Goal: Complete application form

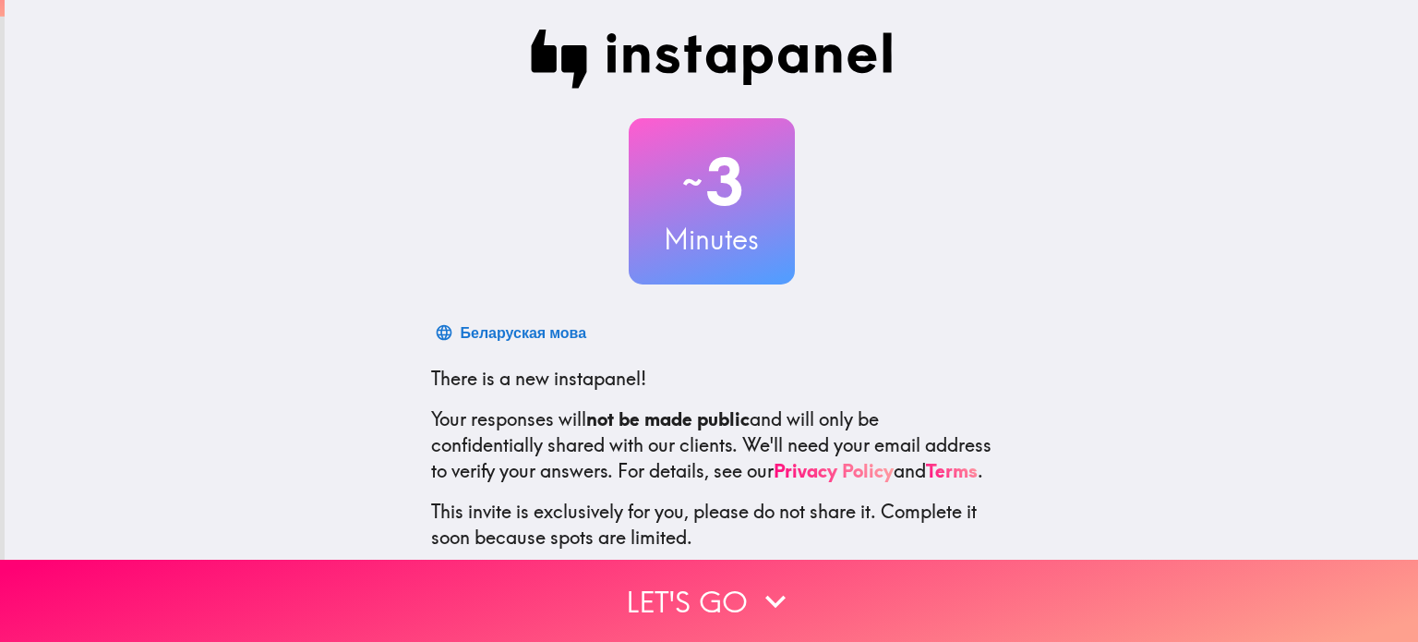
scroll to position [126, 0]
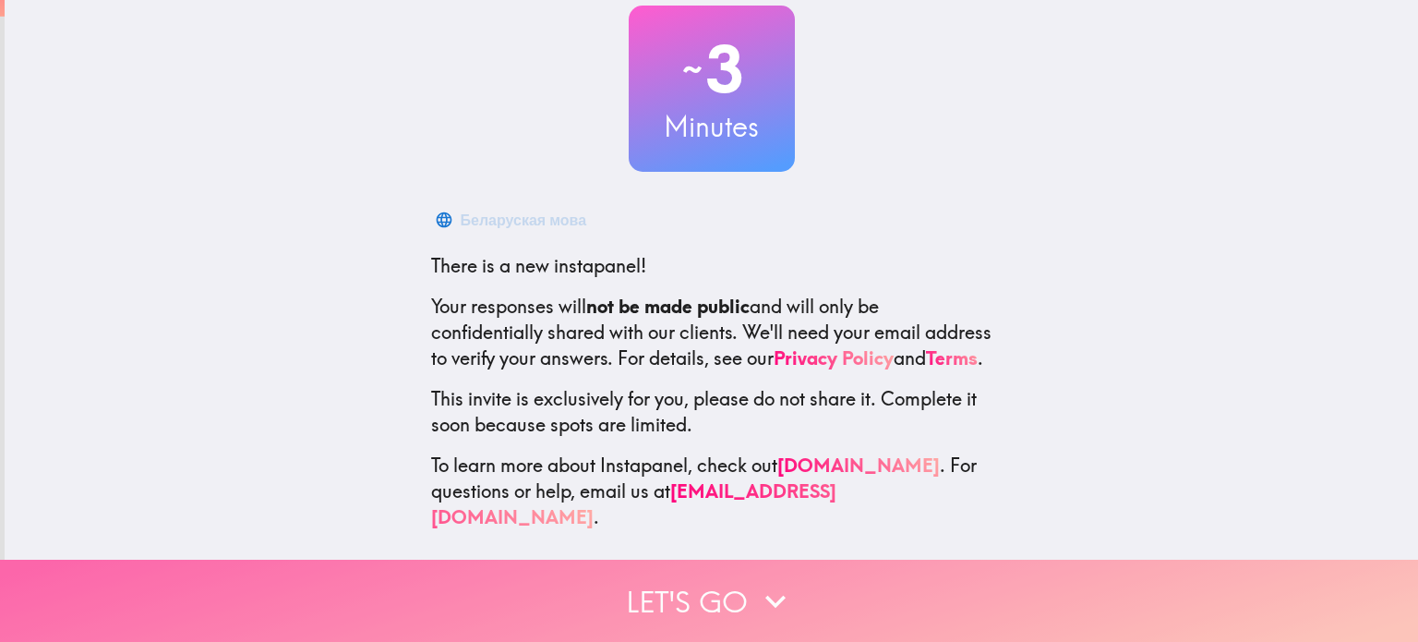
click at [717, 588] on button "Let's go" at bounding box center [709, 601] width 1418 height 82
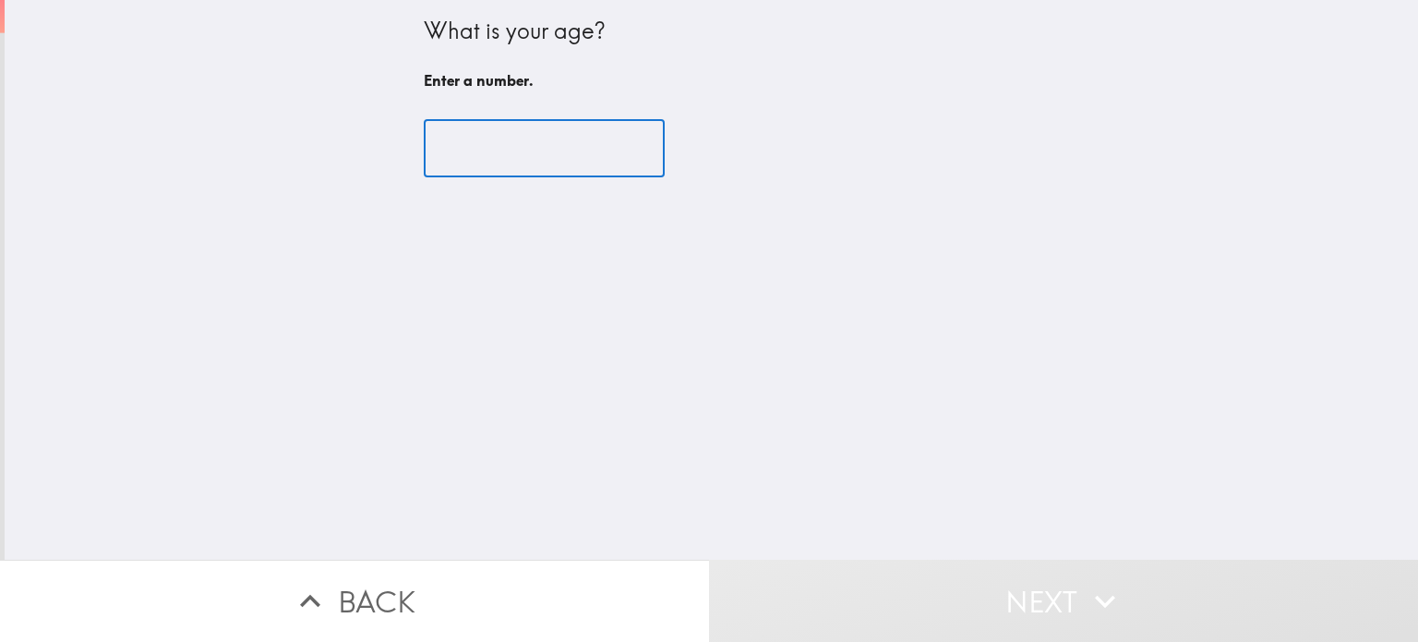
click at [480, 158] on input "number" at bounding box center [544, 148] width 241 height 57
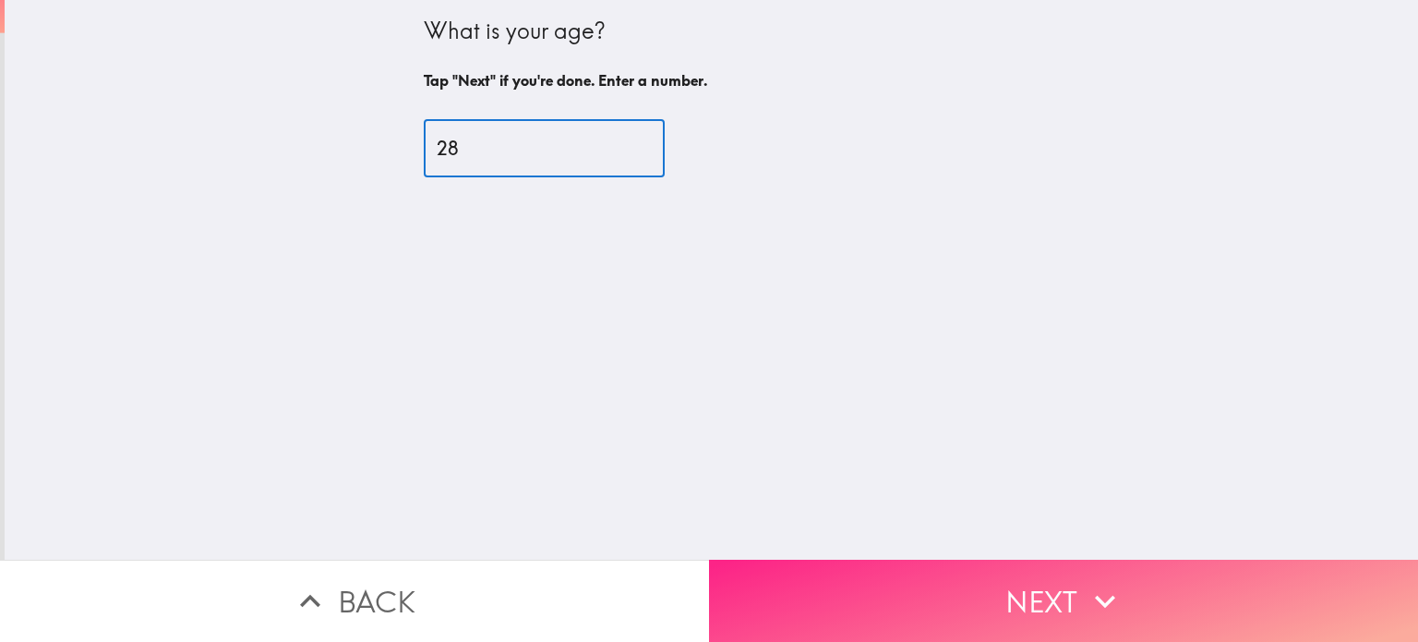
type input "28"
click at [945, 590] on button "Next" at bounding box center [1063, 601] width 709 height 82
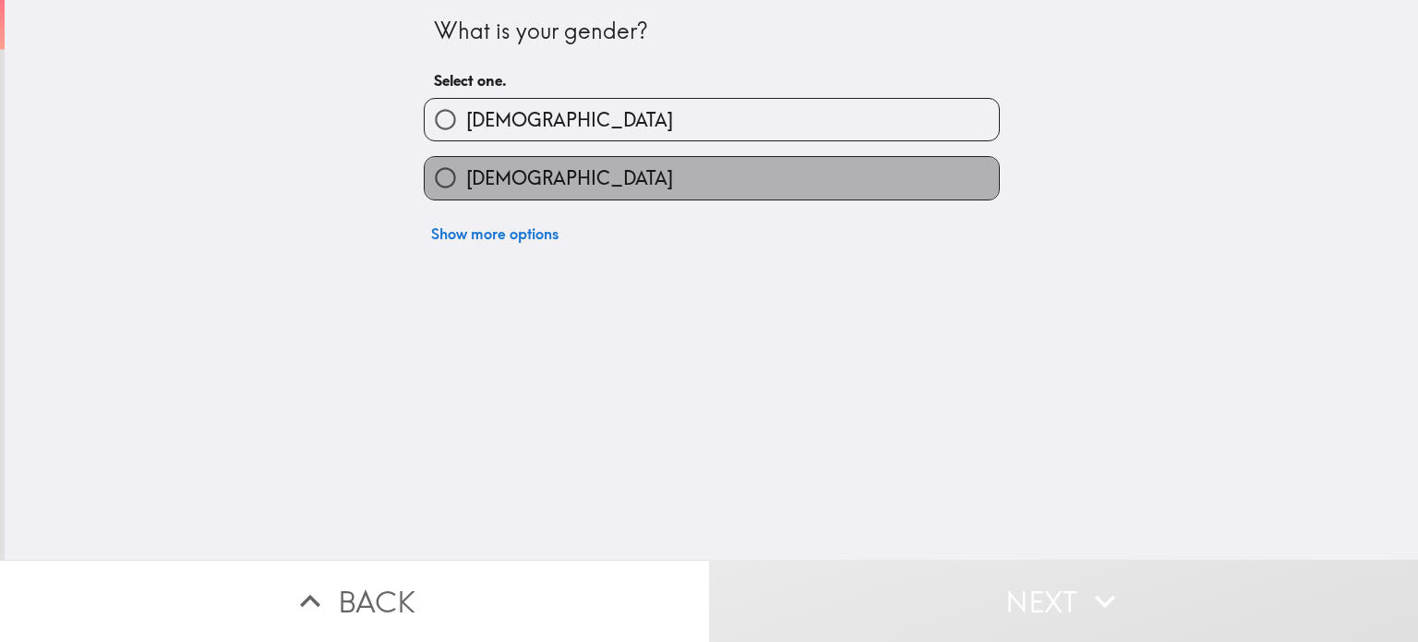
click at [545, 182] on label "Female" at bounding box center [712, 178] width 574 height 42
click at [466, 182] on input "Female" at bounding box center [446, 178] width 42 height 42
radio input "true"
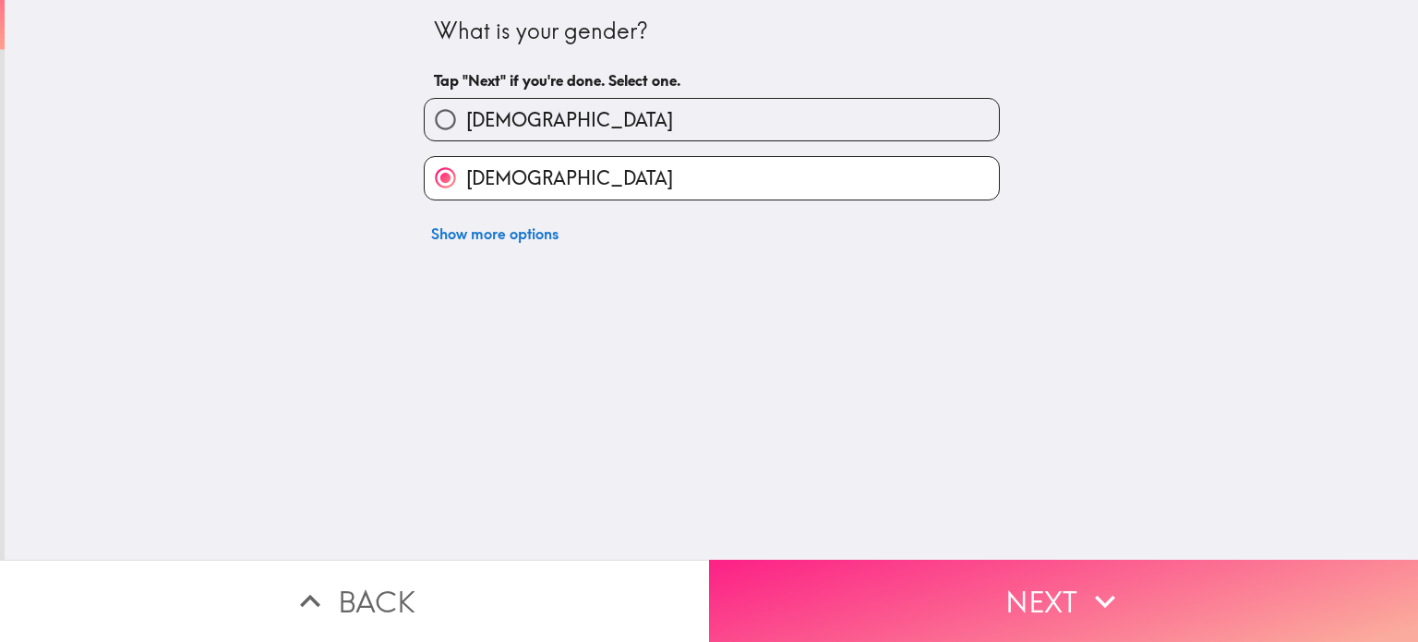
click at [842, 614] on button "Next" at bounding box center [1063, 601] width 709 height 82
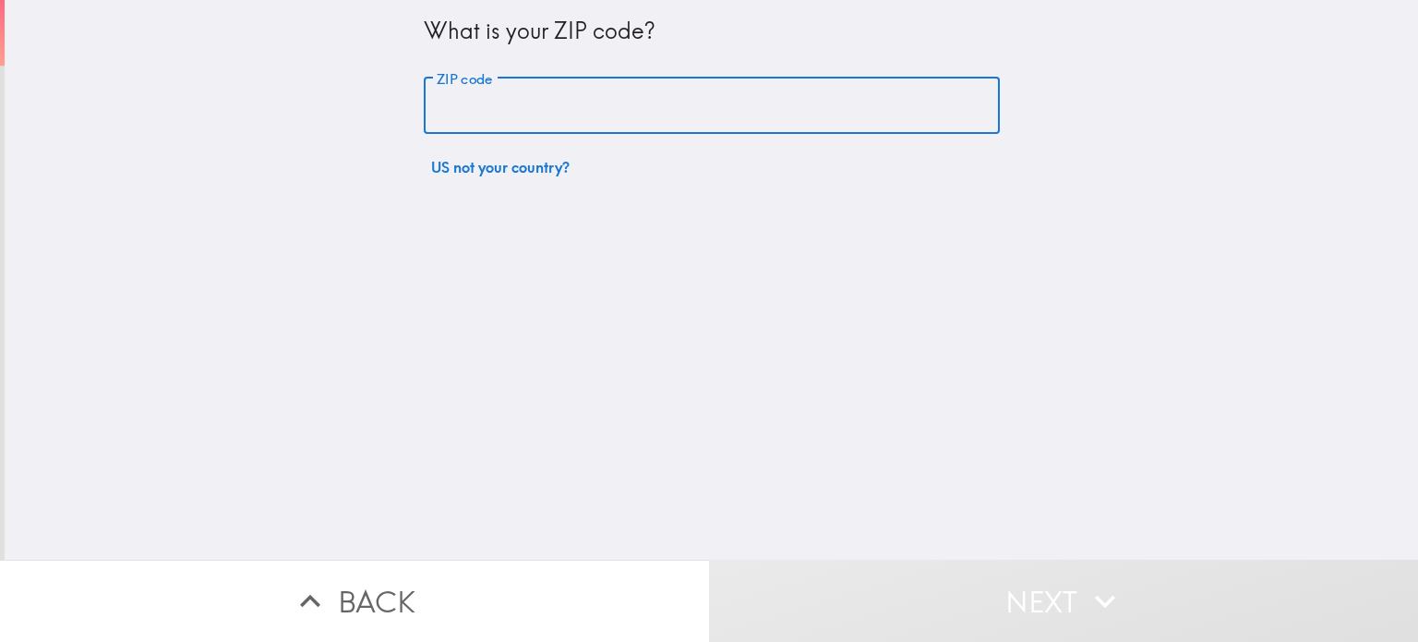
click at [667, 118] on input "ZIP code" at bounding box center [712, 106] width 576 height 57
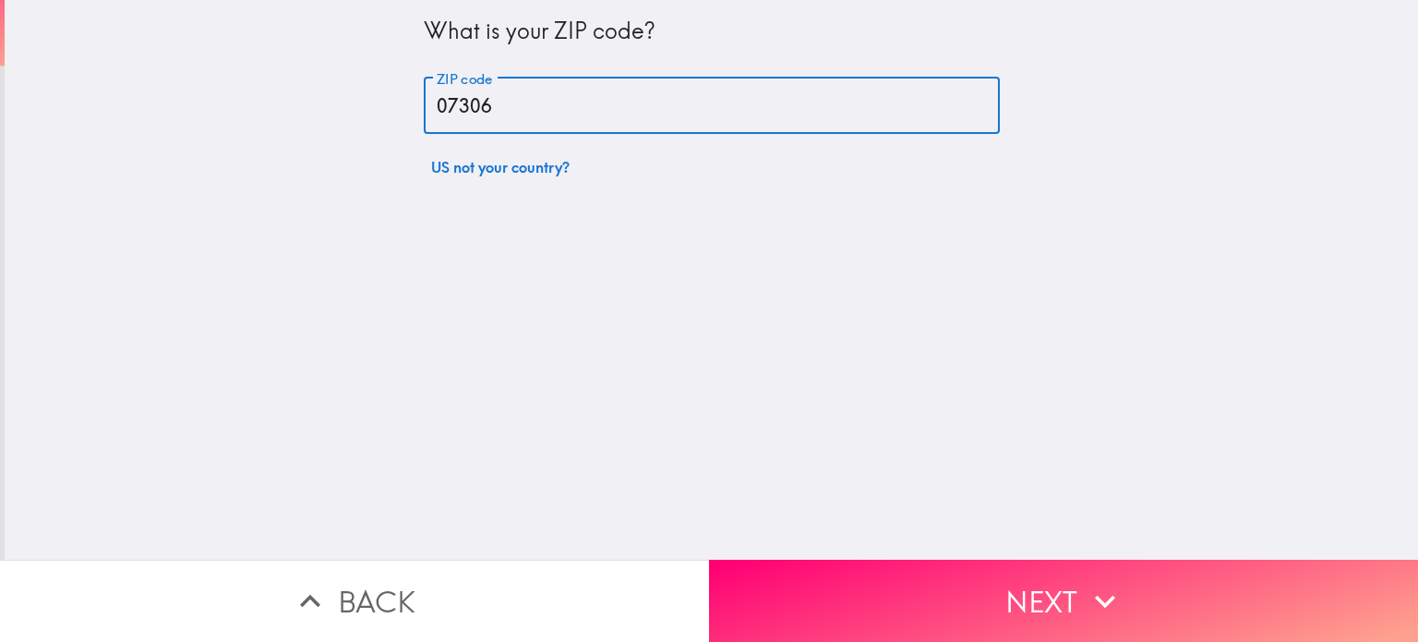
type input "07306"
click at [878, 579] on button "Next" at bounding box center [1063, 601] width 709 height 82
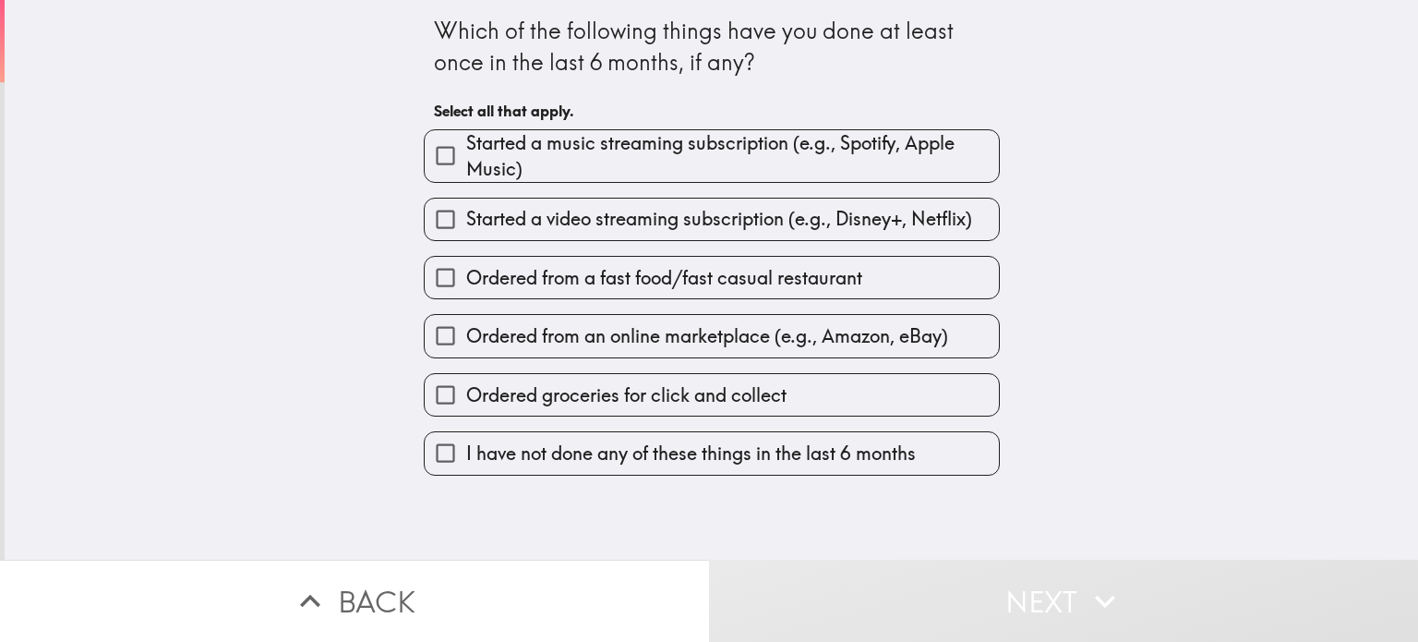
click at [622, 143] on span "Started a music streaming subscription (e.g., Spotify, Apple Music)" at bounding box center [732, 156] width 533 height 52
click at [466, 143] on input "Started a music streaming subscription (e.g., Spotify, Apple Music)" at bounding box center [446, 156] width 42 height 42
checkbox input "true"
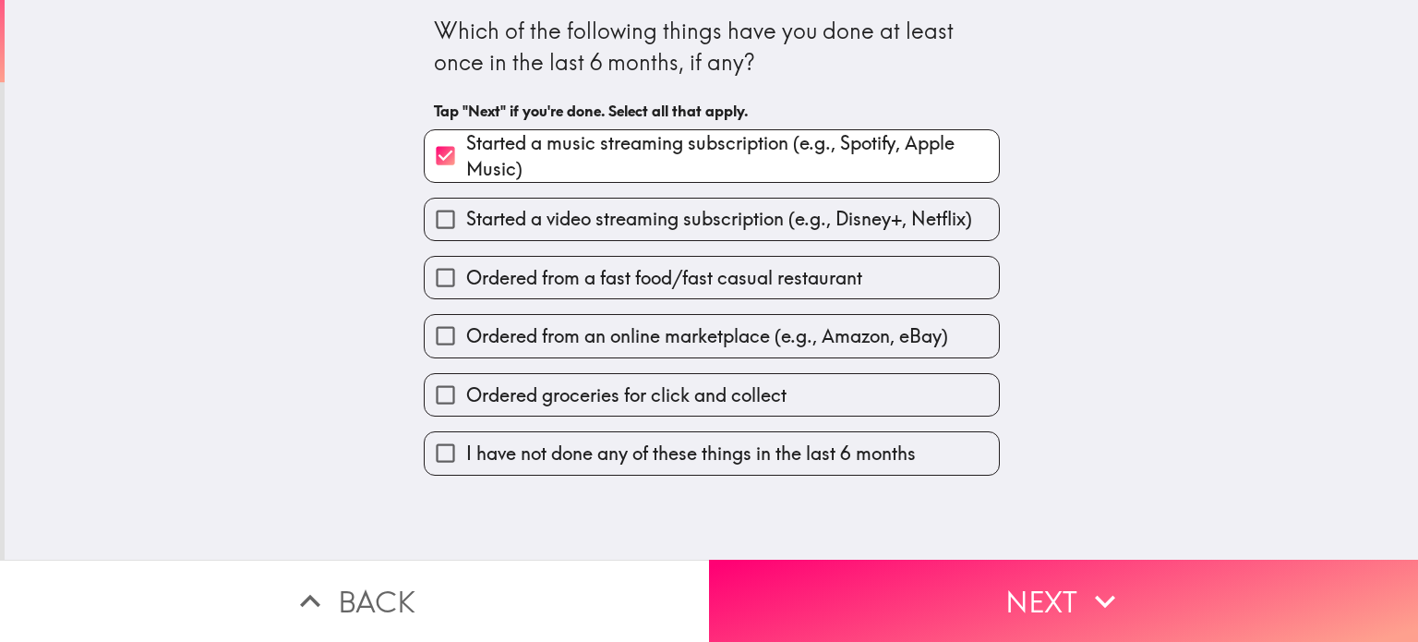
click at [654, 222] on span "Started a video streaming subscription (e.g., Disney+, Netflix)" at bounding box center [719, 219] width 506 height 26
click at [466, 222] on input "Started a video streaming subscription (e.g., Disney+, Netflix)" at bounding box center [446, 220] width 42 height 42
checkbox input "true"
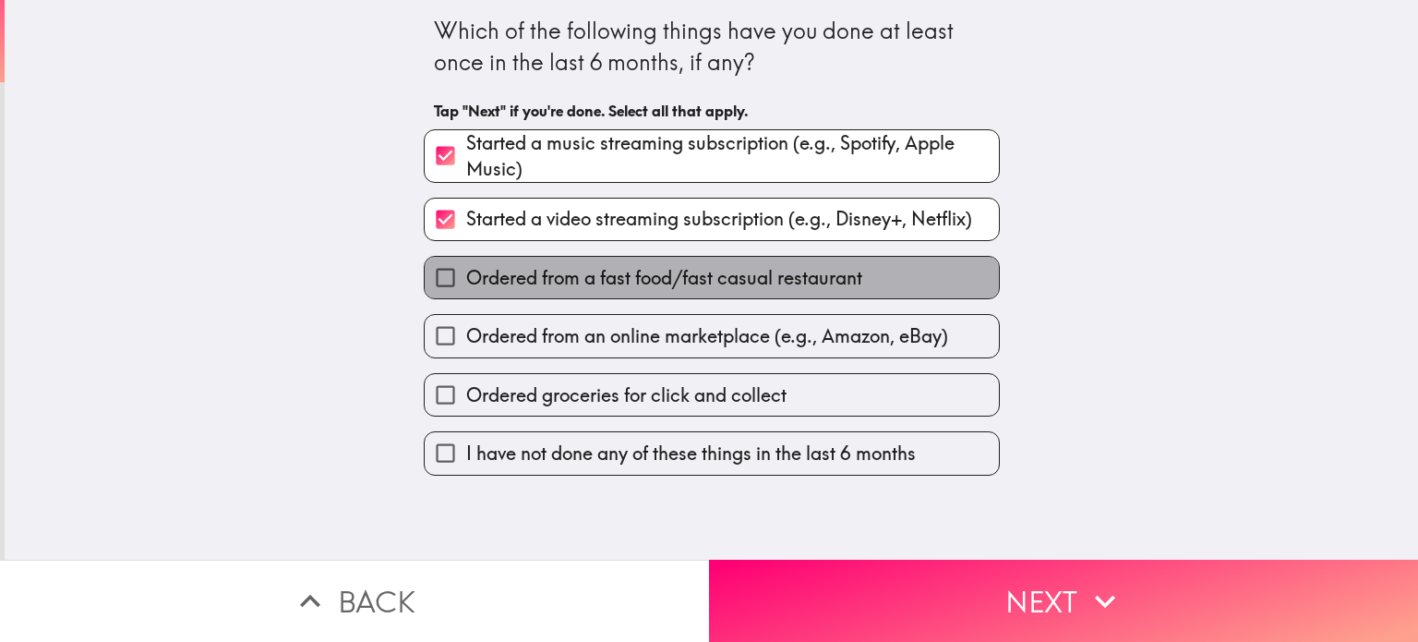
click at [662, 270] on span "Ordered from a fast food/fast casual restaurant" at bounding box center [664, 278] width 396 height 26
click at [466, 270] on input "Ordered from a fast food/fast casual restaurant" at bounding box center [446, 278] width 42 height 42
checkbox input "true"
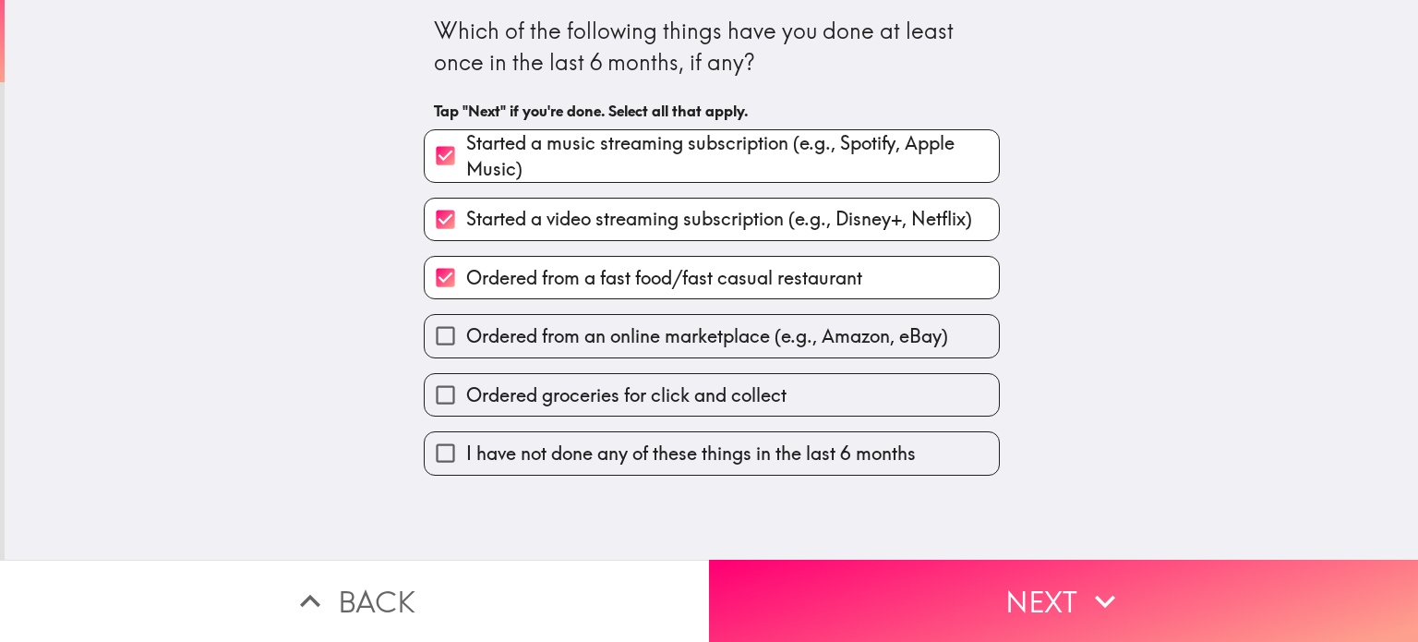
drag, startPoint x: 683, startPoint y: 338, endPoint x: 683, endPoint y: 376, distance: 37.9
click at [683, 339] on span "Ordered from an online marketplace (e.g., Amazon, eBay)" at bounding box center [707, 336] width 482 height 26
click at [466, 339] on input "Ordered from an online marketplace (e.g., Amazon, eBay)" at bounding box center [446, 336] width 42 height 42
checkbox input "true"
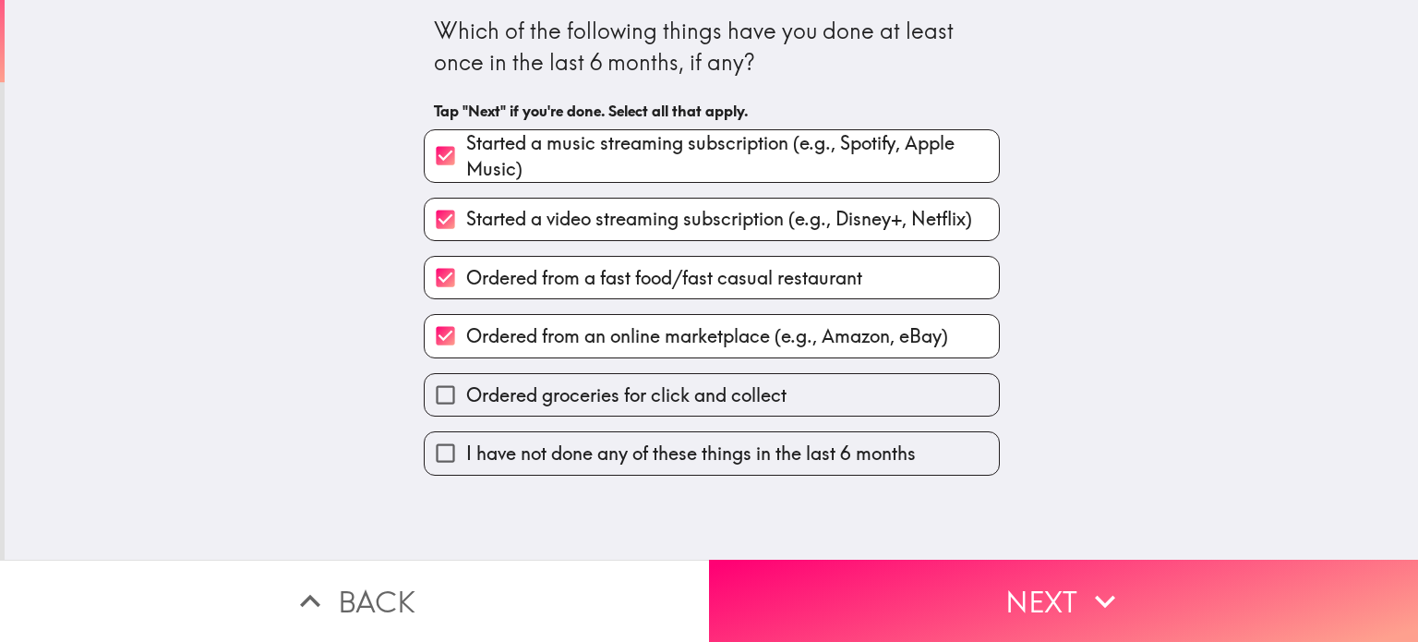
click at [693, 406] on label "Ordered groceries for click and collect" at bounding box center [712, 395] width 574 height 42
click at [466, 406] on input "Ordered groceries for click and collect" at bounding box center [446, 395] width 42 height 42
checkbox input "true"
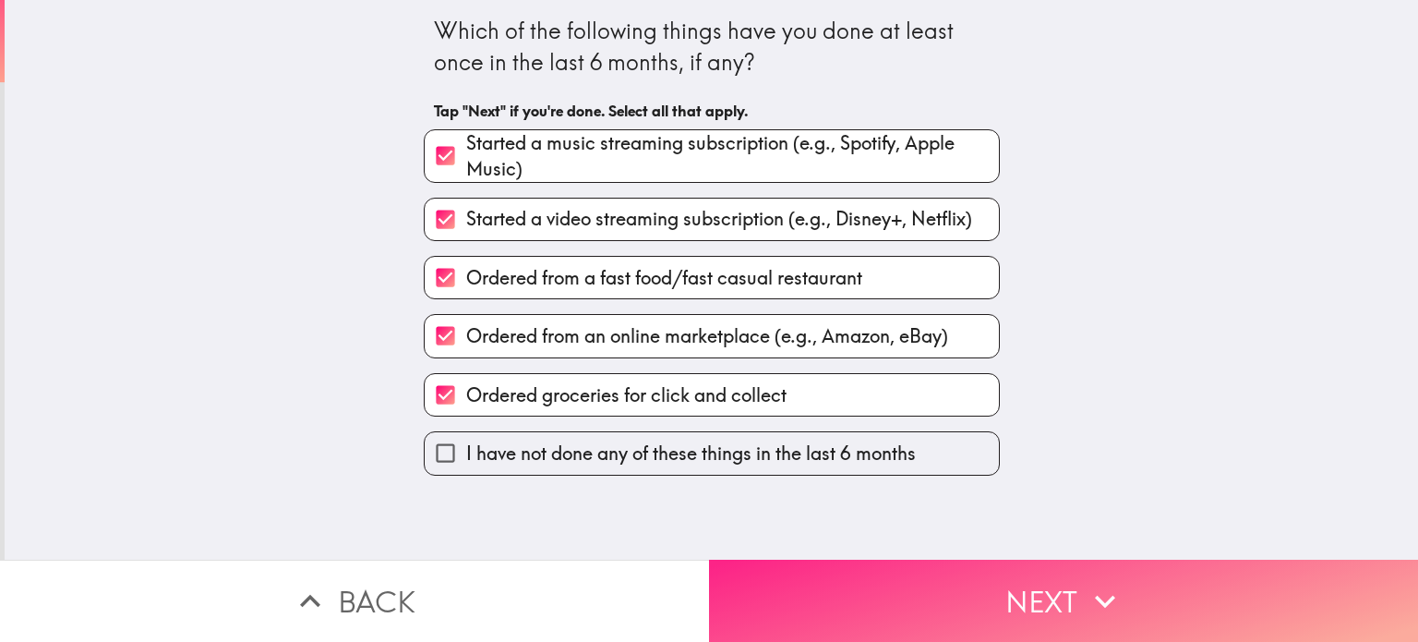
click at [846, 560] on button "Next" at bounding box center [1063, 601] width 709 height 82
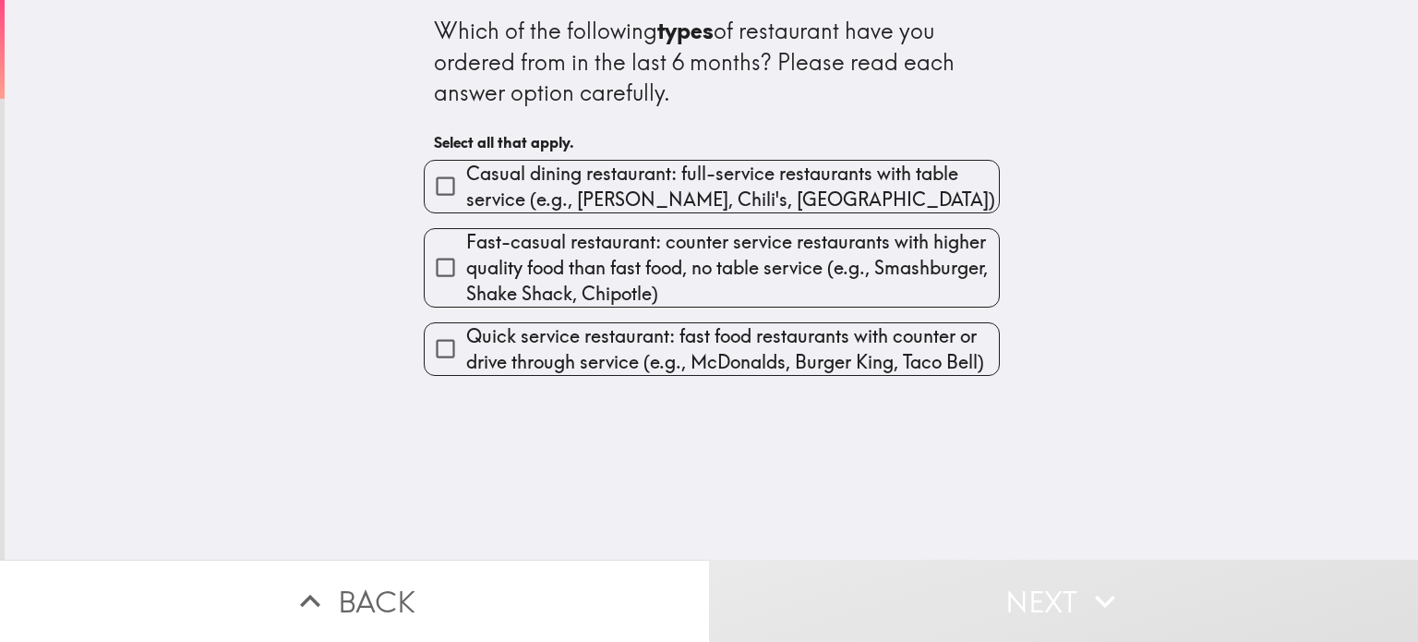
click at [548, 174] on span "Casual dining restaurant: full-service restaurants with table service (e.g., Ap…" at bounding box center [732, 187] width 533 height 52
click at [466, 174] on input "Casual dining restaurant: full-service restaurants with table service (e.g., Ap…" at bounding box center [446, 186] width 42 height 42
checkbox input "true"
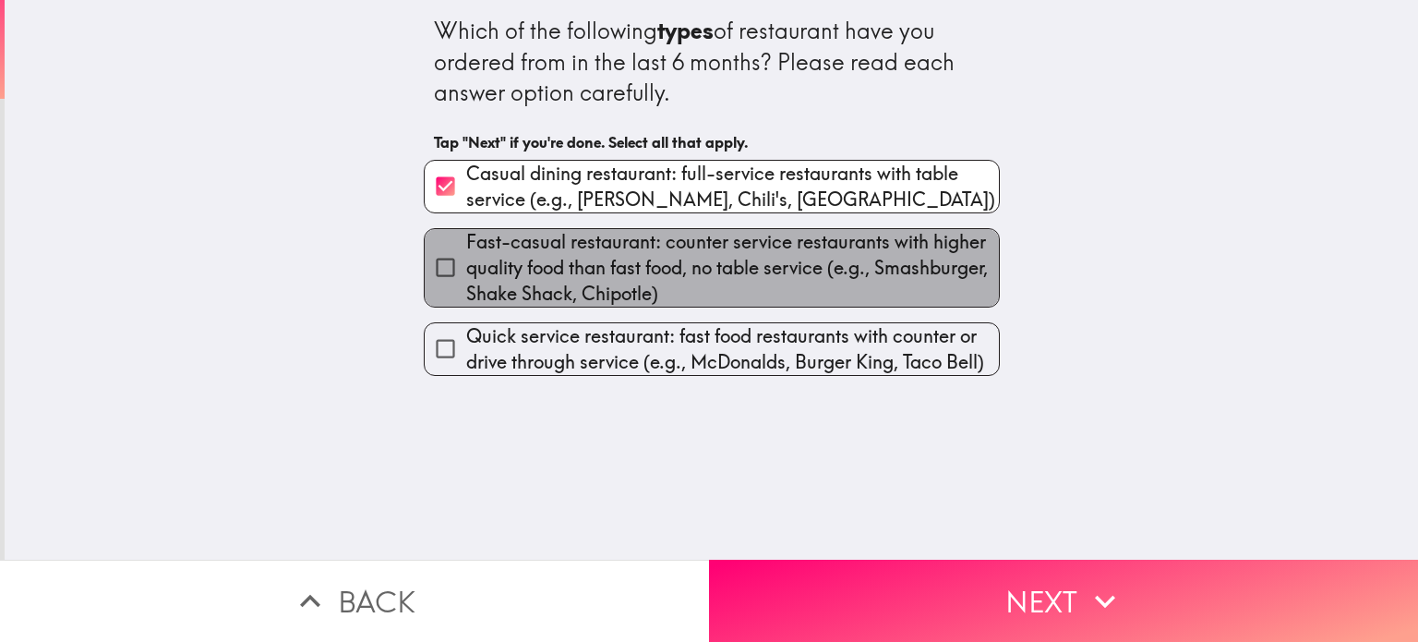
click at [561, 253] on span "Fast-casual restaurant: counter service restaurants with higher quality food th…" at bounding box center [732, 268] width 533 height 78
click at [466, 253] on input "Fast-casual restaurant: counter service restaurants with higher quality food th…" at bounding box center [446, 268] width 42 height 42
checkbox input "true"
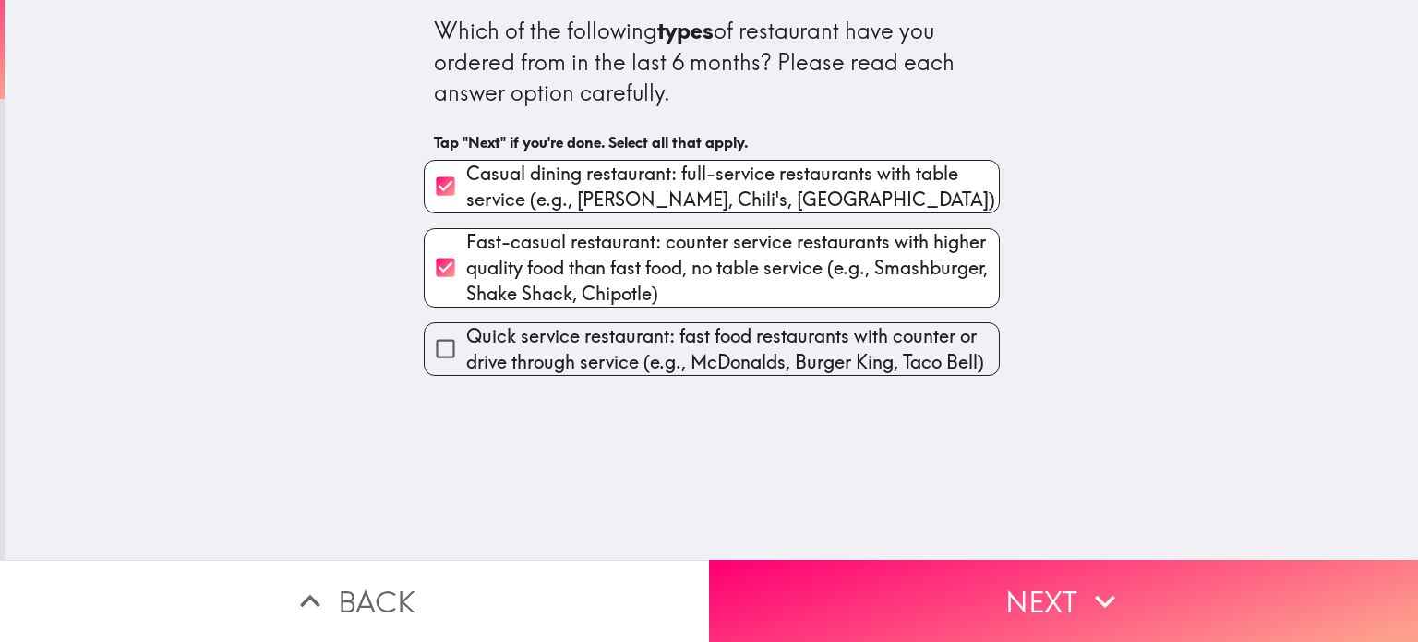
click at [573, 348] on span "Quick service restaurant: fast food restaurants with counter or drive through s…" at bounding box center [732, 349] width 533 height 52
click at [466, 348] on input "Quick service restaurant: fast food restaurants with counter or drive through s…" at bounding box center [446, 349] width 42 height 42
checkbox input "true"
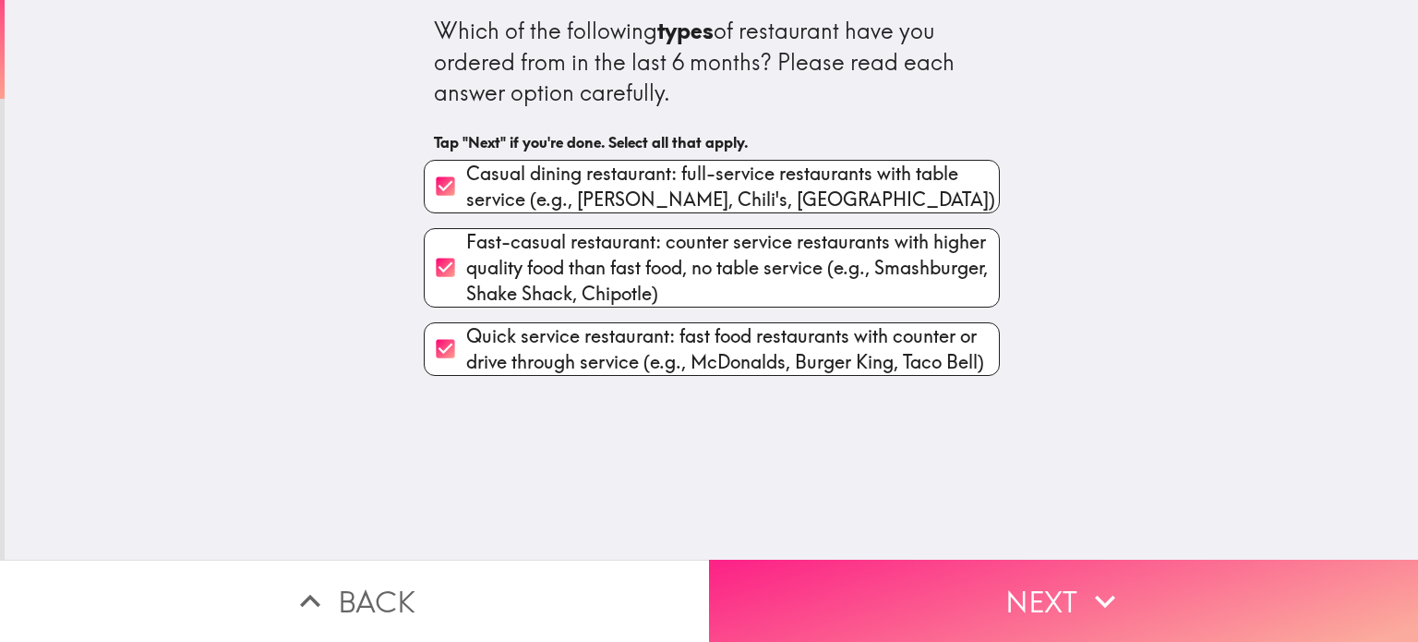
click at [790, 568] on button "Next" at bounding box center [1063, 601] width 709 height 82
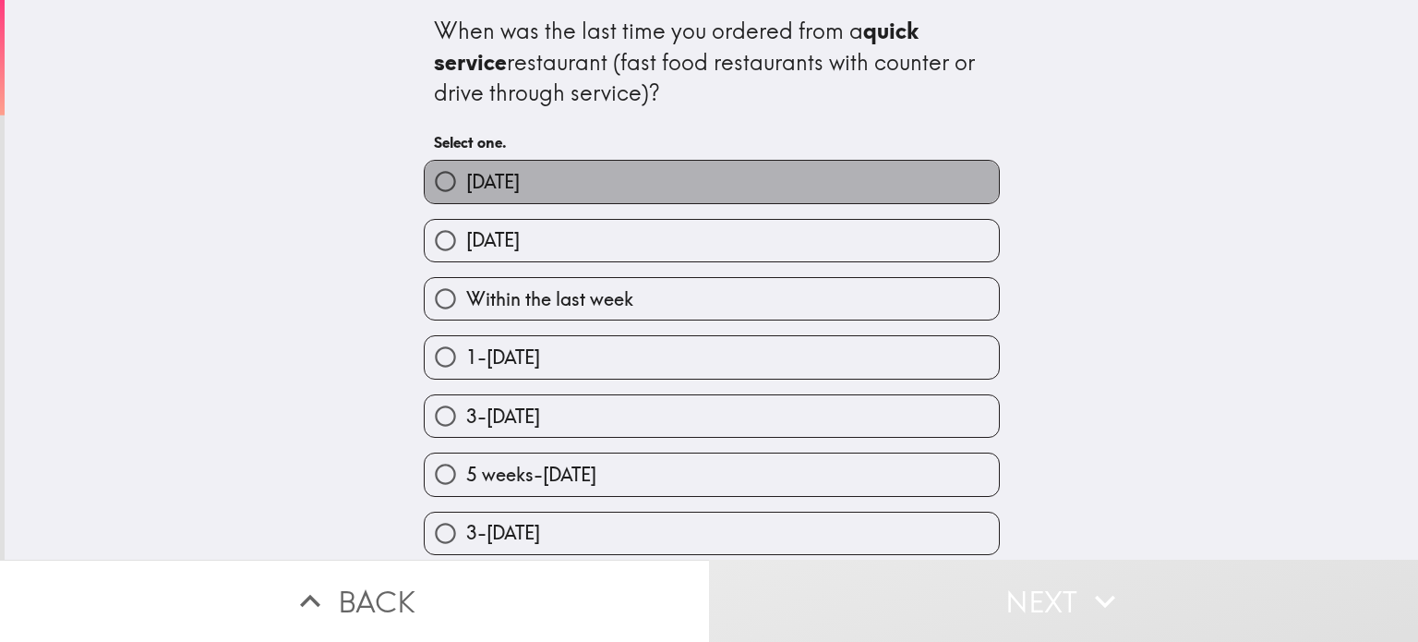
click at [575, 188] on label "Today" at bounding box center [712, 182] width 574 height 42
click at [466, 188] on input "Today" at bounding box center [446, 182] width 42 height 42
radio input "true"
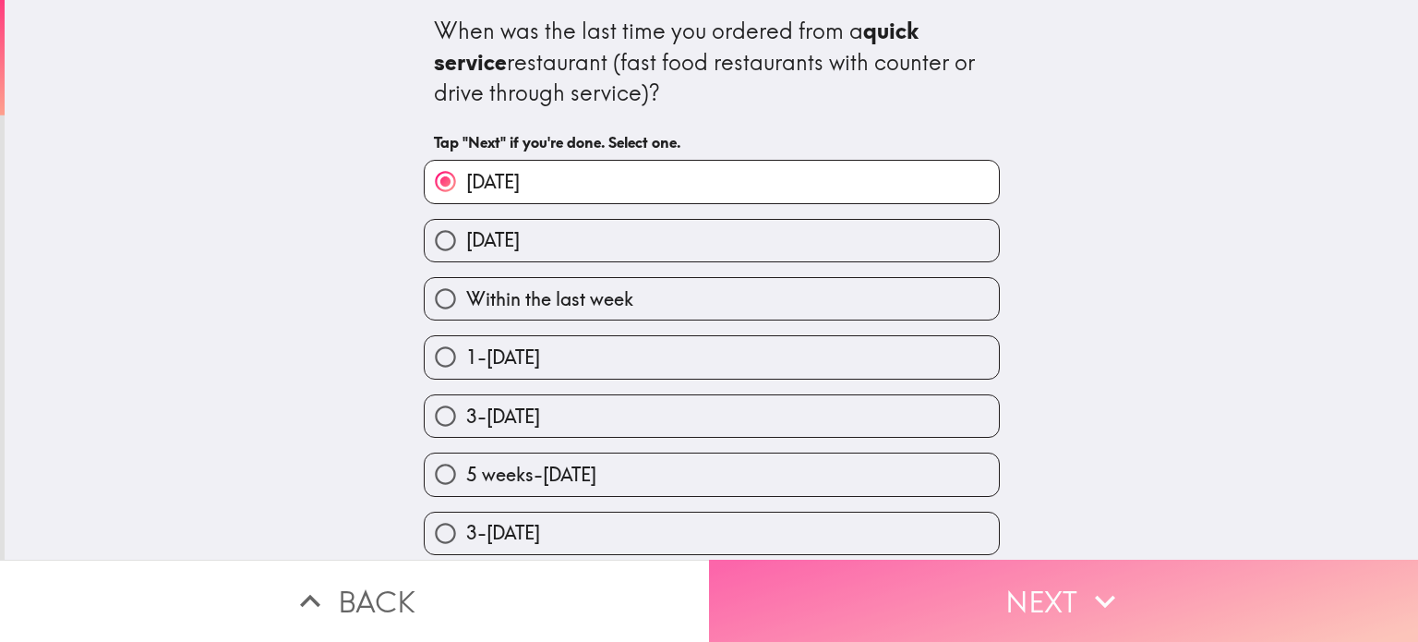
click at [923, 618] on button "Next" at bounding box center [1063, 601] width 709 height 82
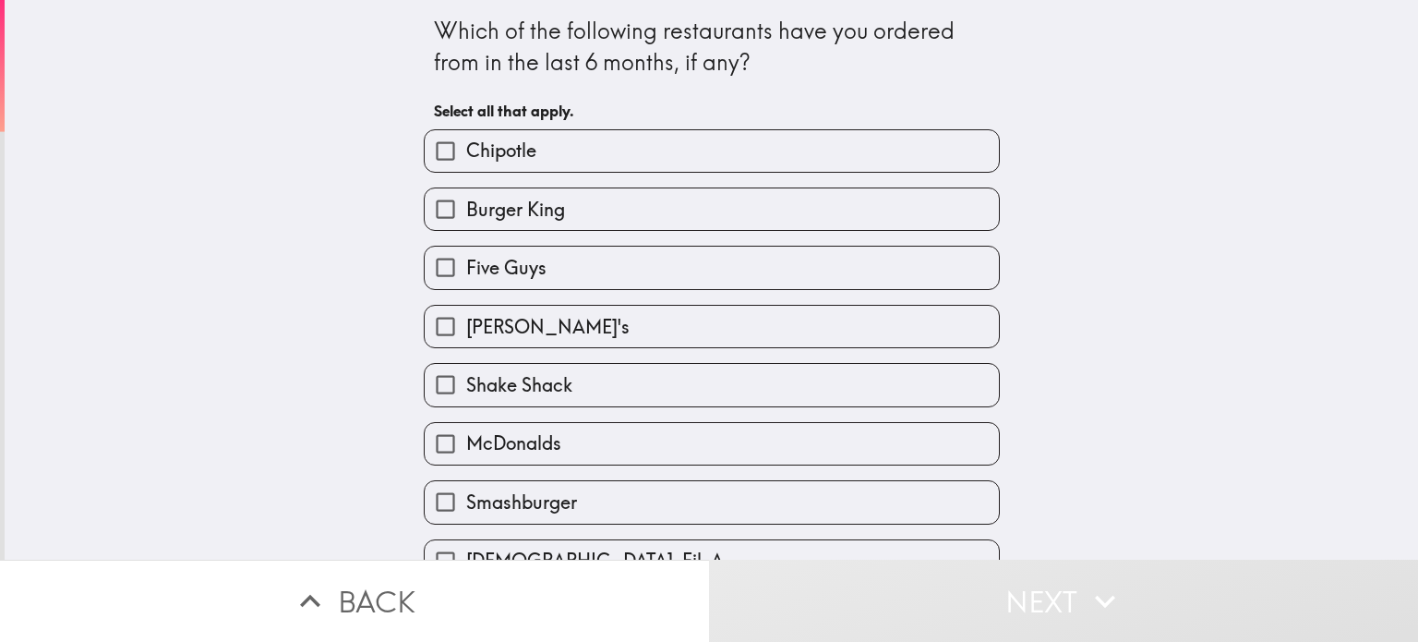
click at [644, 213] on label "Burger King" at bounding box center [712, 209] width 574 height 42
click at [466, 213] on input "Burger King" at bounding box center [446, 209] width 42 height 42
checkbox input "true"
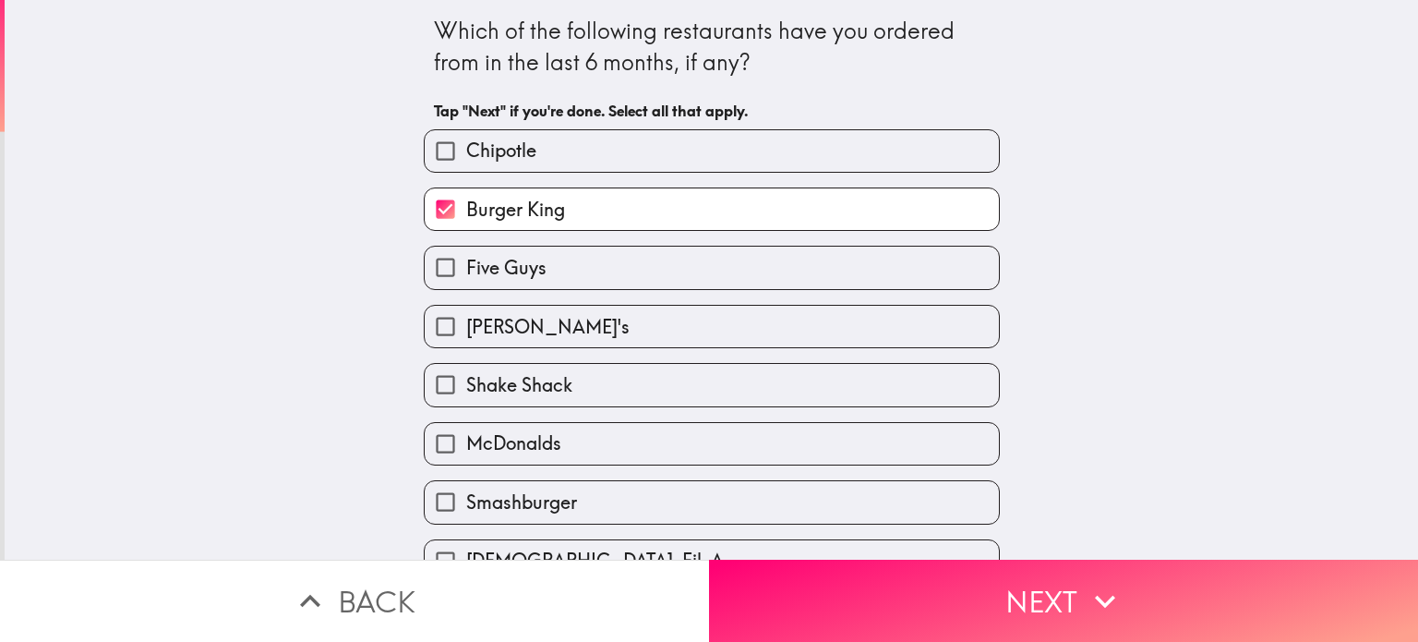
click at [670, 269] on label "Five Guys" at bounding box center [712, 268] width 574 height 42
click at [466, 269] on input "Five Guys" at bounding box center [446, 268] width 42 height 42
checkbox input "true"
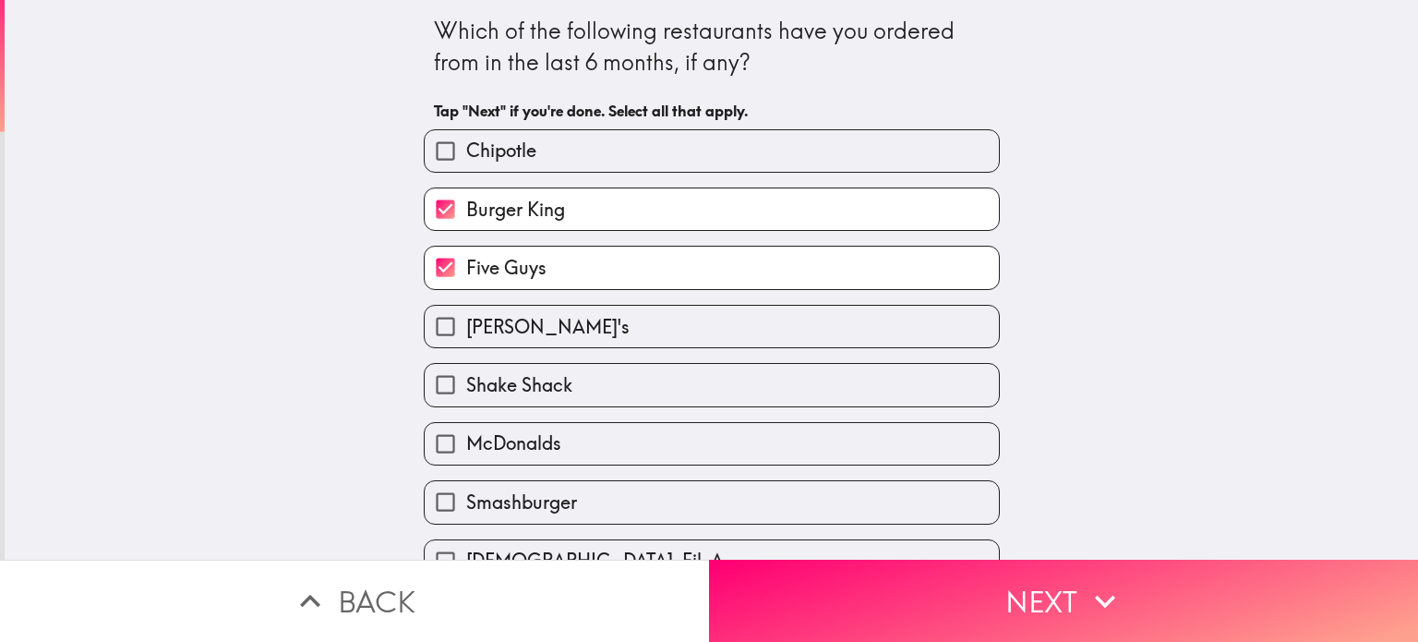
click at [633, 156] on label "Chipotle" at bounding box center [712, 151] width 574 height 42
click at [466, 156] on input "Chipotle" at bounding box center [446, 151] width 42 height 42
checkbox input "true"
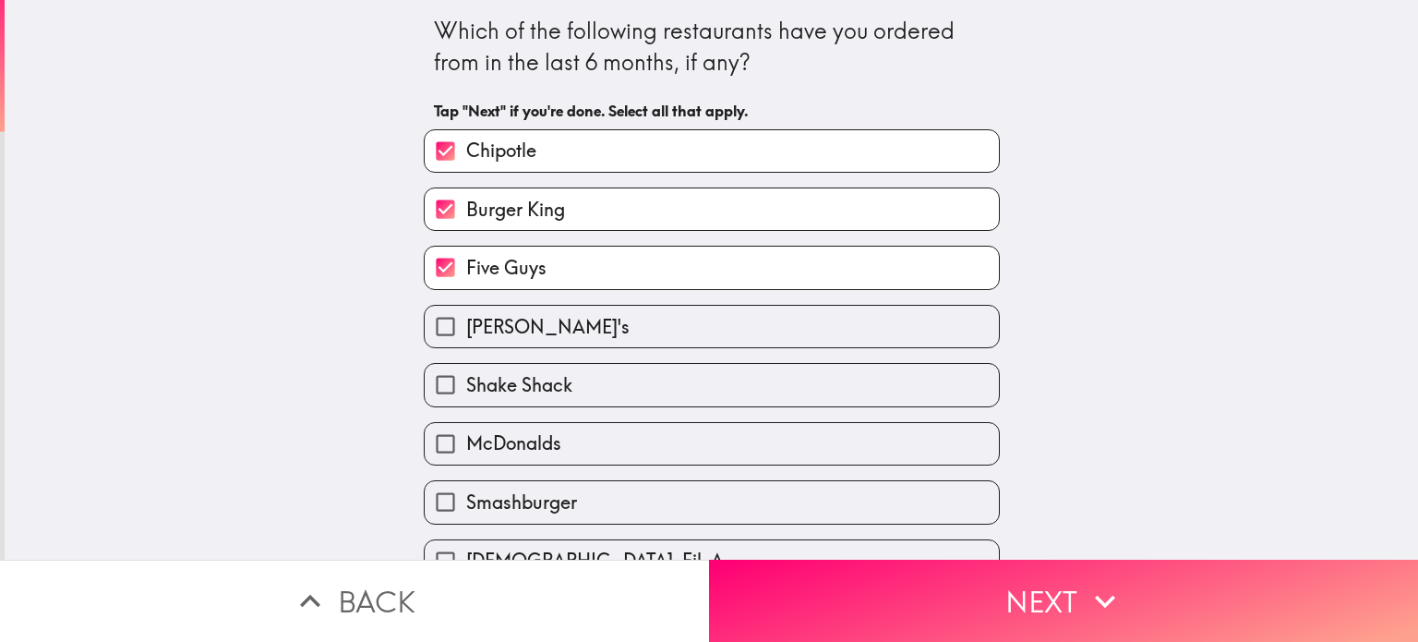
click at [634, 397] on label "Shake Shack" at bounding box center [712, 385] width 574 height 42
click at [466, 397] on input "Shake Shack" at bounding box center [446, 385] width 42 height 42
checkbox input "true"
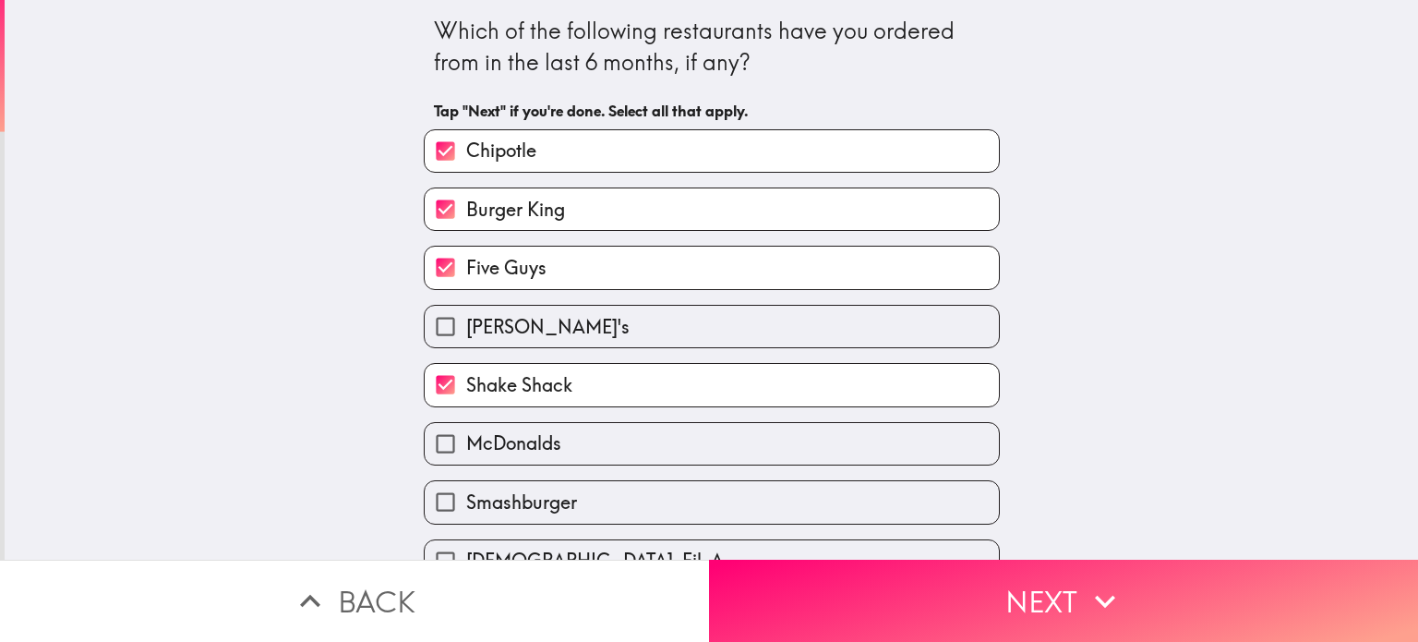
drag, startPoint x: 628, startPoint y: 453, endPoint x: 628, endPoint y: 482, distance: 28.6
click at [628, 454] on label "McDonalds" at bounding box center [712, 444] width 574 height 42
click at [466, 454] on input "McDonalds" at bounding box center [446, 444] width 42 height 42
checkbox input "true"
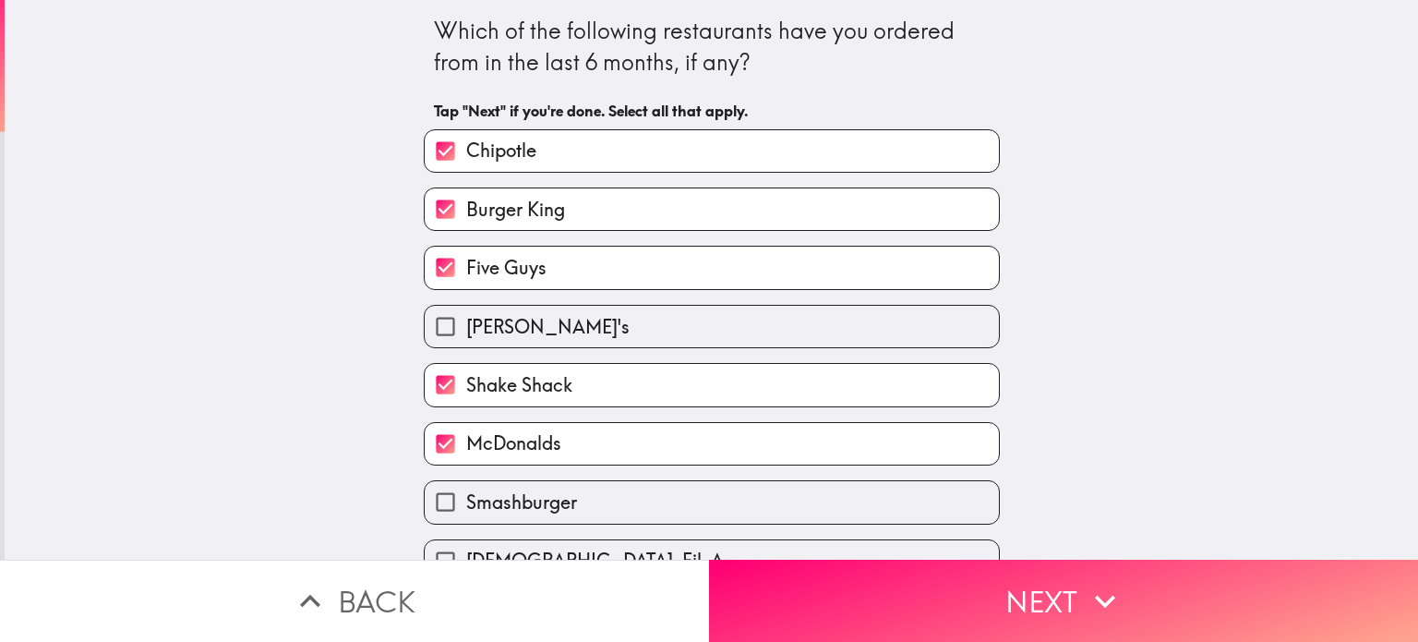
click at [632, 499] on label "Smashburger" at bounding box center [712, 502] width 574 height 42
click at [466, 499] on input "Smashburger" at bounding box center [446, 502] width 42 height 42
checkbox input "true"
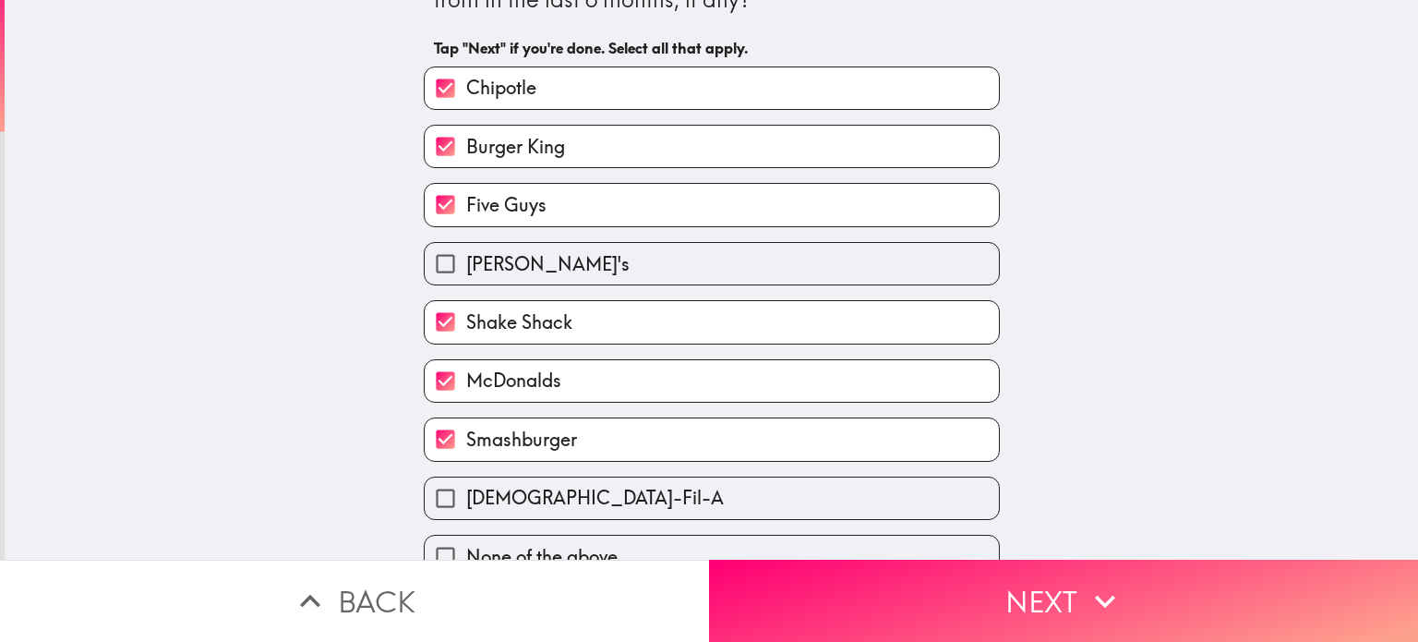
scroll to position [92, 0]
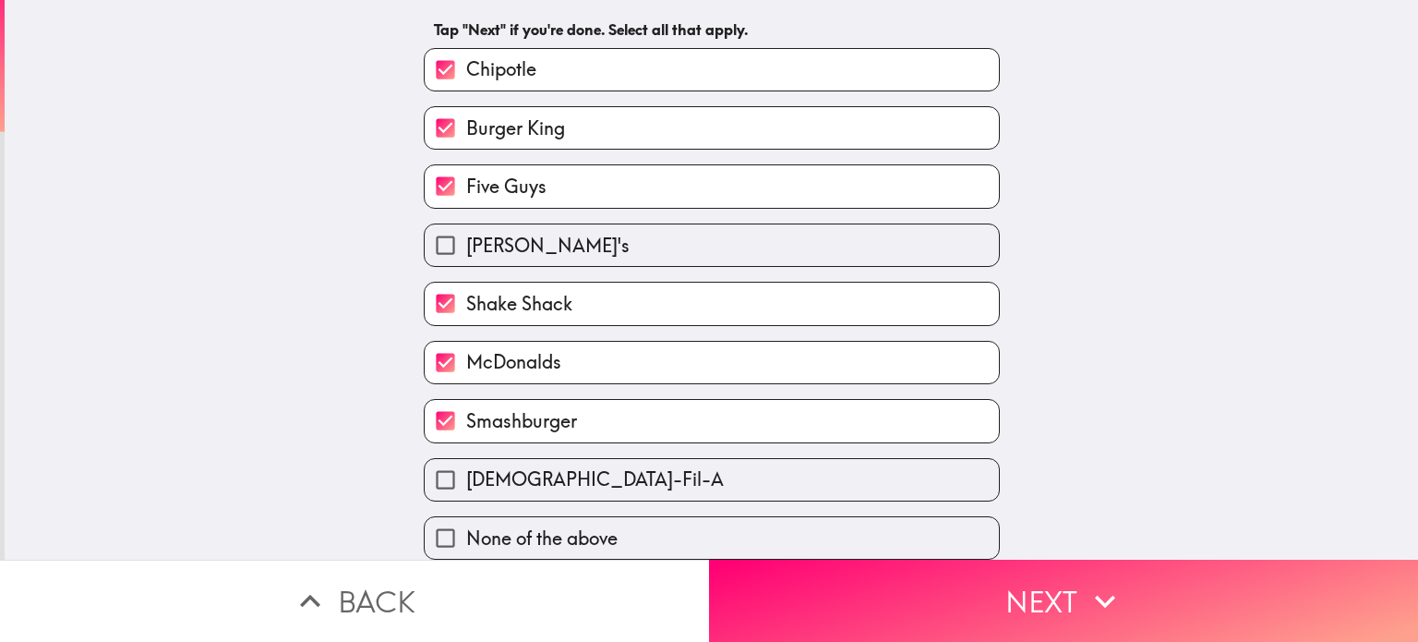
click at [674, 461] on label "Chick-Fil-A" at bounding box center [712, 480] width 574 height 42
click at [466, 461] on input "Chick-Fil-A" at bounding box center [446, 480] width 42 height 42
checkbox input "true"
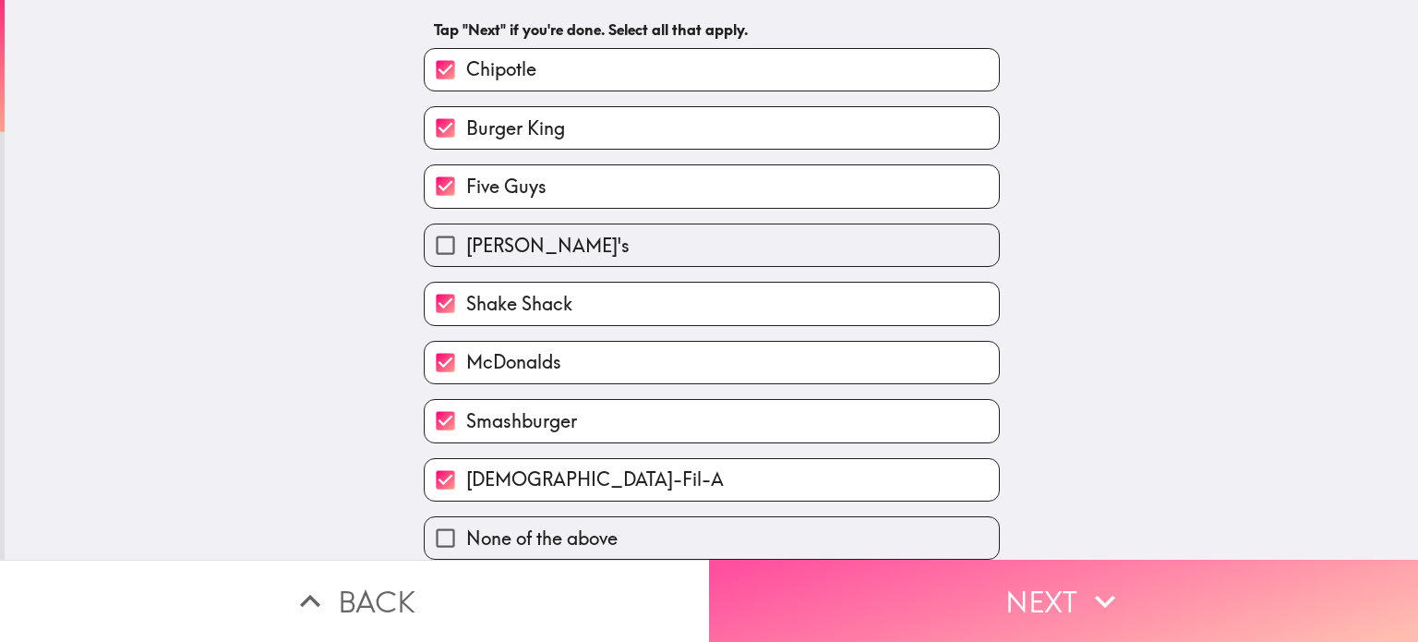
click at [842, 616] on button "Next" at bounding box center [1063, 601] width 709 height 82
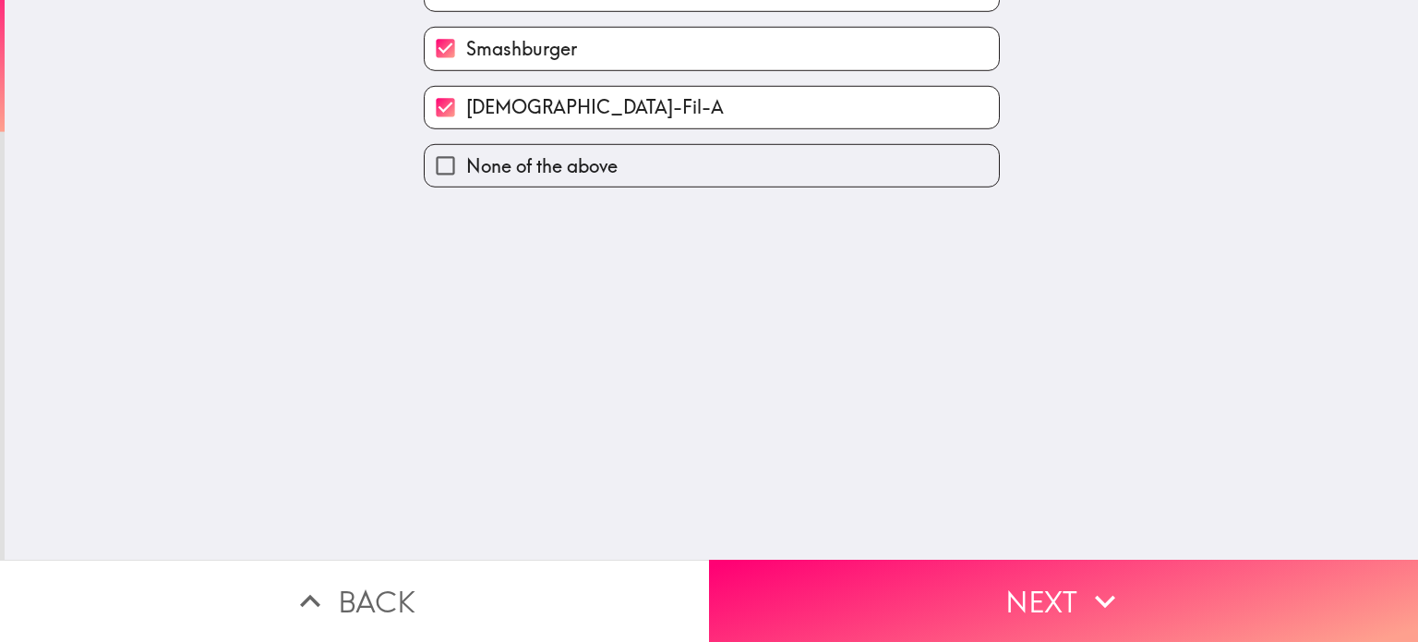
scroll to position [0, 0]
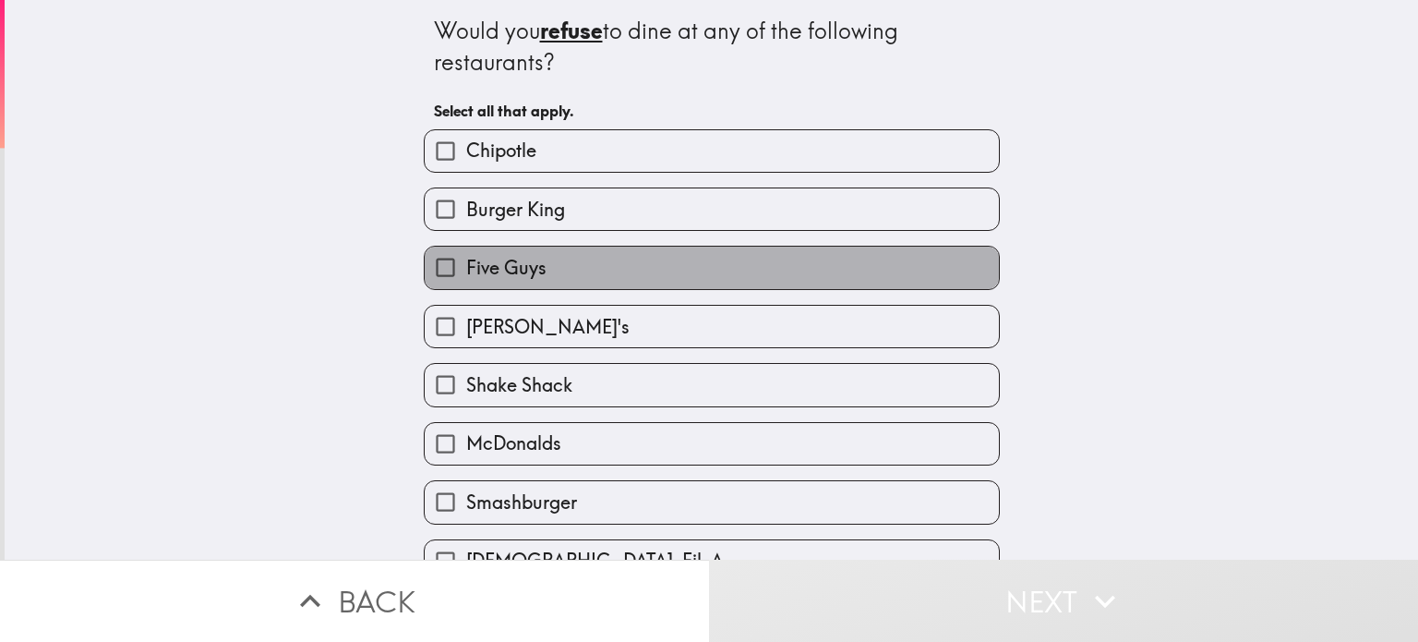
click at [587, 271] on label "Five Guys" at bounding box center [712, 268] width 574 height 42
click at [466, 271] on input "Five Guys" at bounding box center [446, 268] width 42 height 42
checkbox input "true"
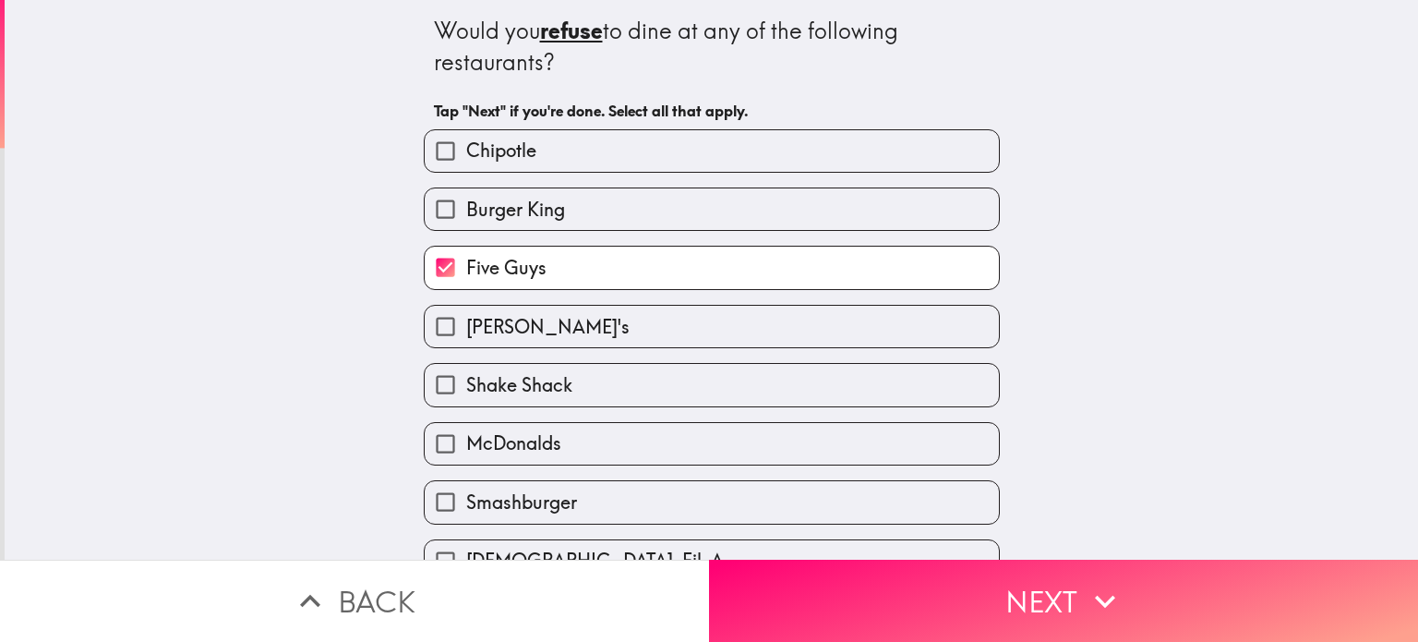
click at [605, 151] on label "Chipotle" at bounding box center [712, 151] width 574 height 42
click at [466, 151] on input "Chipotle" at bounding box center [446, 151] width 42 height 42
checkbox input "true"
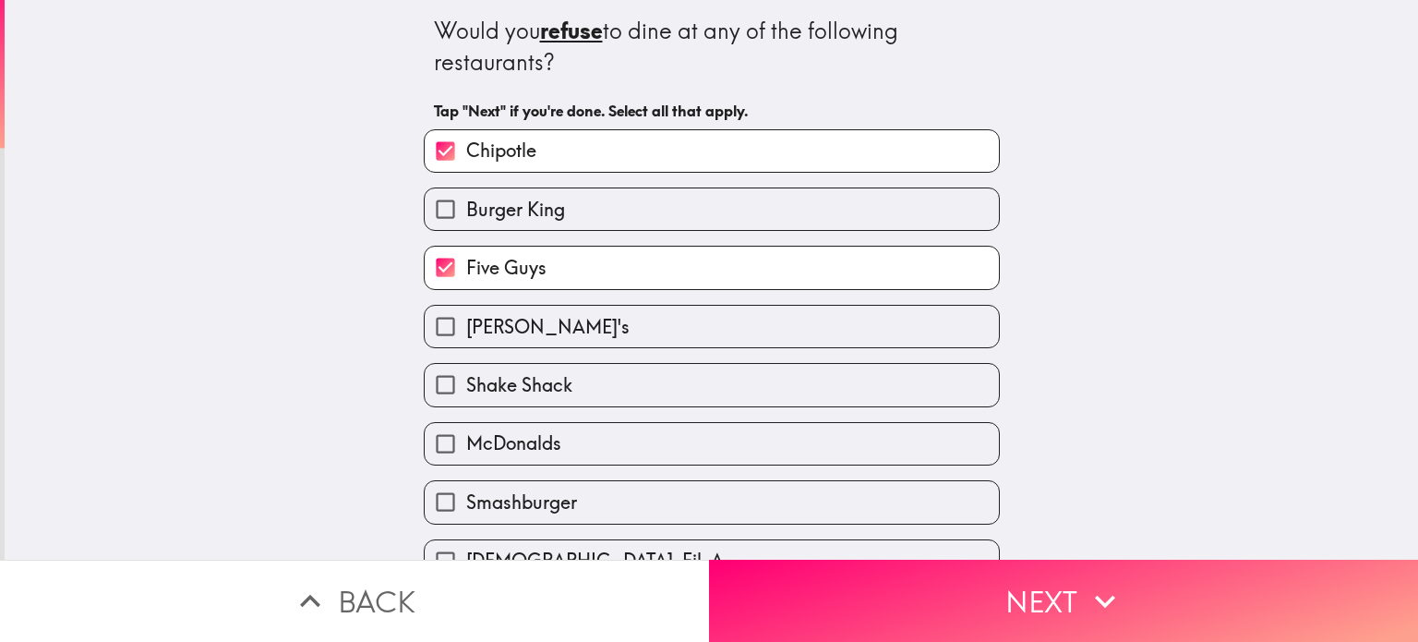
click at [596, 208] on label "Burger King" at bounding box center [712, 209] width 574 height 42
click at [466, 208] on input "Burger King" at bounding box center [446, 209] width 42 height 42
checkbox input "true"
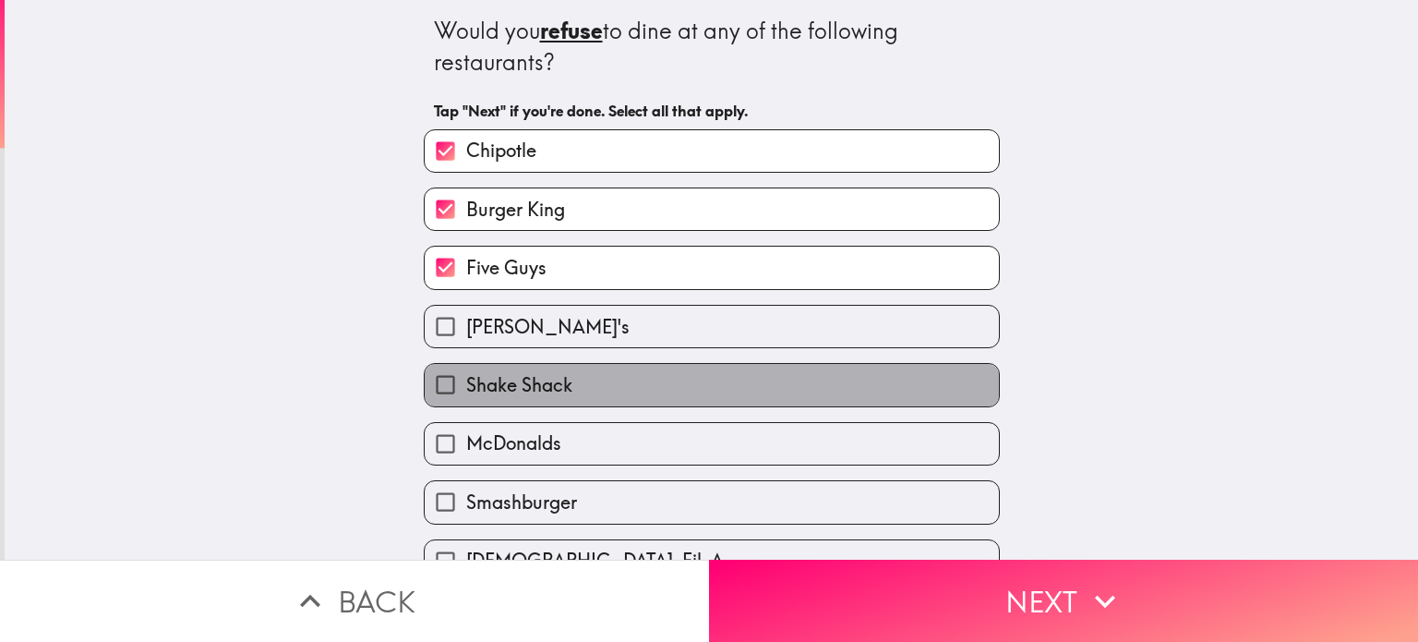
click at [609, 385] on label "Shake Shack" at bounding box center [712, 385] width 574 height 42
click at [466, 385] on input "Shake Shack" at bounding box center [446, 385] width 42 height 42
checkbox input "true"
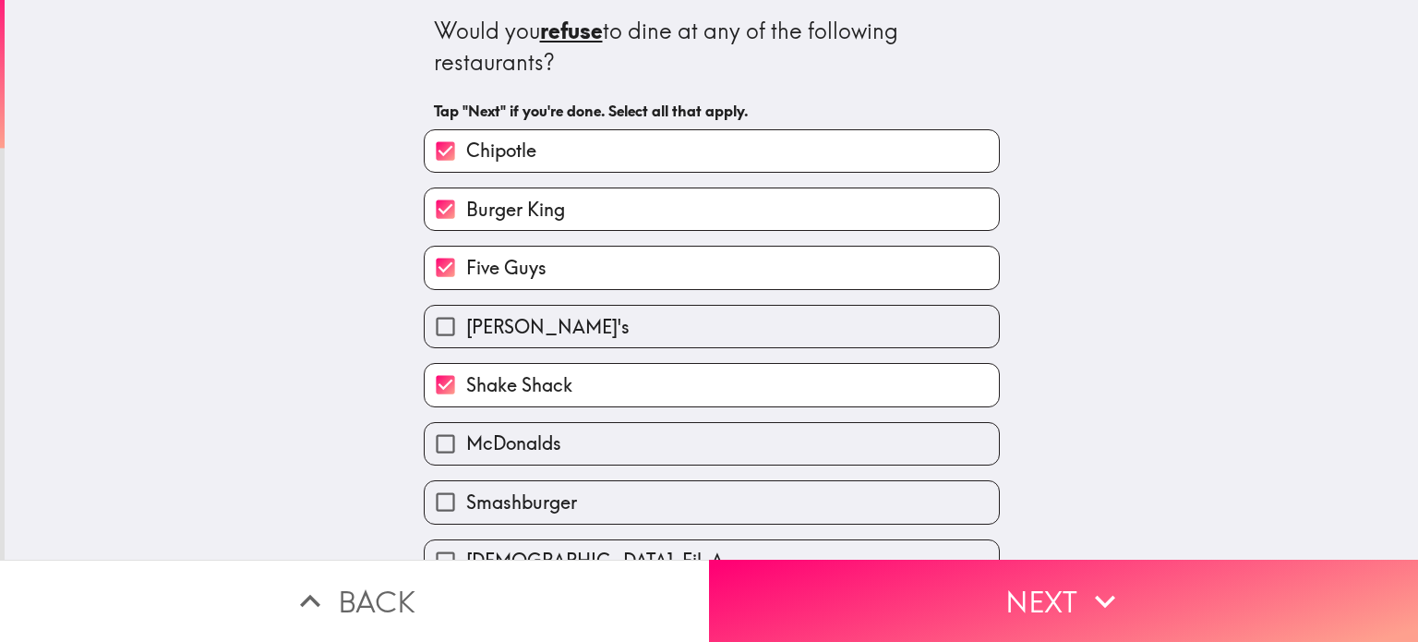
click at [598, 335] on label "Wendy's" at bounding box center [712, 327] width 574 height 42
click at [466, 335] on input "Wendy's" at bounding box center [446, 327] width 42 height 42
checkbox input "true"
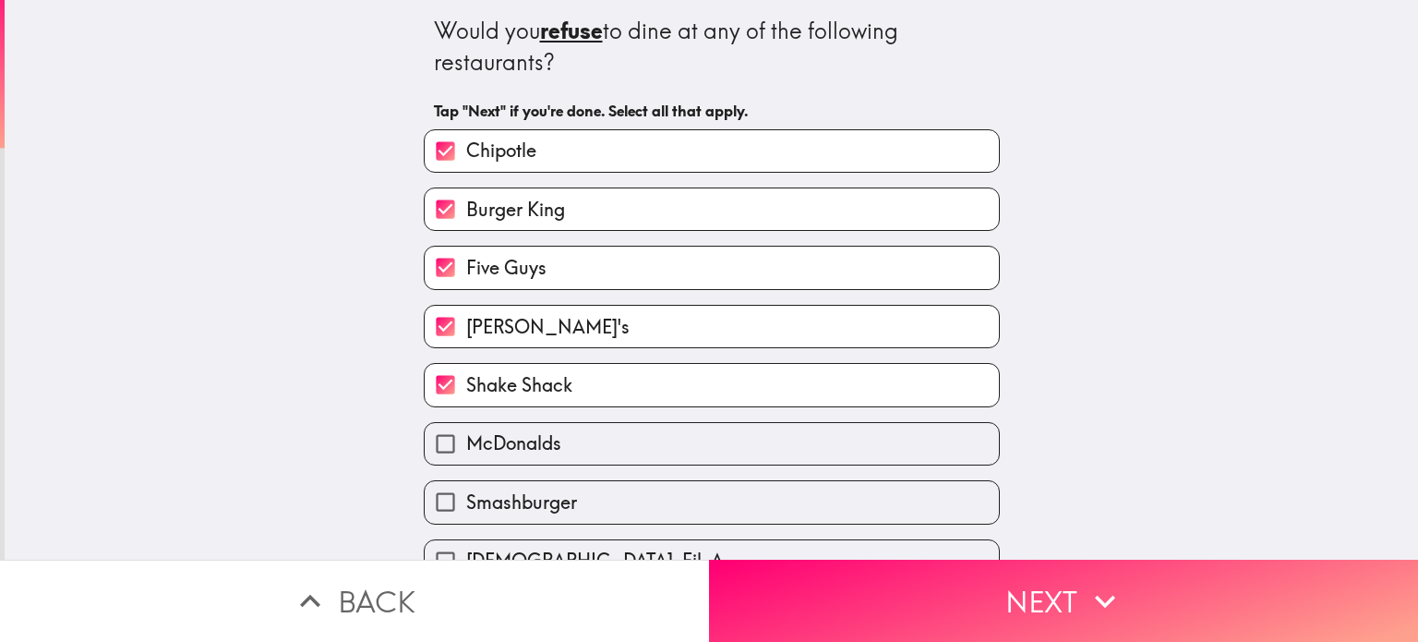
click at [600, 383] on label "Shake Shack" at bounding box center [712, 385] width 574 height 42
click at [466, 383] on input "Shake Shack" at bounding box center [446, 385] width 42 height 42
checkbox input "false"
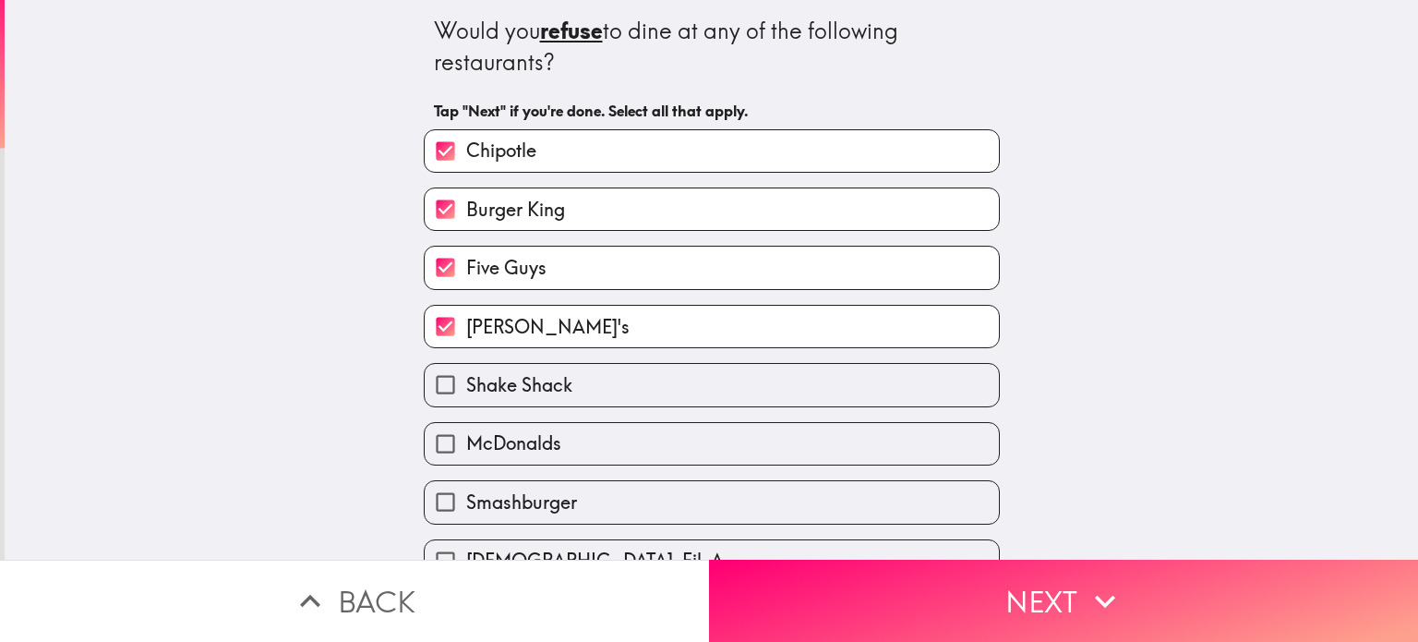
click at [611, 313] on label "Wendy's" at bounding box center [712, 327] width 574 height 42
click at [466, 313] on input "Wendy's" at bounding box center [446, 327] width 42 height 42
checkbox input "false"
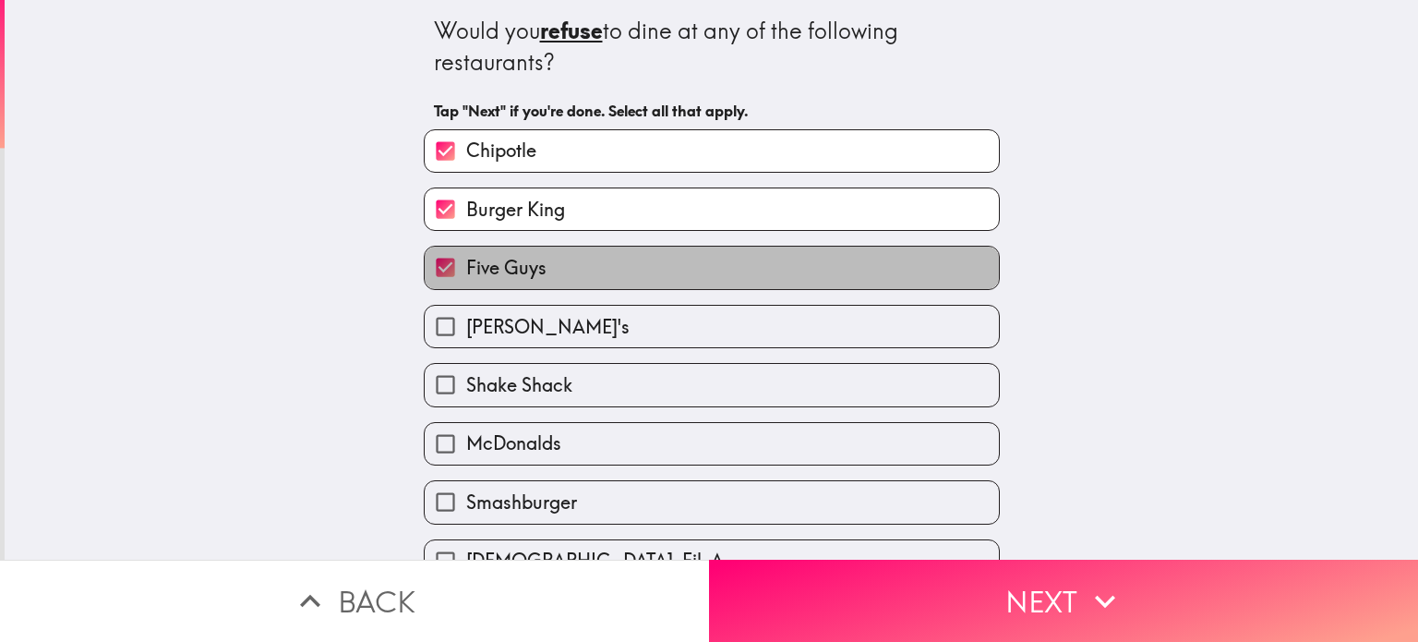
click at [609, 263] on label "Five Guys" at bounding box center [712, 268] width 574 height 42
click at [466, 263] on input "Five Guys" at bounding box center [446, 268] width 42 height 42
checkbox input "false"
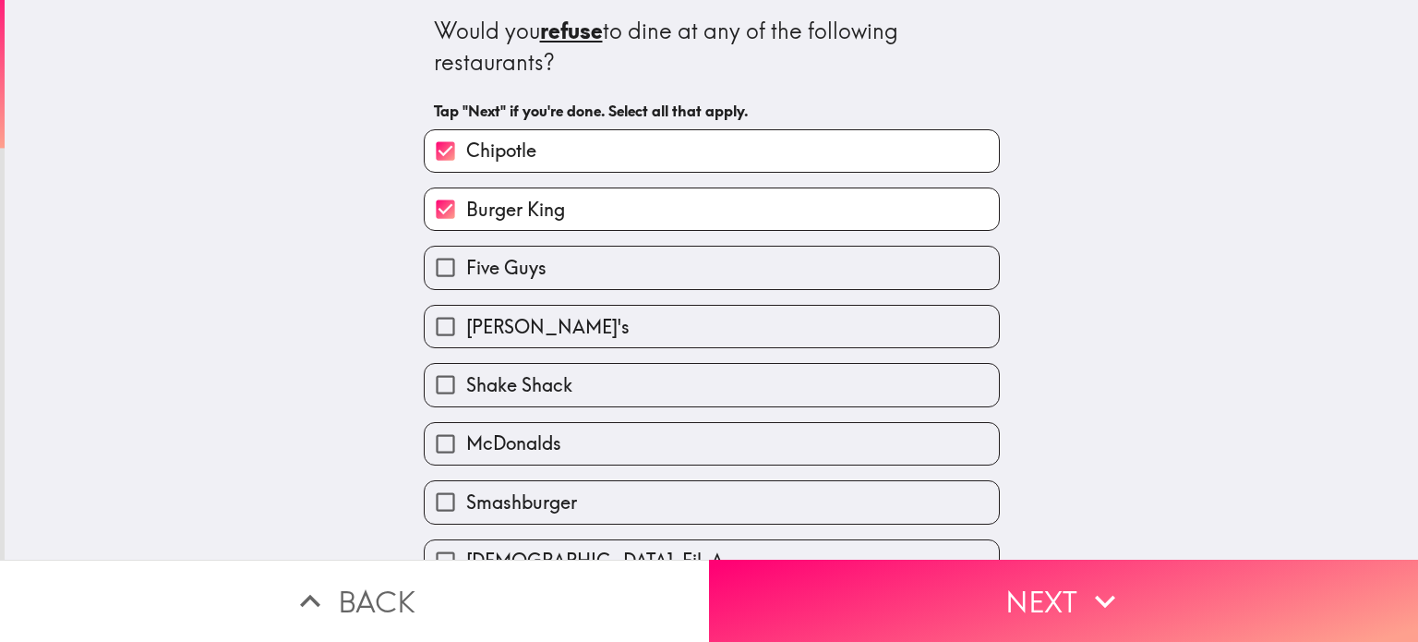
click at [615, 210] on label "Burger King" at bounding box center [712, 209] width 574 height 42
click at [466, 210] on input "Burger King" at bounding box center [446, 209] width 42 height 42
checkbox input "false"
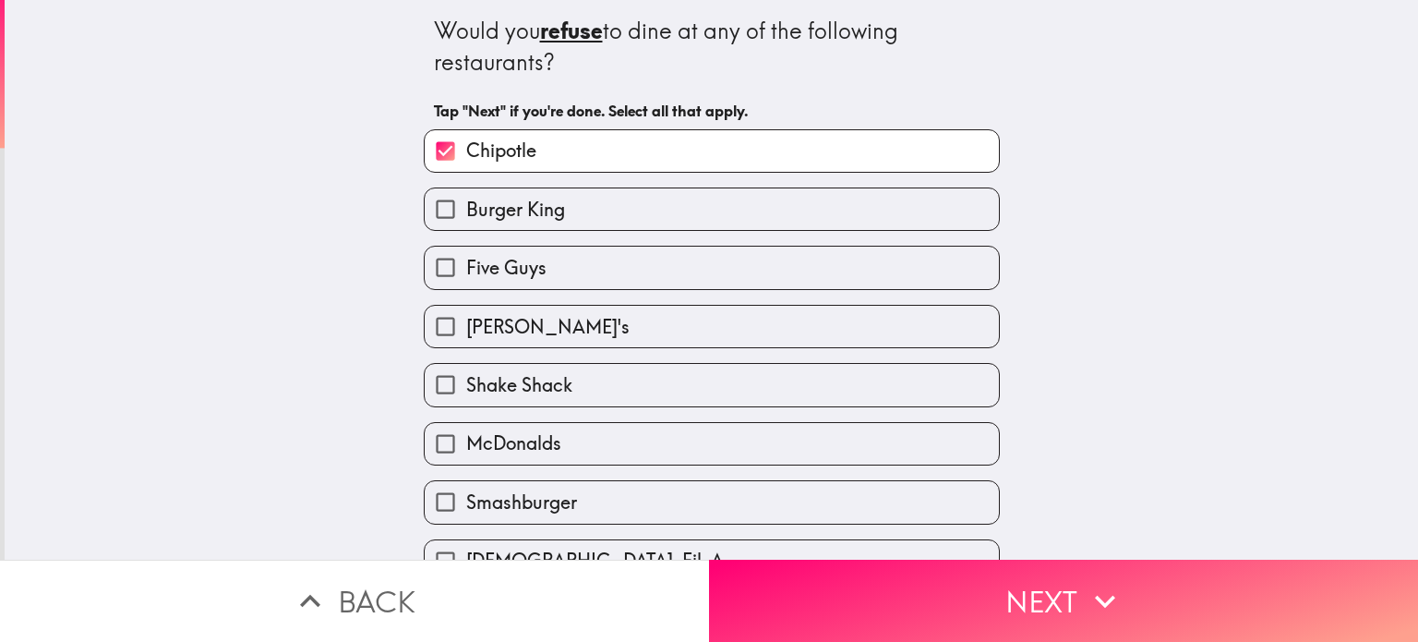
click at [655, 151] on label "Chipotle" at bounding box center [712, 151] width 574 height 42
click at [466, 151] on input "Chipotle" at bounding box center [446, 151] width 42 height 42
checkbox input "false"
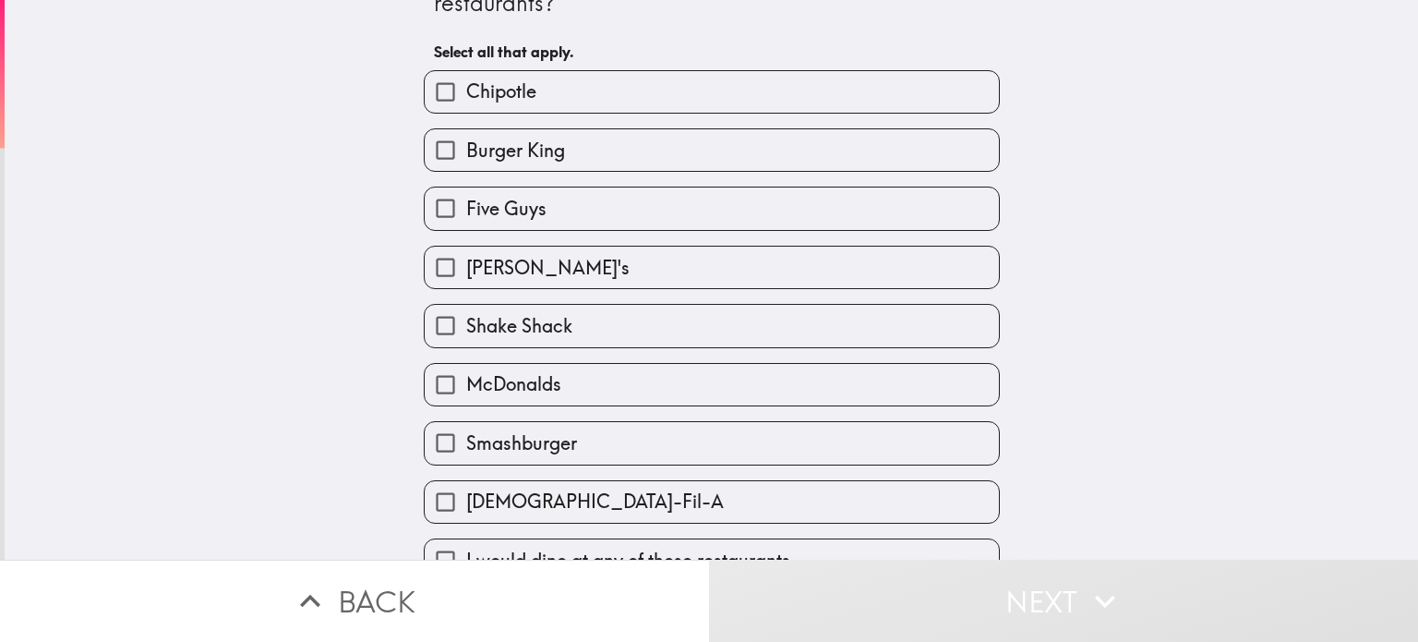
scroll to position [92, 0]
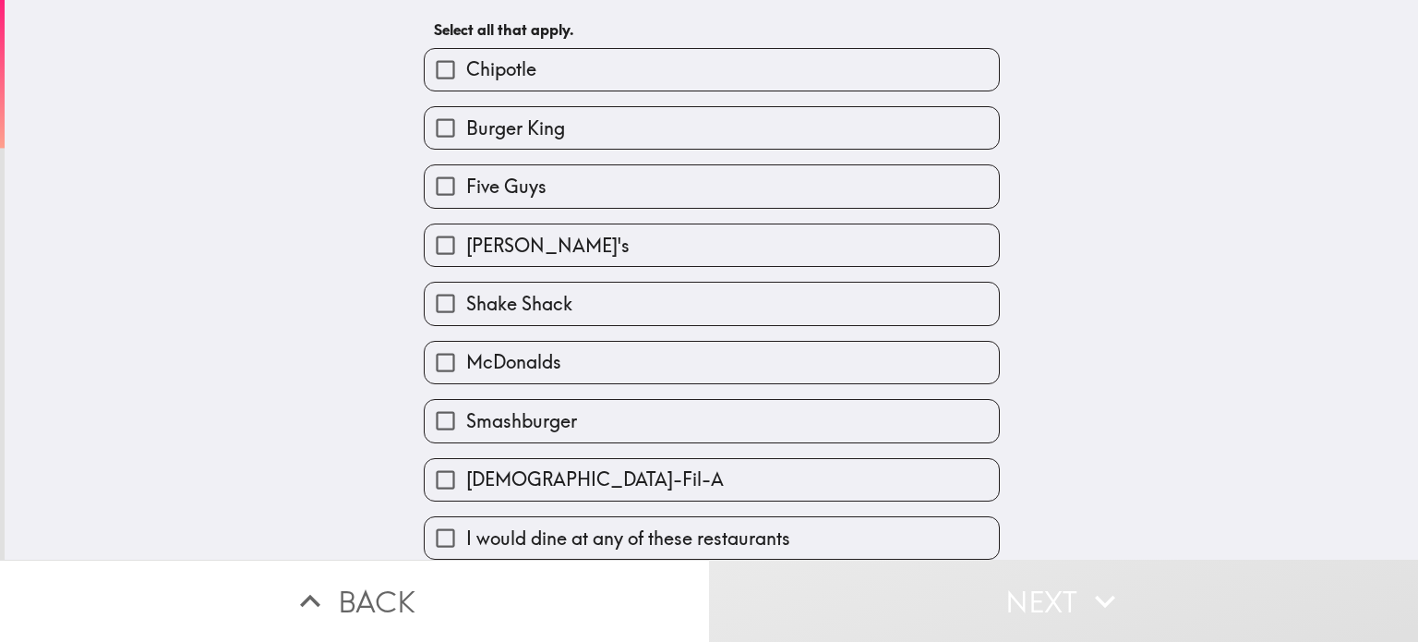
drag, startPoint x: 630, startPoint y: 531, endPoint x: 641, endPoint y: 537, distance: 12.8
click at [632, 531] on span "I would dine at any of these restaurants" at bounding box center [628, 538] width 324 height 26
click at [466, 531] on input "I would dine at any of these restaurants" at bounding box center [446, 538] width 42 height 42
checkbox input "true"
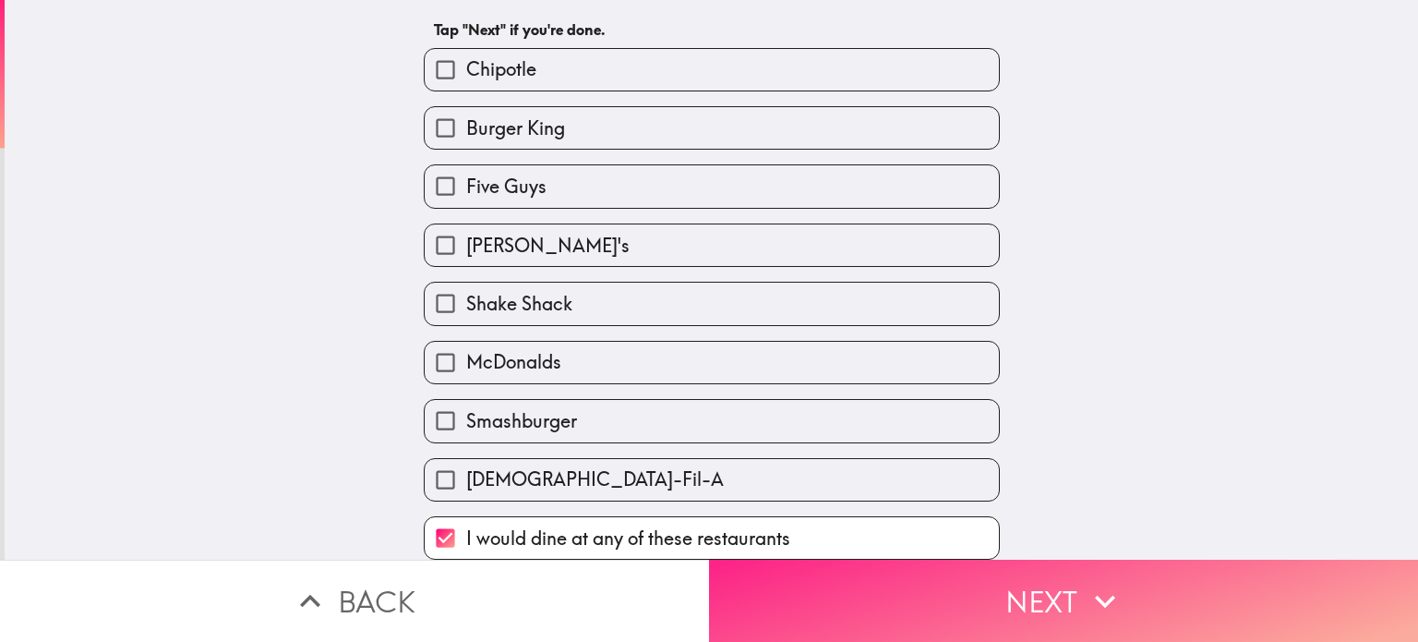
click at [836, 582] on button "Next" at bounding box center [1063, 601] width 709 height 82
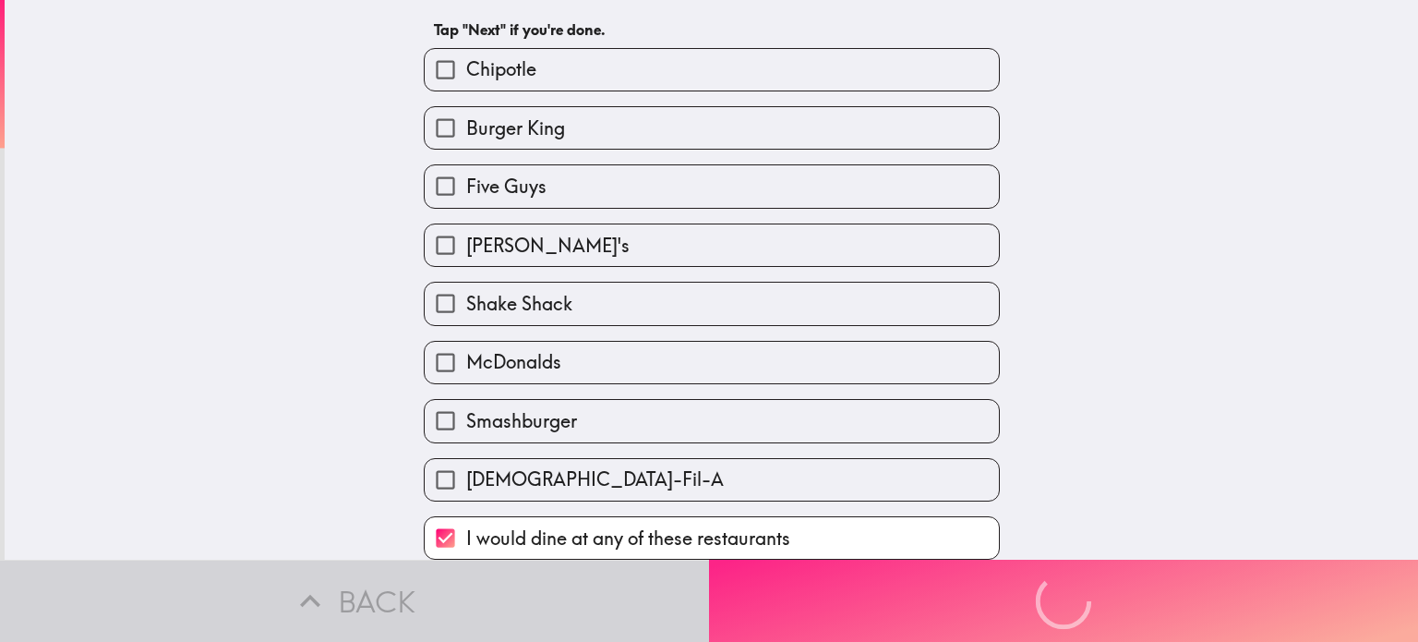
scroll to position [0, 0]
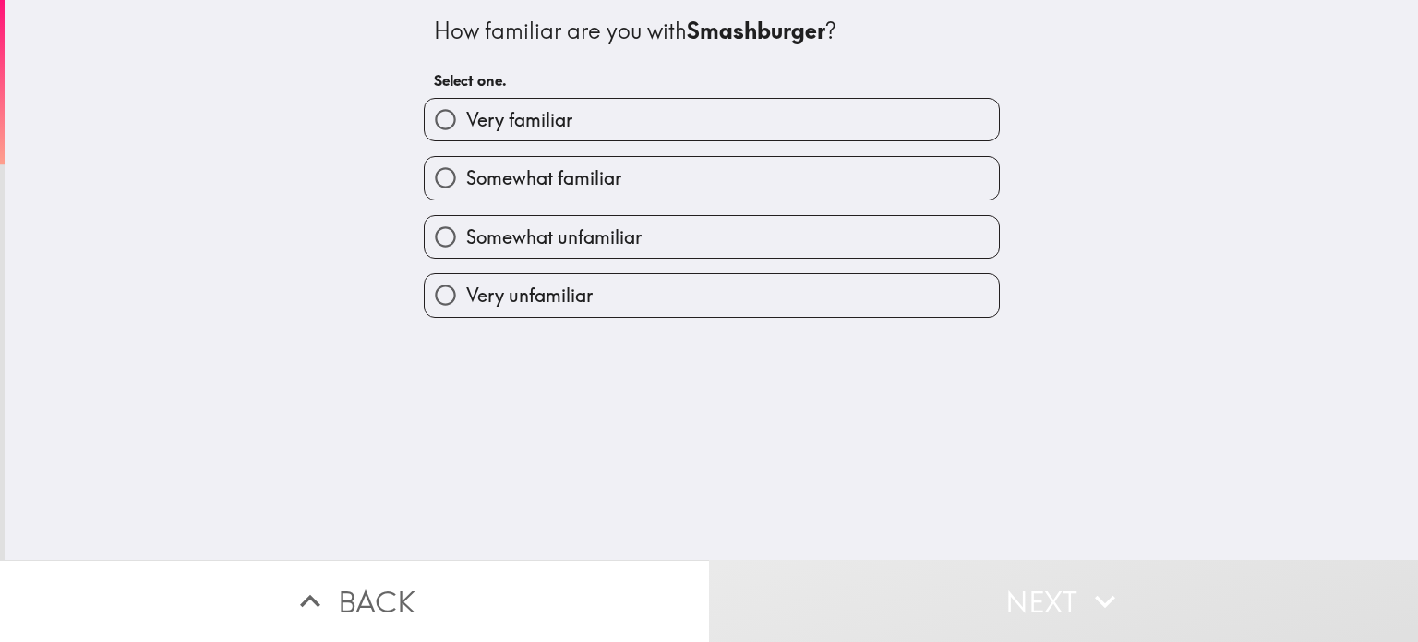
click at [614, 175] on label "Somewhat familiar" at bounding box center [712, 178] width 574 height 42
click at [466, 175] on input "Somewhat familiar" at bounding box center [446, 178] width 42 height 42
radio input "true"
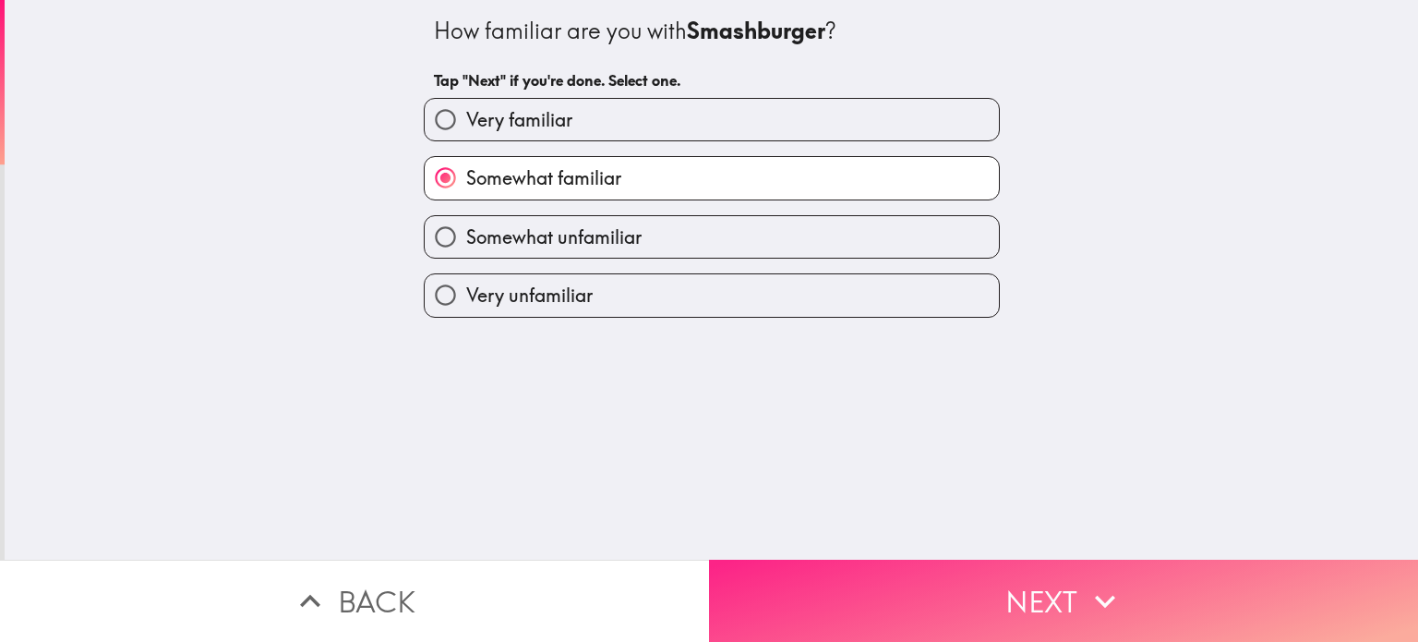
click at [862, 586] on button "Next" at bounding box center [1063, 601] width 709 height 82
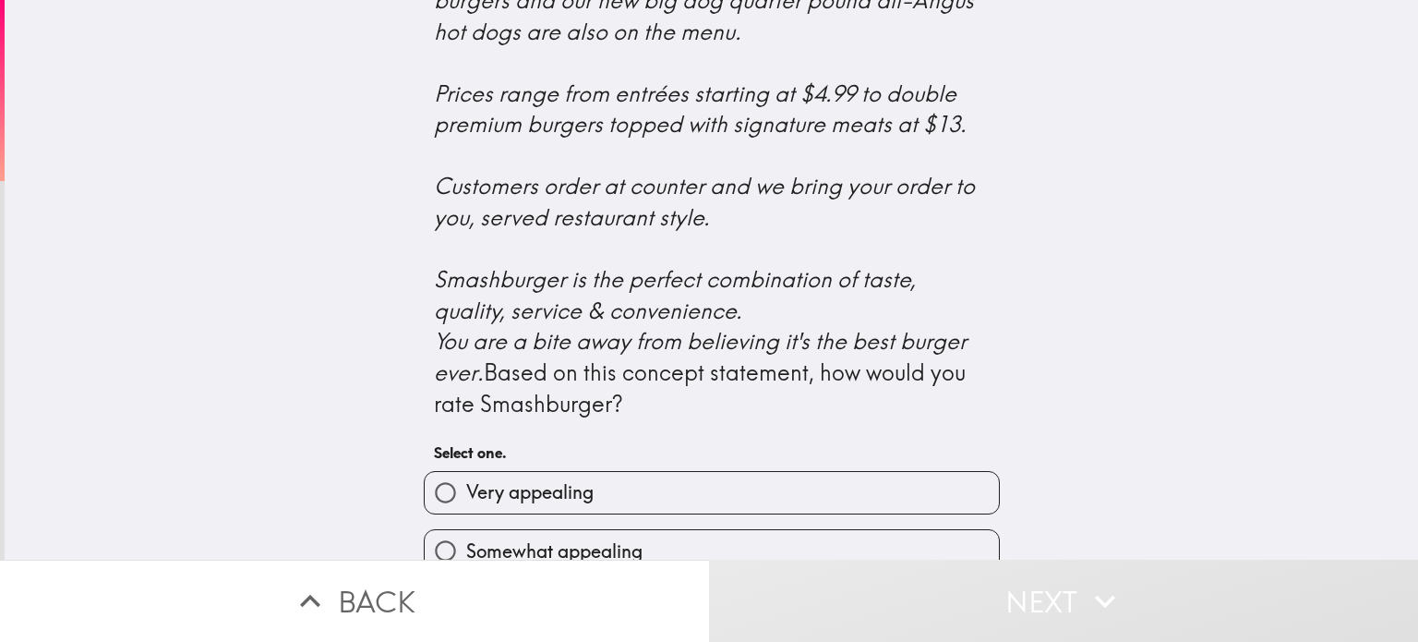
scroll to position [820, 0]
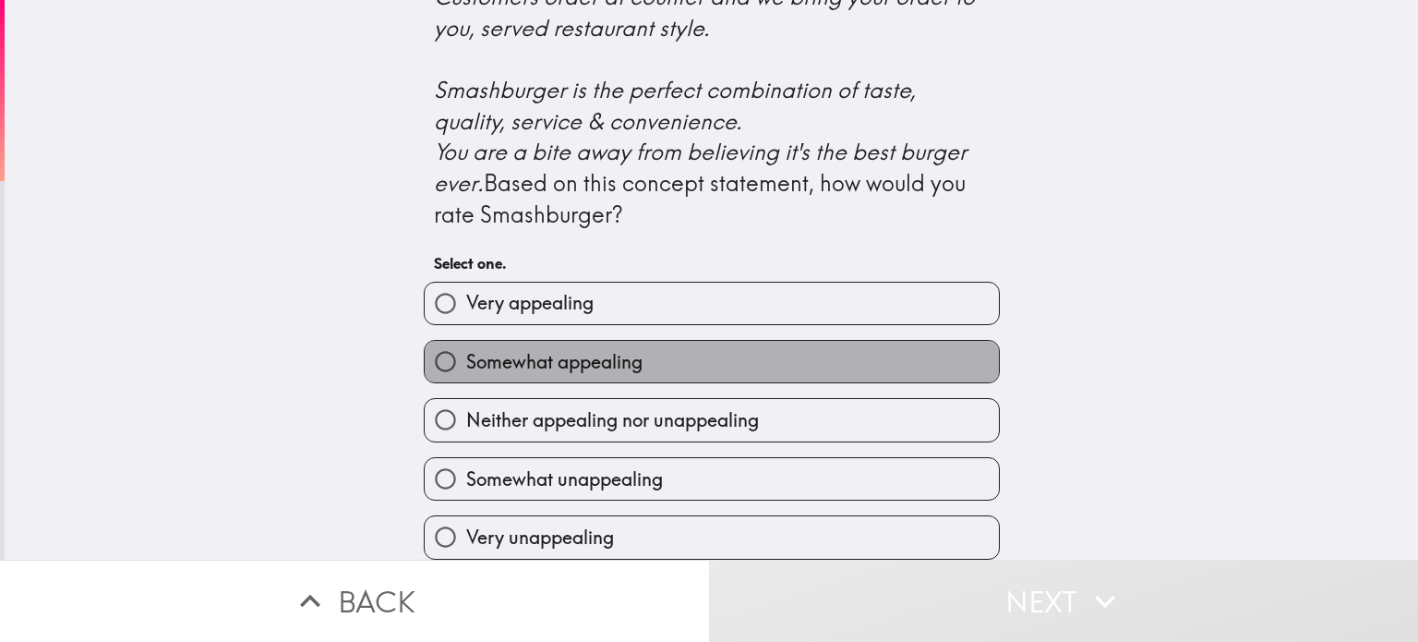
click at [621, 349] on span "Somewhat appealing" at bounding box center [554, 362] width 176 height 26
click at [466, 345] on input "Somewhat appealing" at bounding box center [446, 362] width 42 height 42
radio input "true"
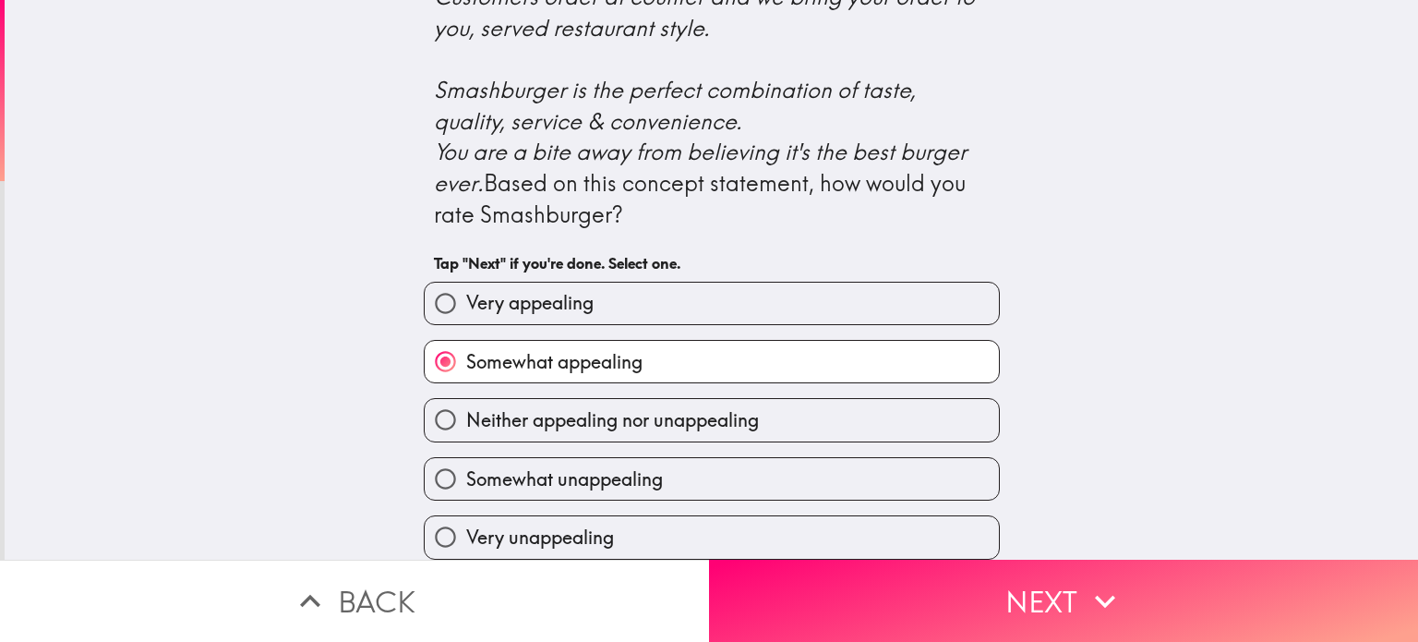
click at [939, 597] on button "Next" at bounding box center [1063, 601] width 709 height 82
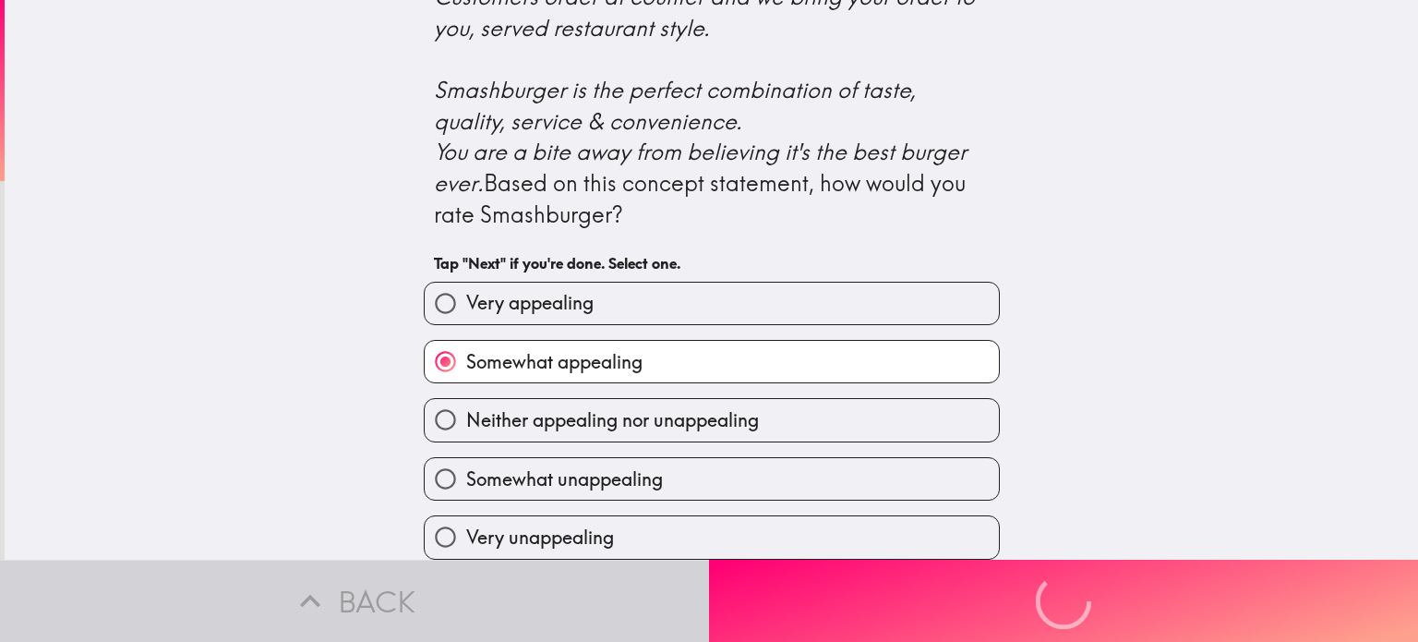
scroll to position [0, 0]
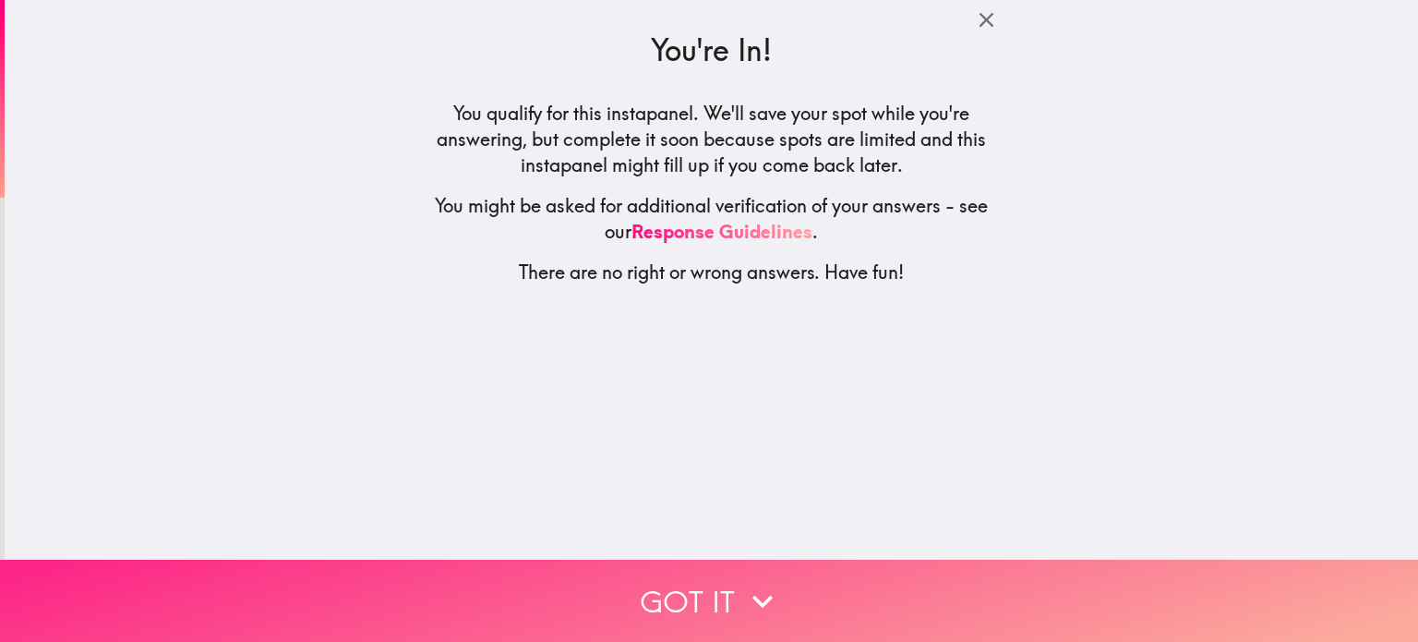
click at [703, 591] on button "Got it" at bounding box center [709, 601] width 1418 height 82
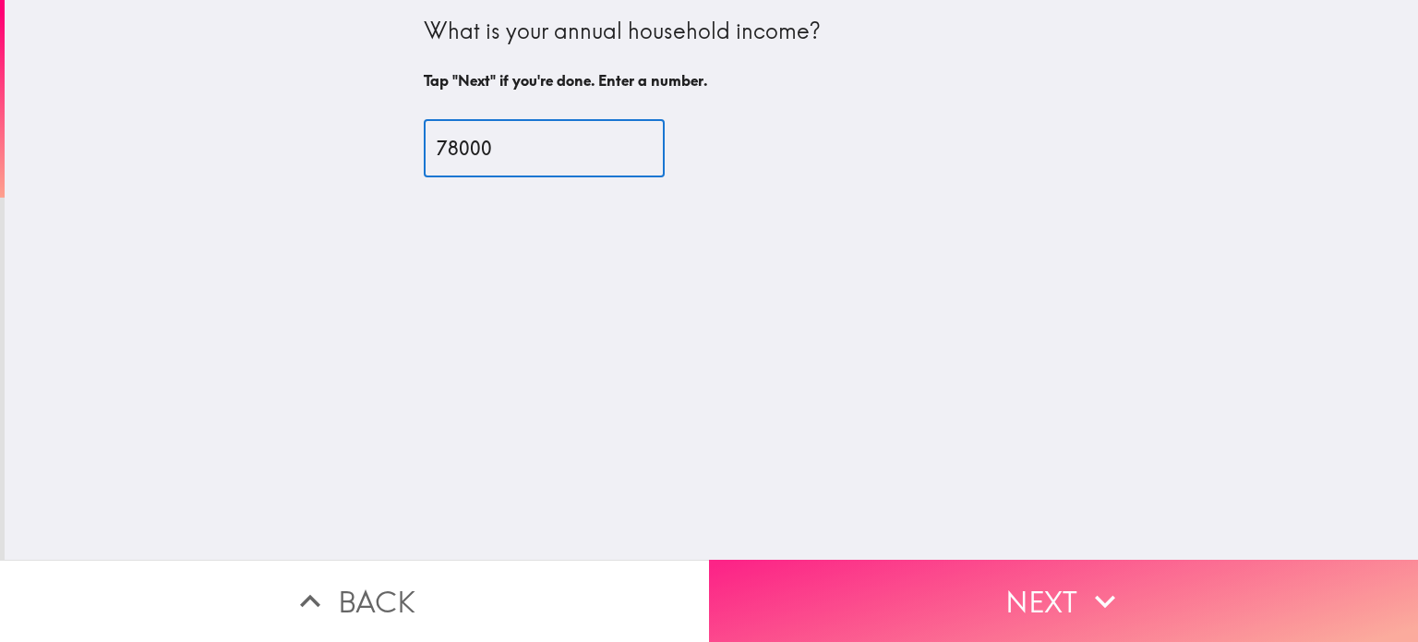
type input "78000"
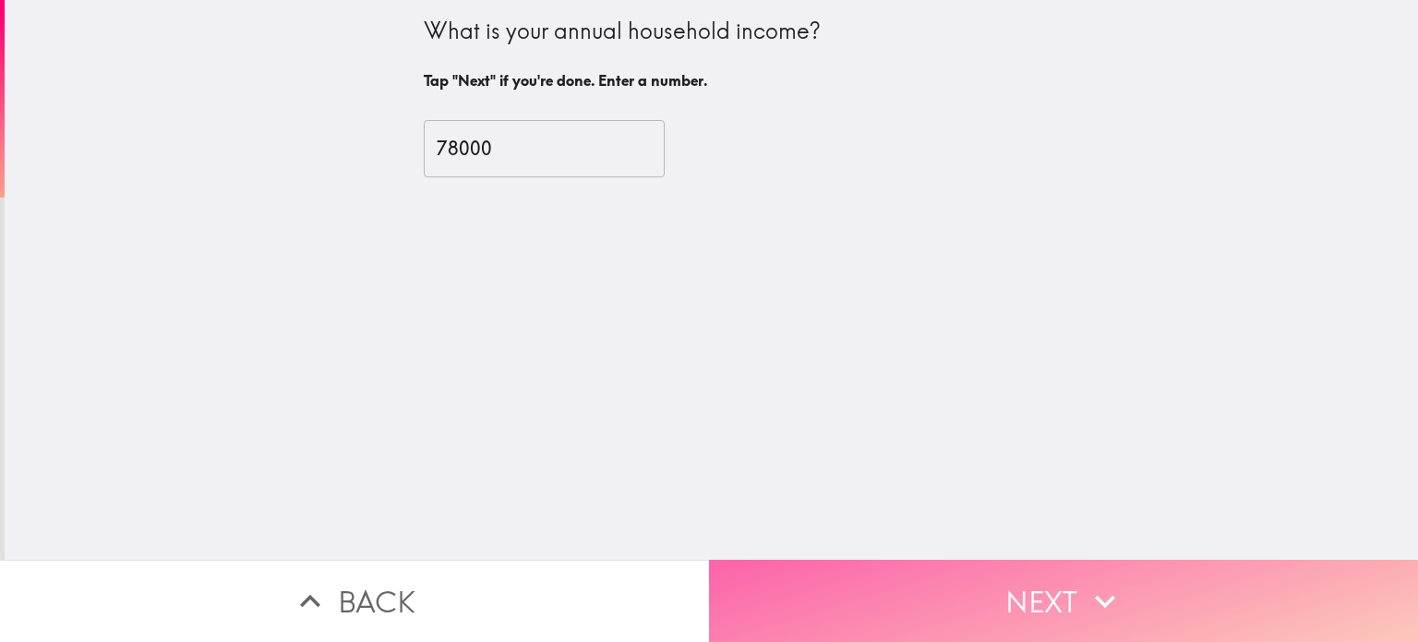
click at [987, 605] on button "Next" at bounding box center [1063, 601] width 709 height 82
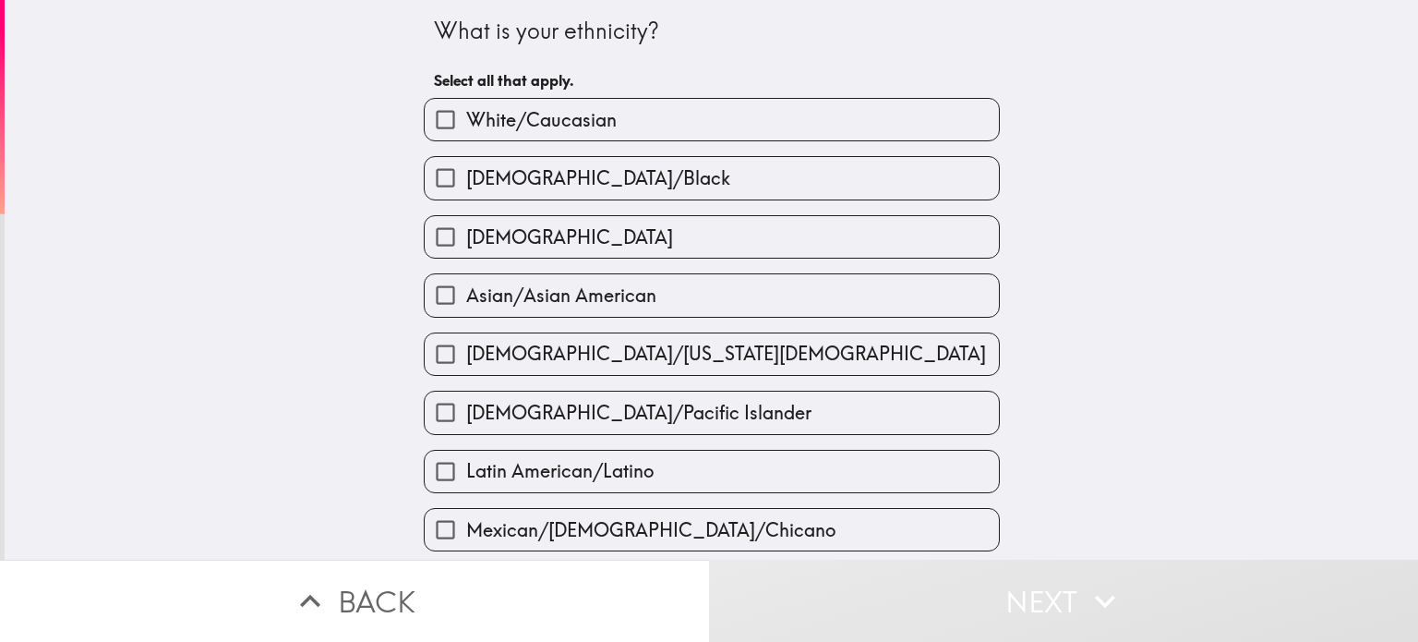
click at [626, 312] on label "Asian/Asian American" at bounding box center [712, 295] width 574 height 42
click at [466, 312] on input "Asian/Asian American" at bounding box center [446, 295] width 42 height 42
checkbox input "true"
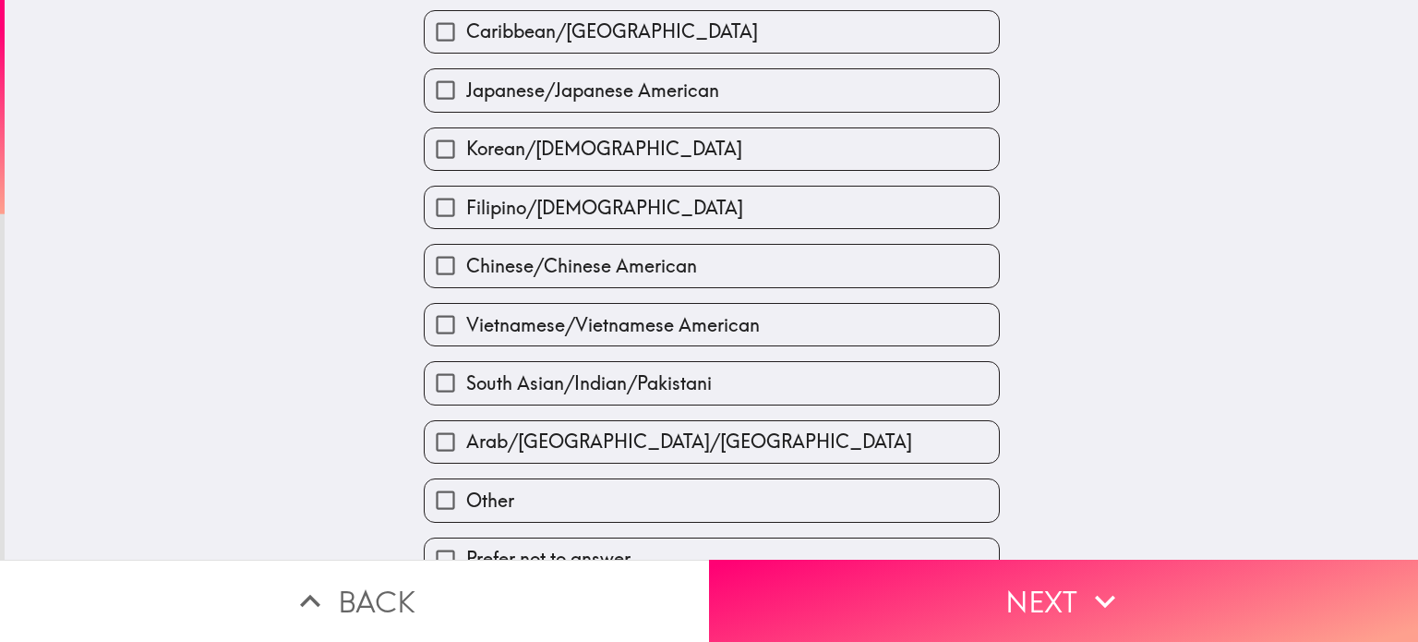
scroll to position [643, 0]
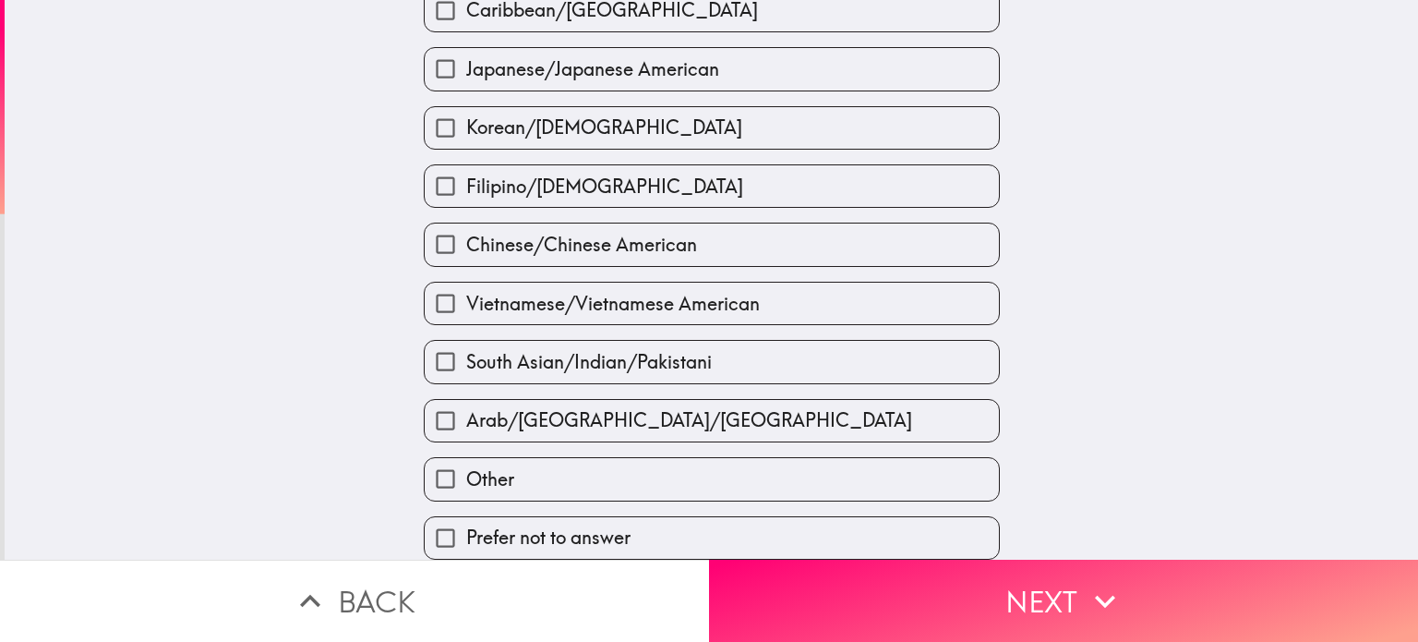
click at [717, 359] on label "South Asian/Indian/Pakistani" at bounding box center [712, 362] width 574 height 42
click at [466, 359] on input "South Asian/Indian/Pakistani" at bounding box center [446, 362] width 42 height 42
checkbox input "true"
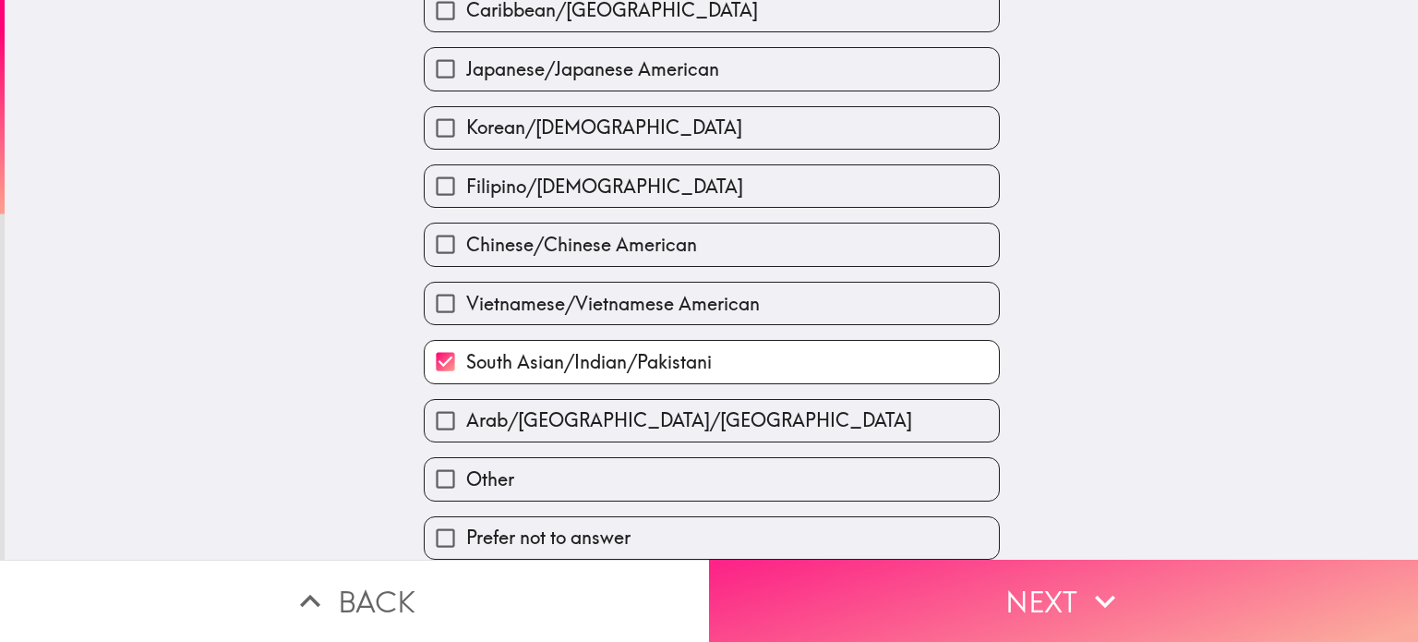
click at [969, 582] on button "Next" at bounding box center [1063, 601] width 709 height 82
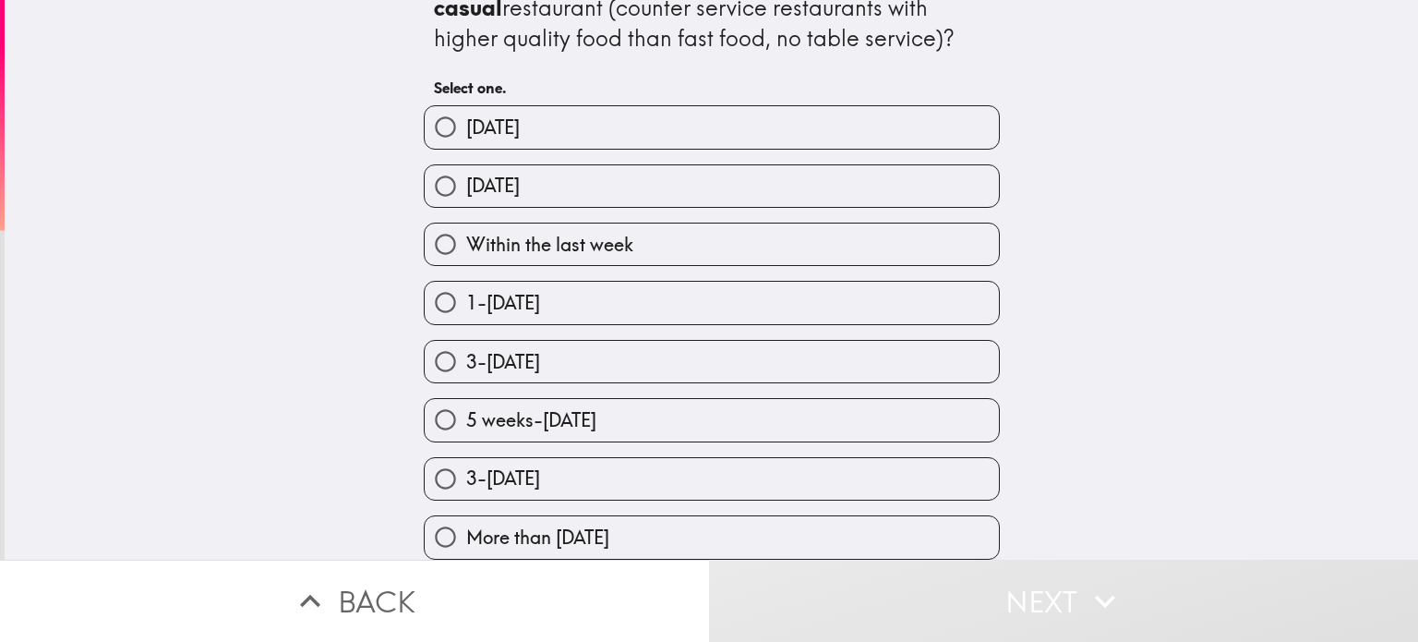
click at [640, 243] on label "Within the last week" at bounding box center [712, 244] width 574 height 42
click at [466, 243] on input "Within the last week" at bounding box center [446, 244] width 42 height 42
radio input "true"
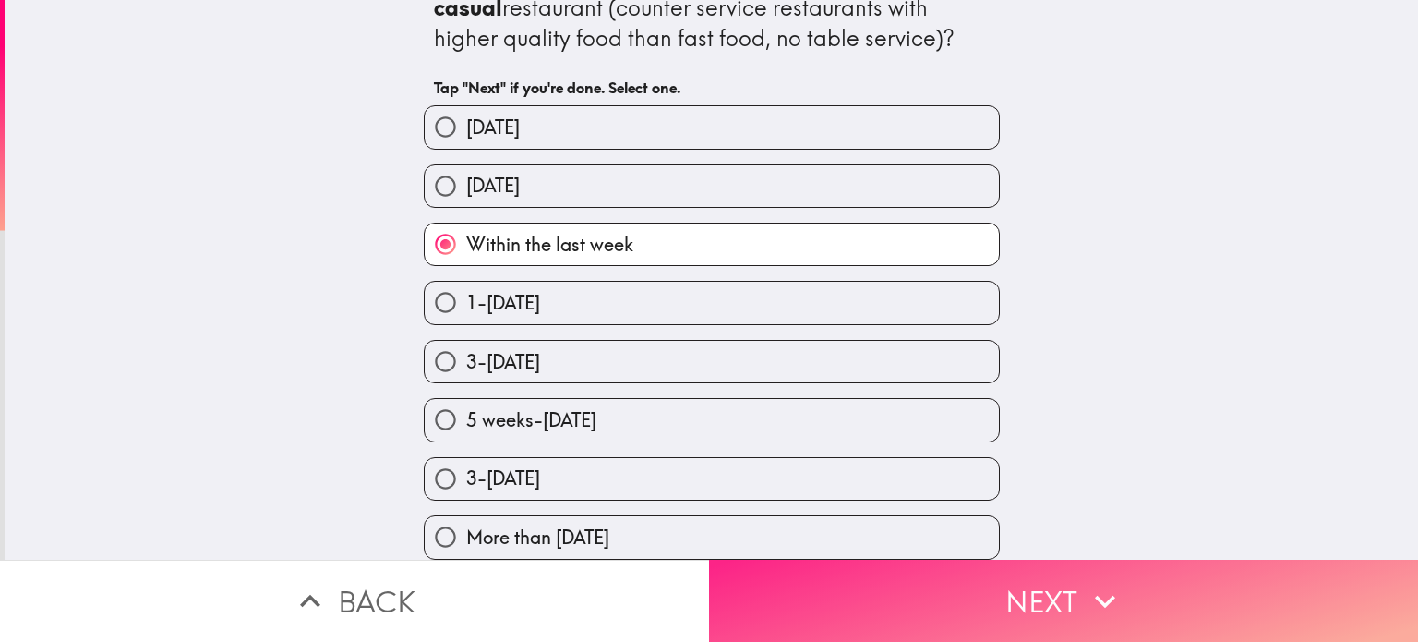
click at [861, 609] on button "Next" at bounding box center [1063, 601] width 709 height 82
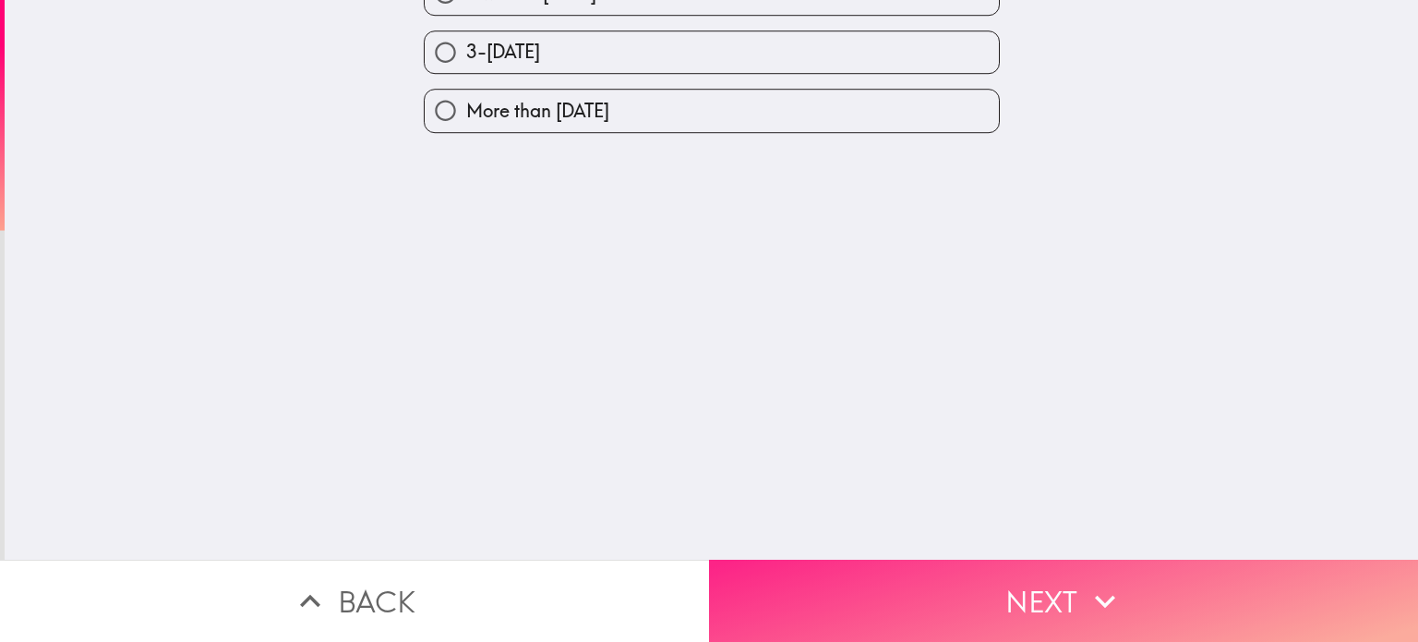
scroll to position [0, 0]
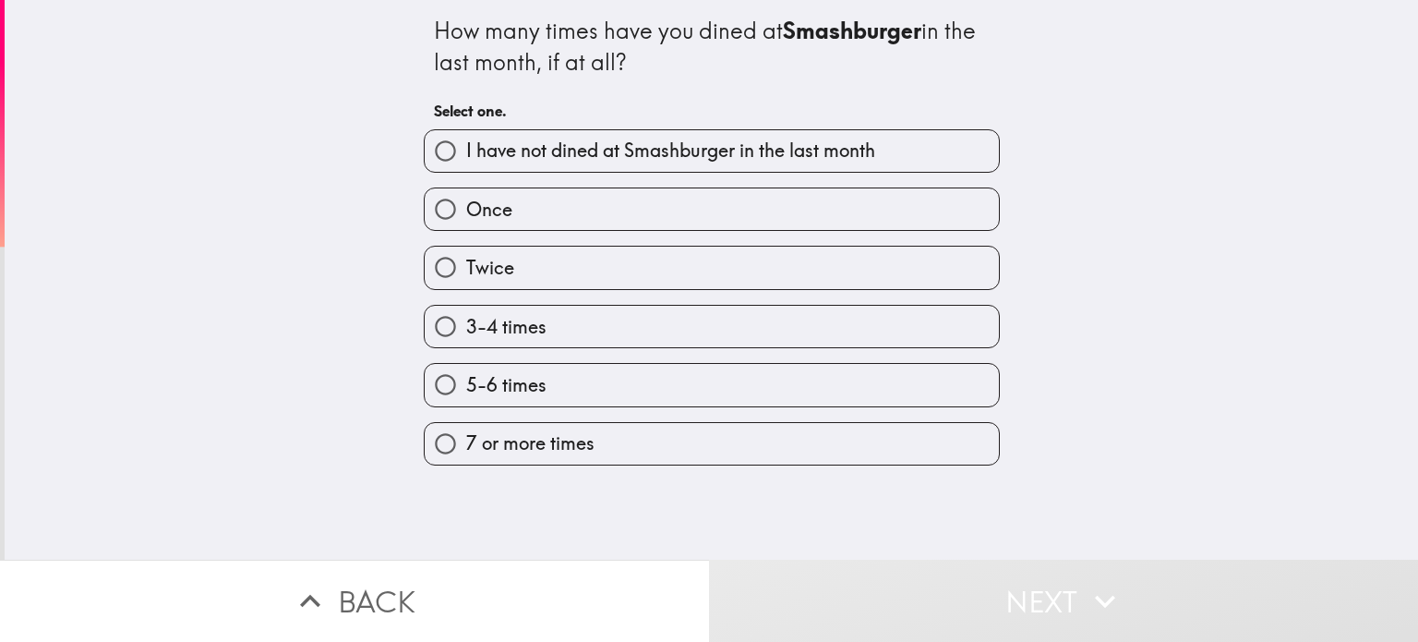
click at [680, 282] on label "Twice" at bounding box center [712, 268] width 574 height 42
click at [466, 282] on input "Twice" at bounding box center [446, 268] width 42 height 42
radio input "true"
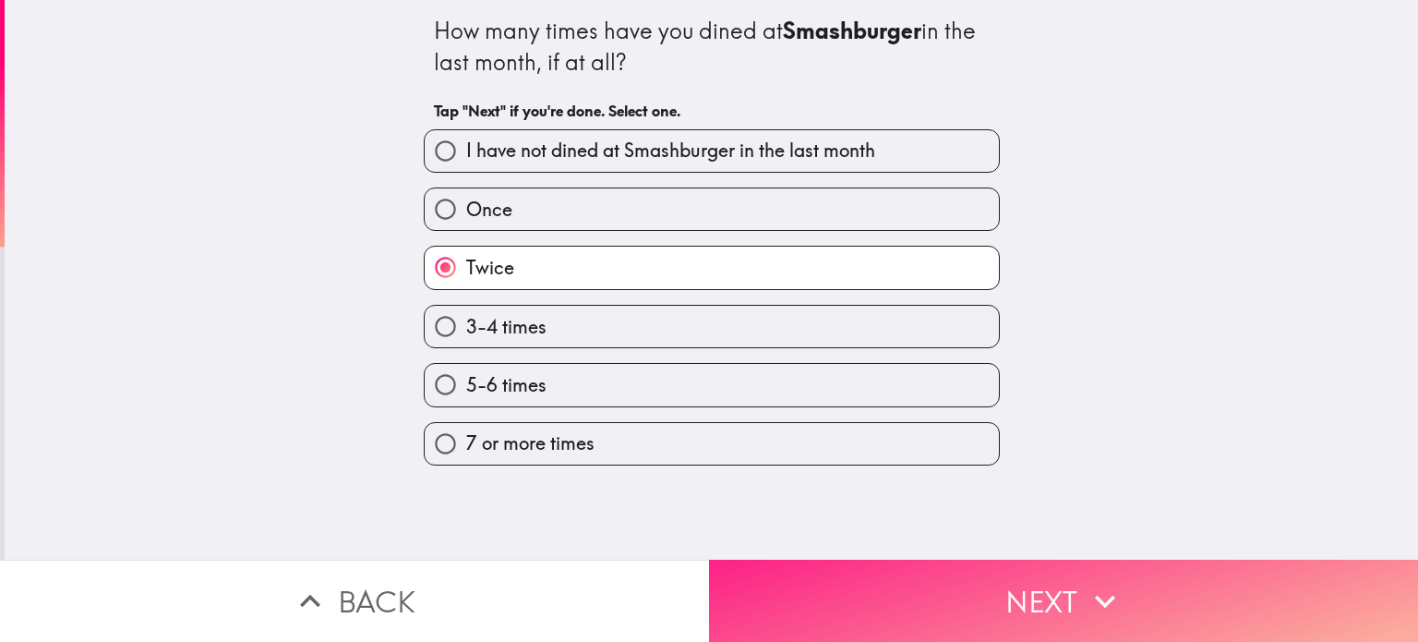
click at [938, 573] on button "Next" at bounding box center [1063, 601] width 709 height 82
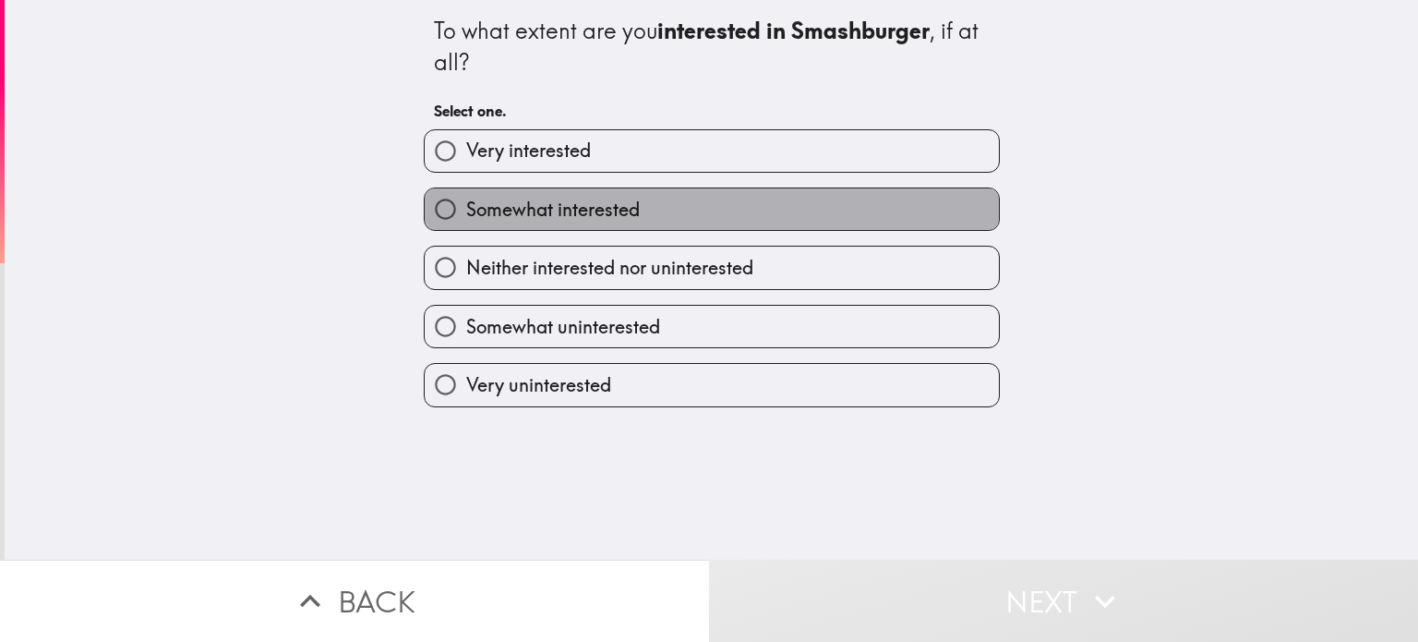
click at [627, 213] on label "Somewhat interested" at bounding box center [712, 209] width 574 height 42
click at [466, 213] on input "Somewhat interested" at bounding box center [446, 209] width 42 height 42
radio input "true"
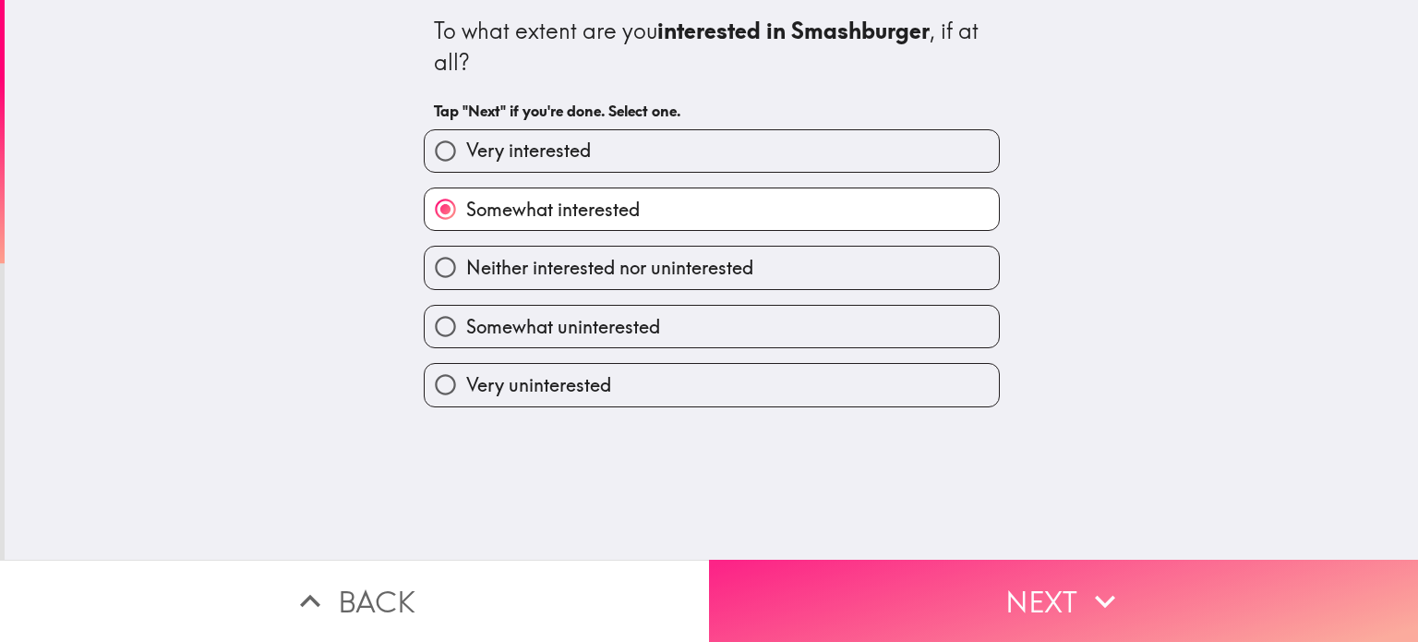
click at [967, 603] on button "Next" at bounding box center [1063, 601] width 709 height 82
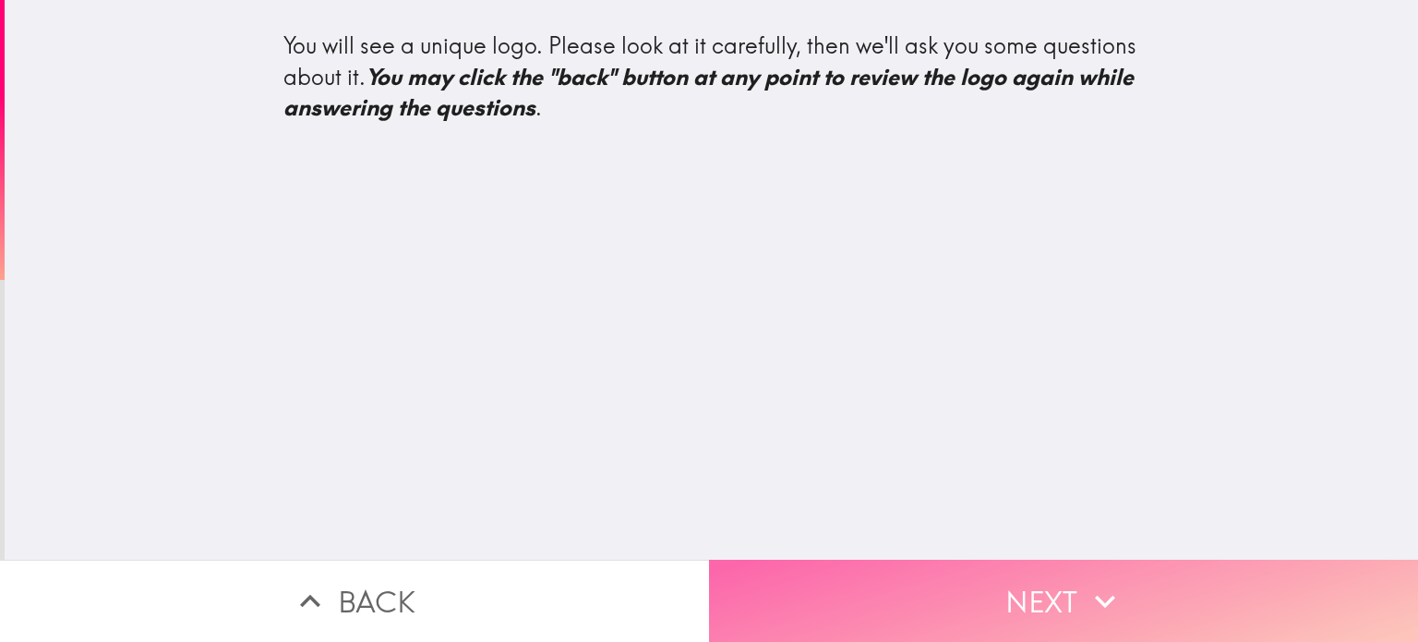
click at [1009, 585] on button "Next" at bounding box center [1063, 601] width 709 height 82
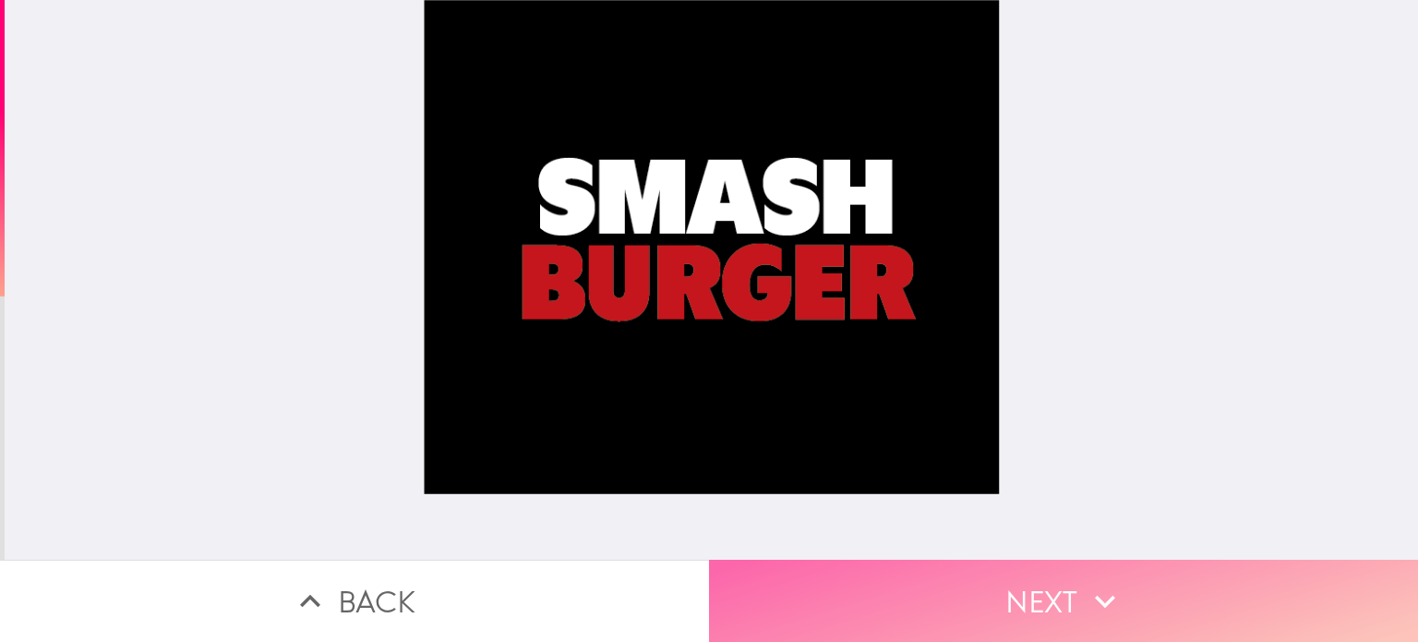
click at [1027, 589] on button "Next" at bounding box center [1063, 601] width 709 height 82
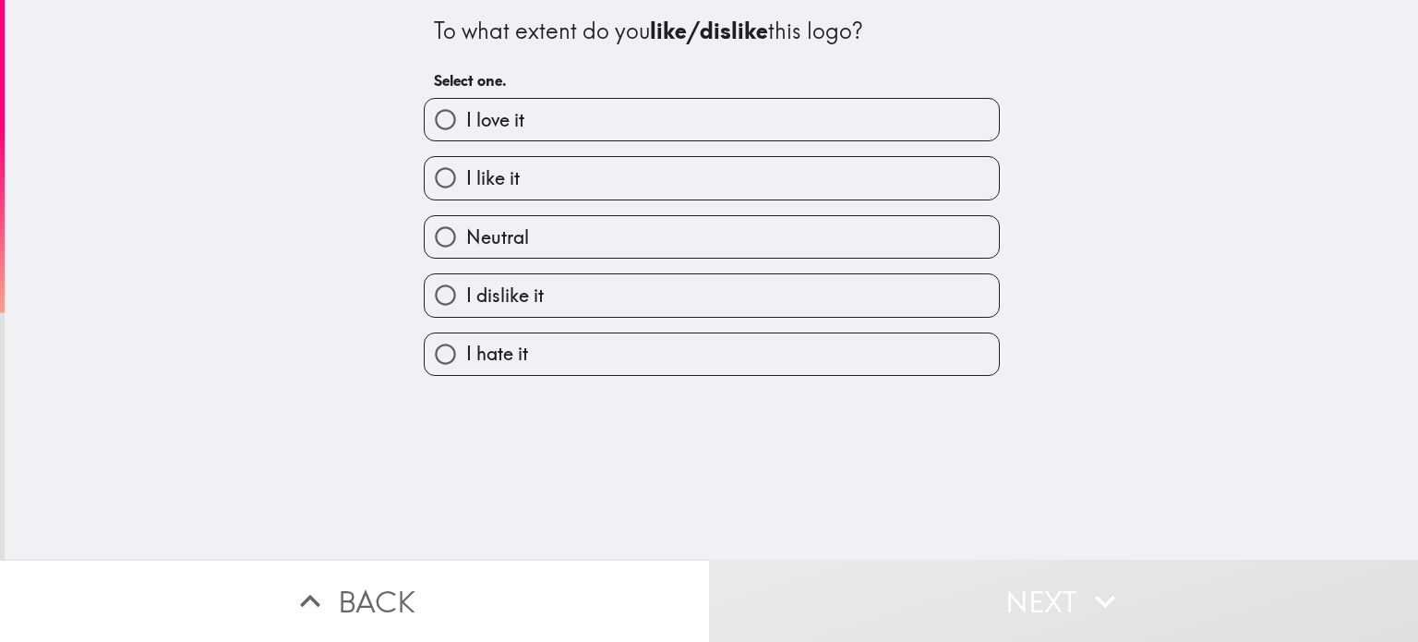
click at [595, 172] on label "I like it" at bounding box center [712, 178] width 574 height 42
click at [466, 172] on input "I like it" at bounding box center [446, 178] width 42 height 42
radio input "true"
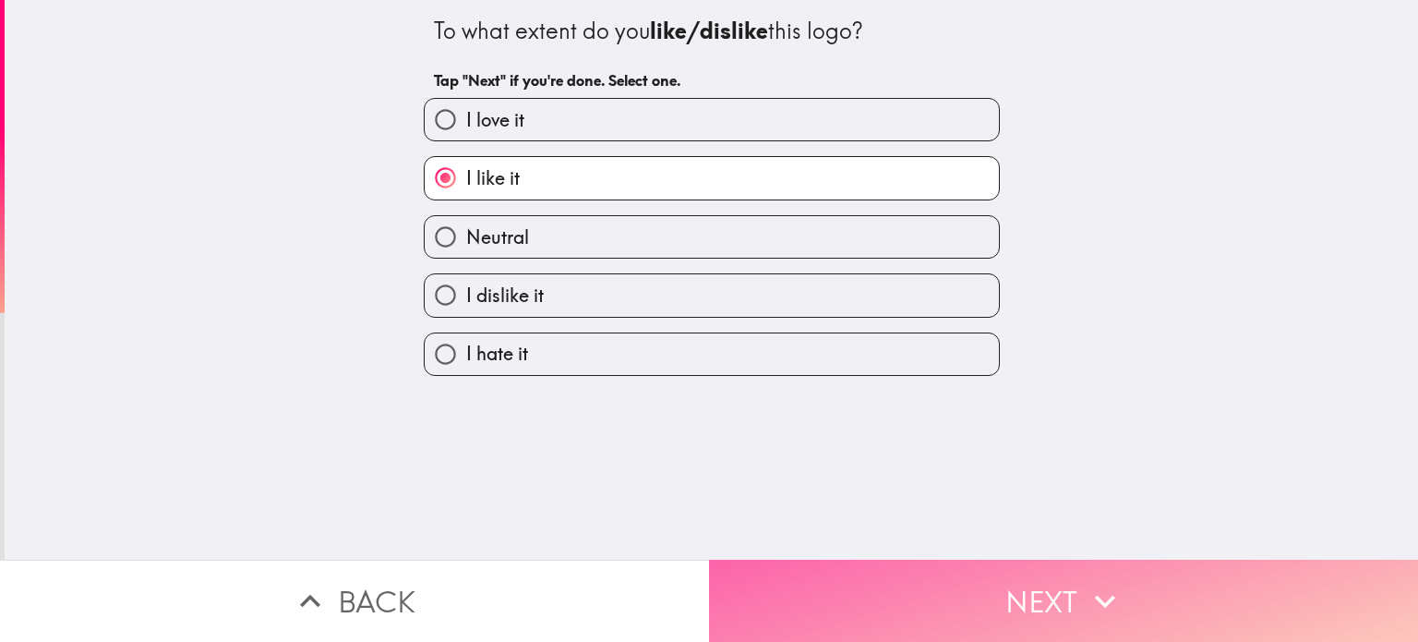
click at [824, 601] on button "Next" at bounding box center [1063, 601] width 709 height 82
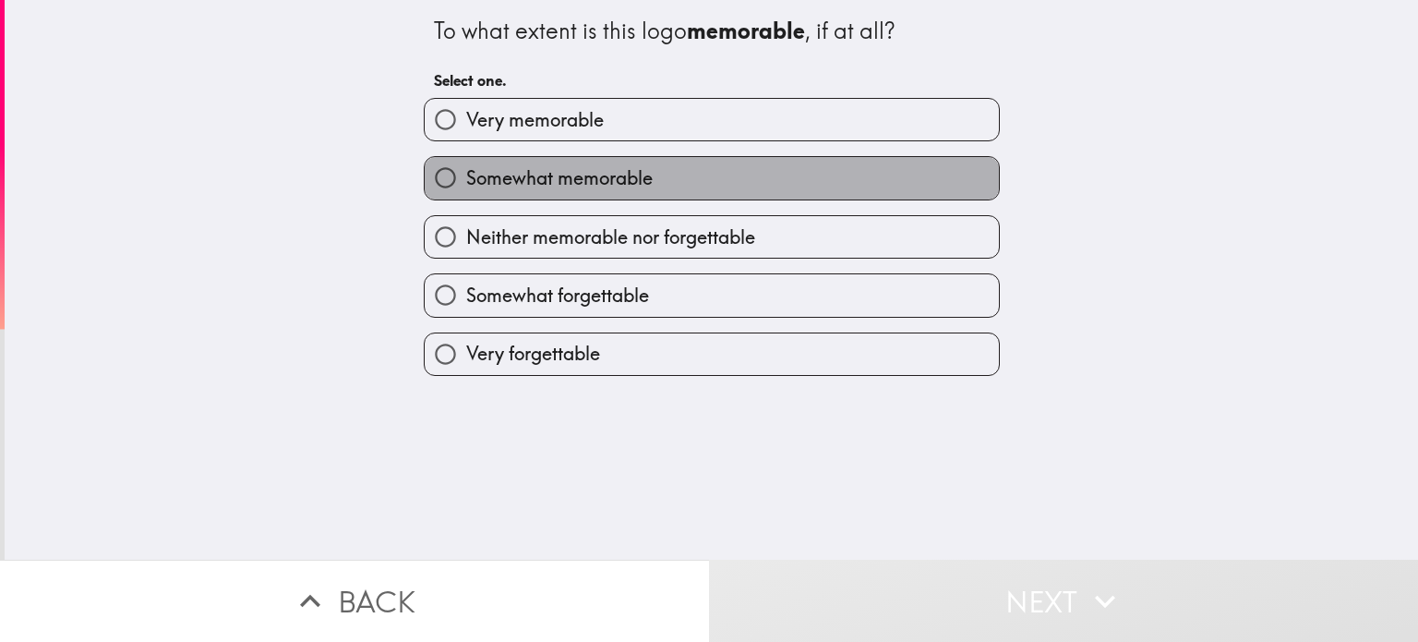
drag, startPoint x: 636, startPoint y: 183, endPoint x: 643, endPoint y: 195, distance: 13.6
click at [639, 189] on span "Somewhat memorable" at bounding box center [559, 178] width 187 height 26
click at [466, 189] on input "Somewhat memorable" at bounding box center [446, 178] width 42 height 42
radio input "true"
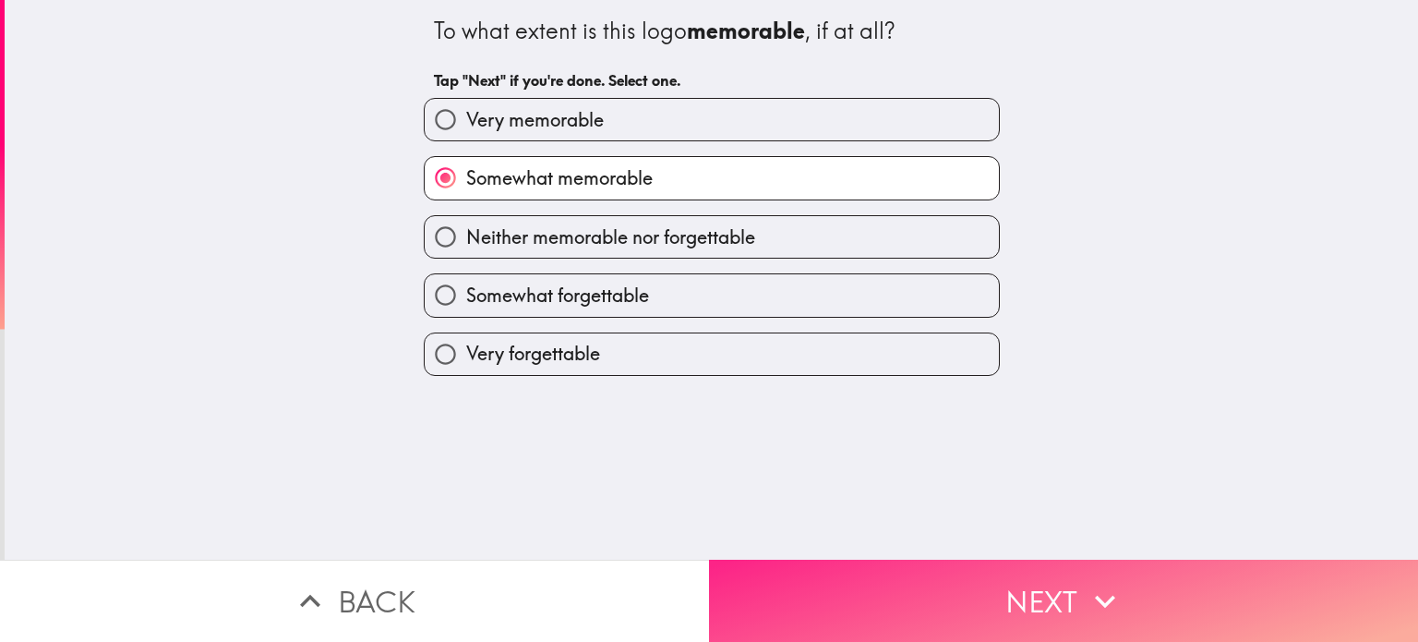
click at [893, 588] on button "Next" at bounding box center [1063, 601] width 709 height 82
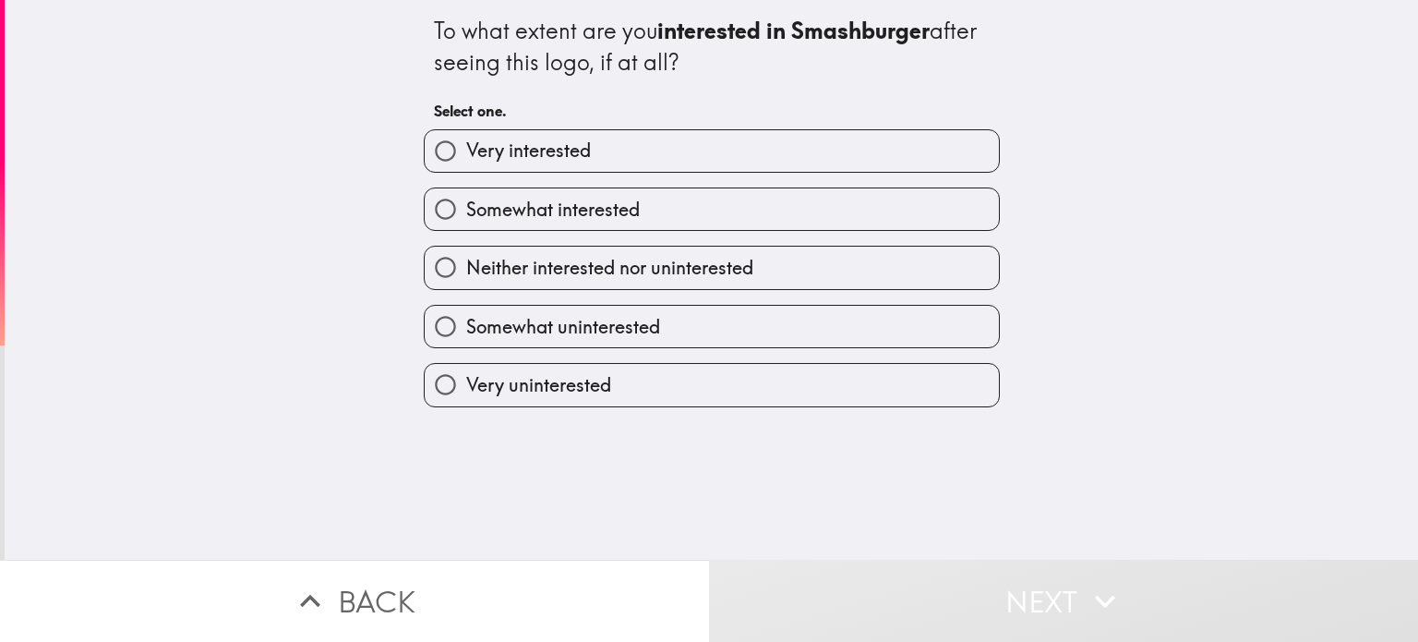
click at [573, 197] on span "Somewhat interested" at bounding box center [553, 210] width 174 height 26
click at [466, 195] on input "Somewhat interested" at bounding box center [446, 209] width 42 height 42
radio input "true"
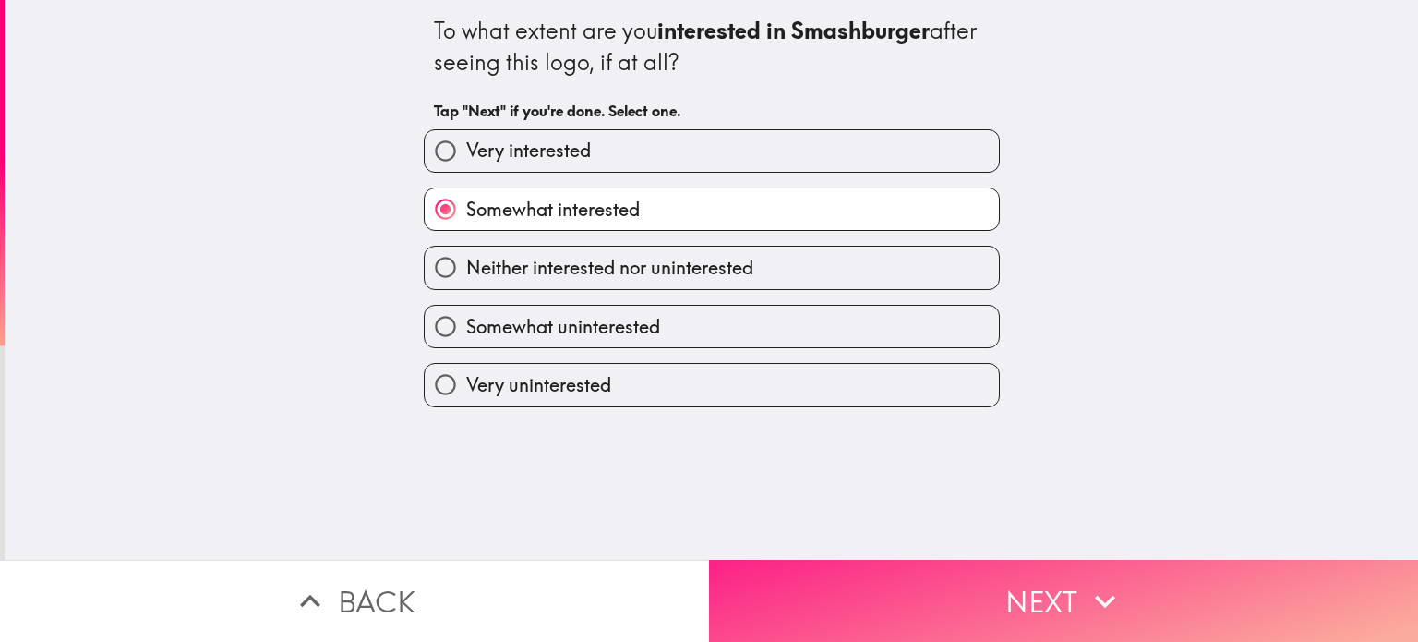
click at [982, 579] on button "Next" at bounding box center [1063, 601] width 709 height 82
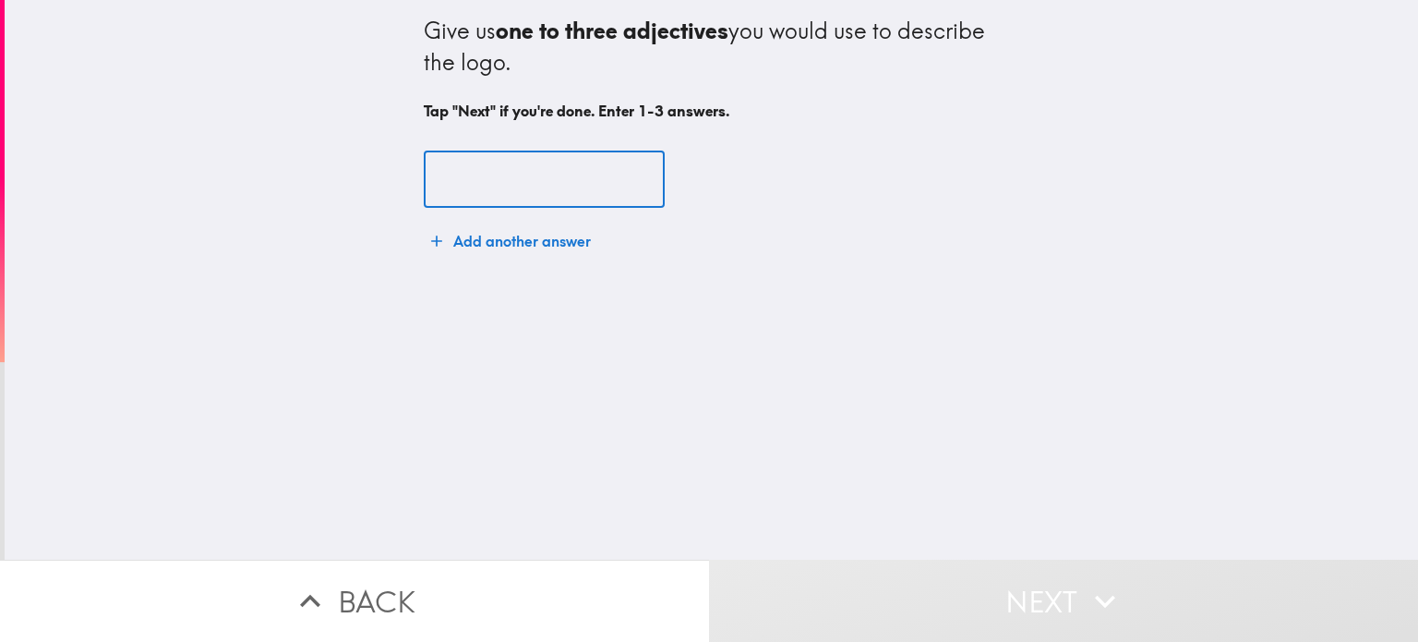
click at [538, 190] on input "text" at bounding box center [544, 179] width 241 height 57
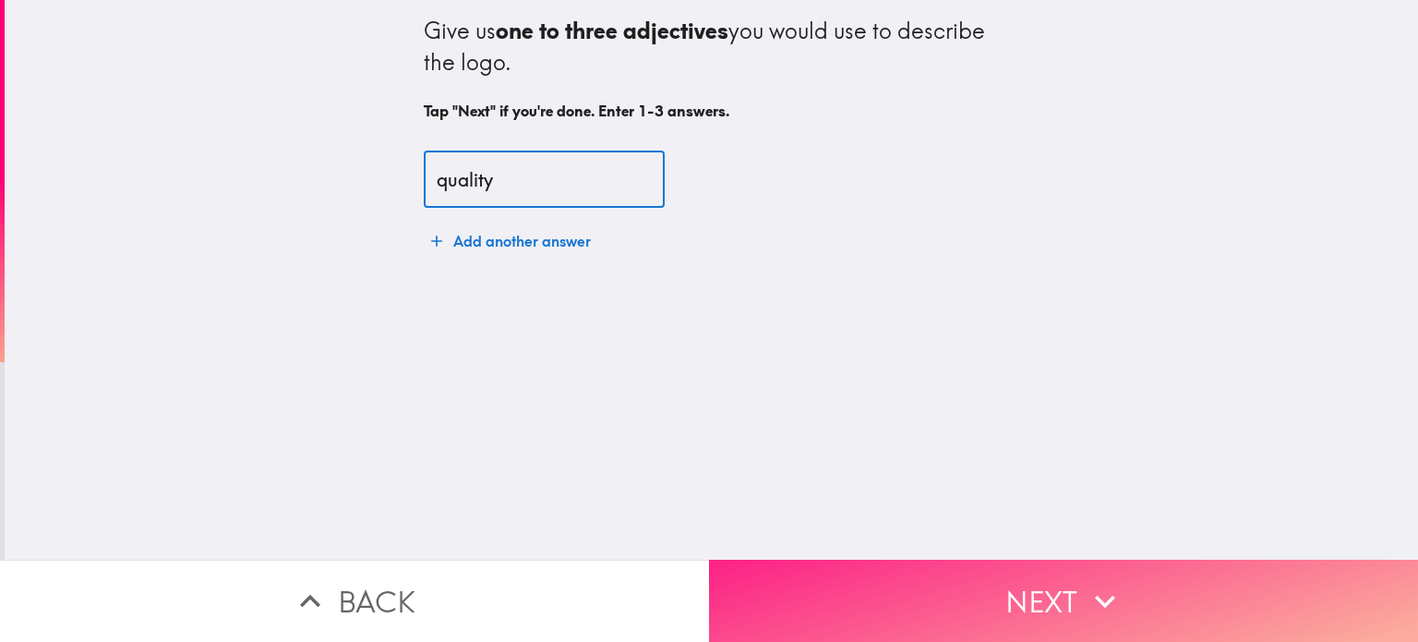
type input "quality"
click at [813, 594] on button "Next" at bounding box center [1063, 601] width 709 height 82
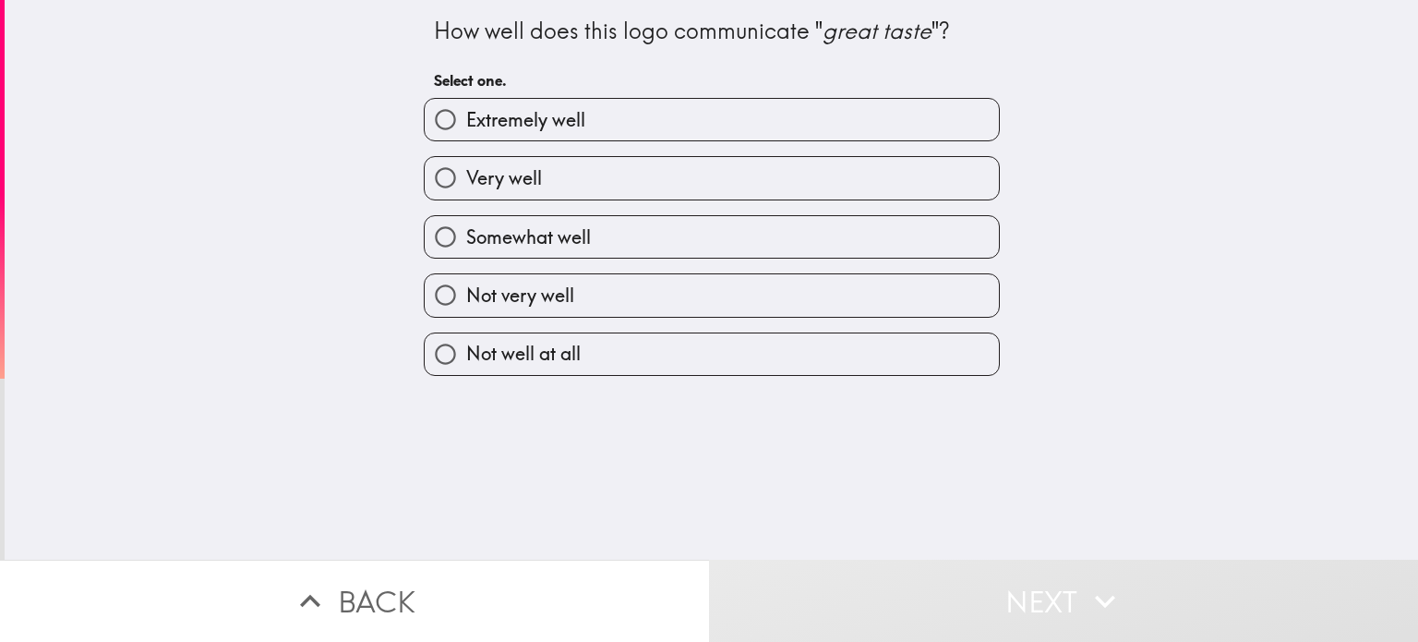
click at [568, 182] on label "Very well" at bounding box center [712, 178] width 574 height 42
click at [466, 182] on input "Very well" at bounding box center [446, 178] width 42 height 42
radio input "true"
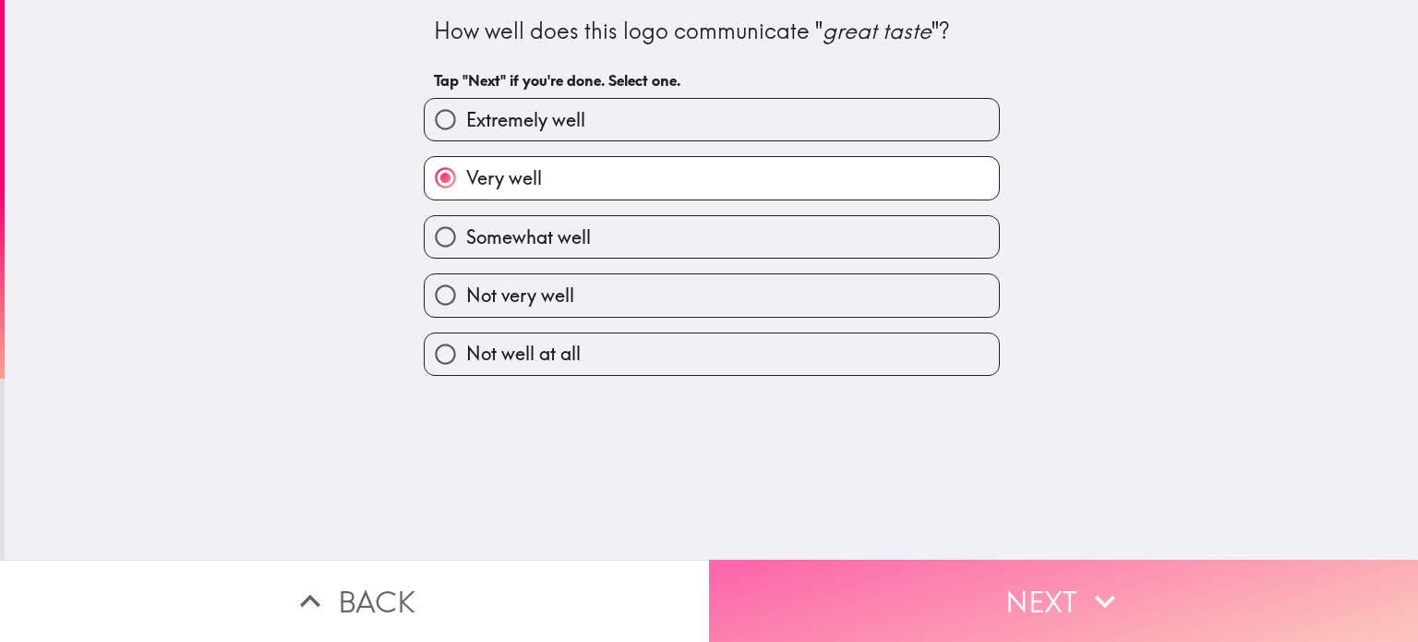
click at [883, 575] on button "Next" at bounding box center [1063, 601] width 709 height 82
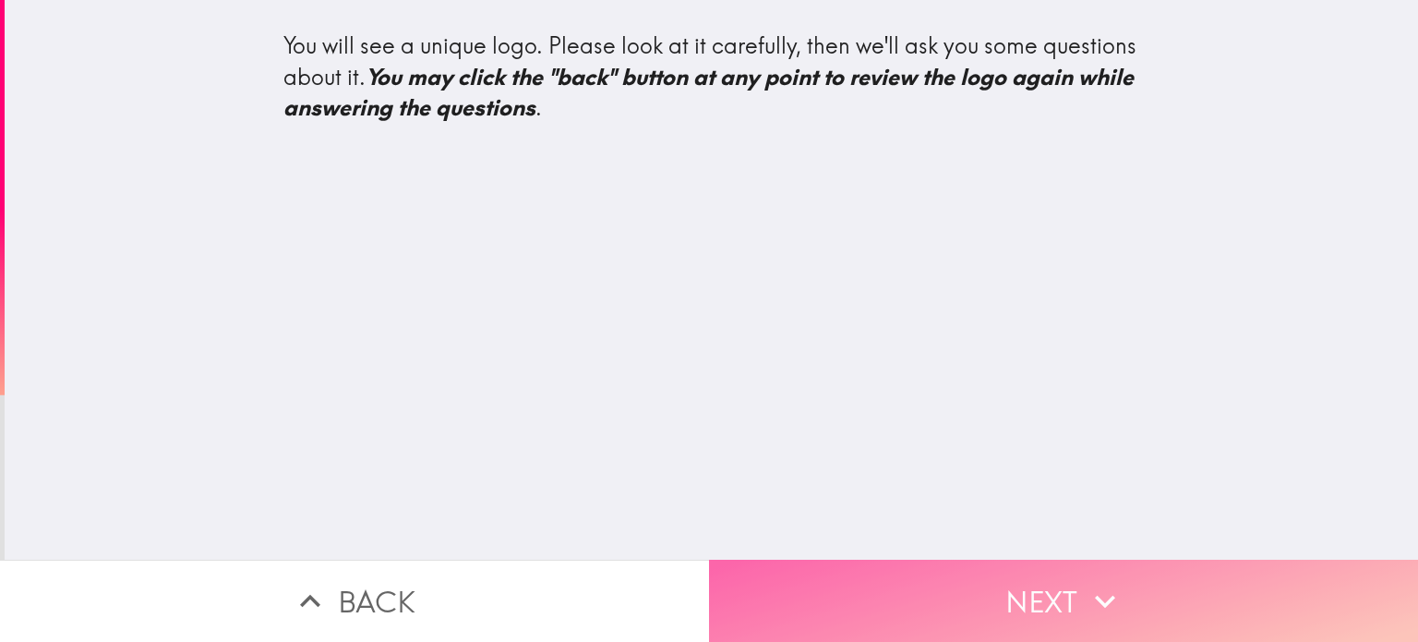
click at [1015, 589] on button "Next" at bounding box center [1063, 601] width 709 height 82
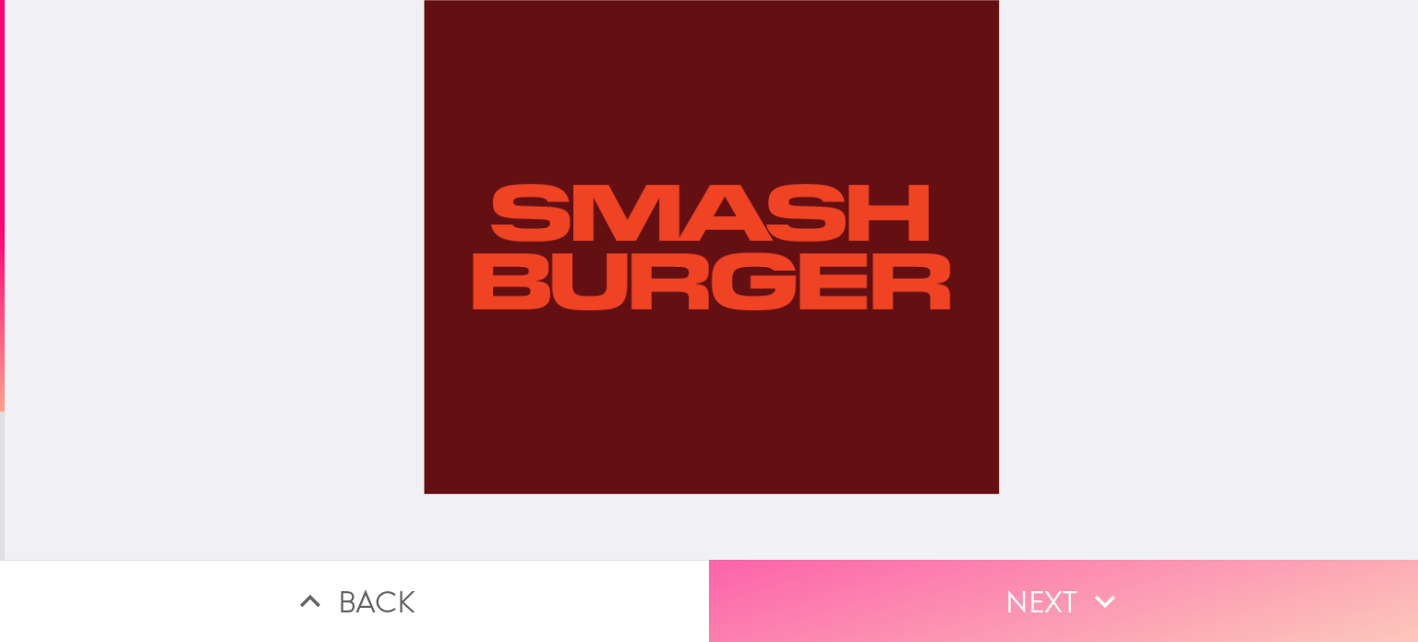
click at [910, 580] on button "Next" at bounding box center [1063, 601] width 709 height 82
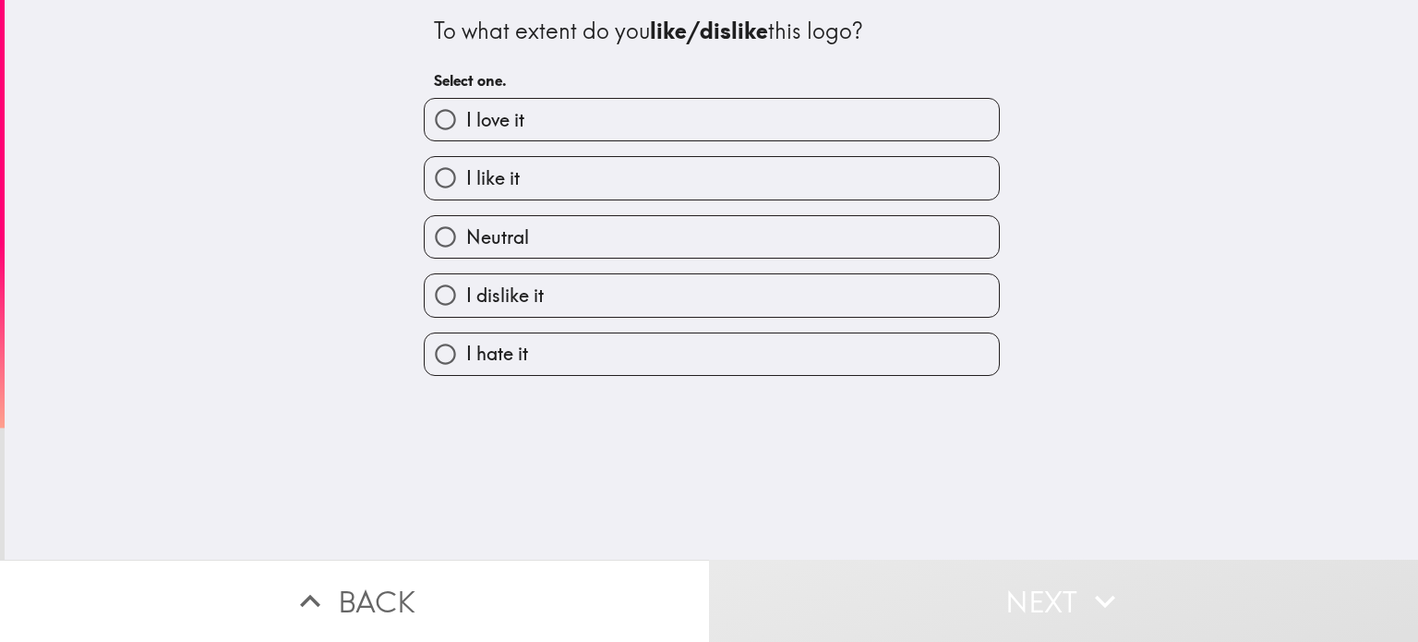
click at [565, 178] on label "I like it" at bounding box center [712, 178] width 574 height 42
click at [466, 178] on input "I like it" at bounding box center [446, 178] width 42 height 42
radio input "true"
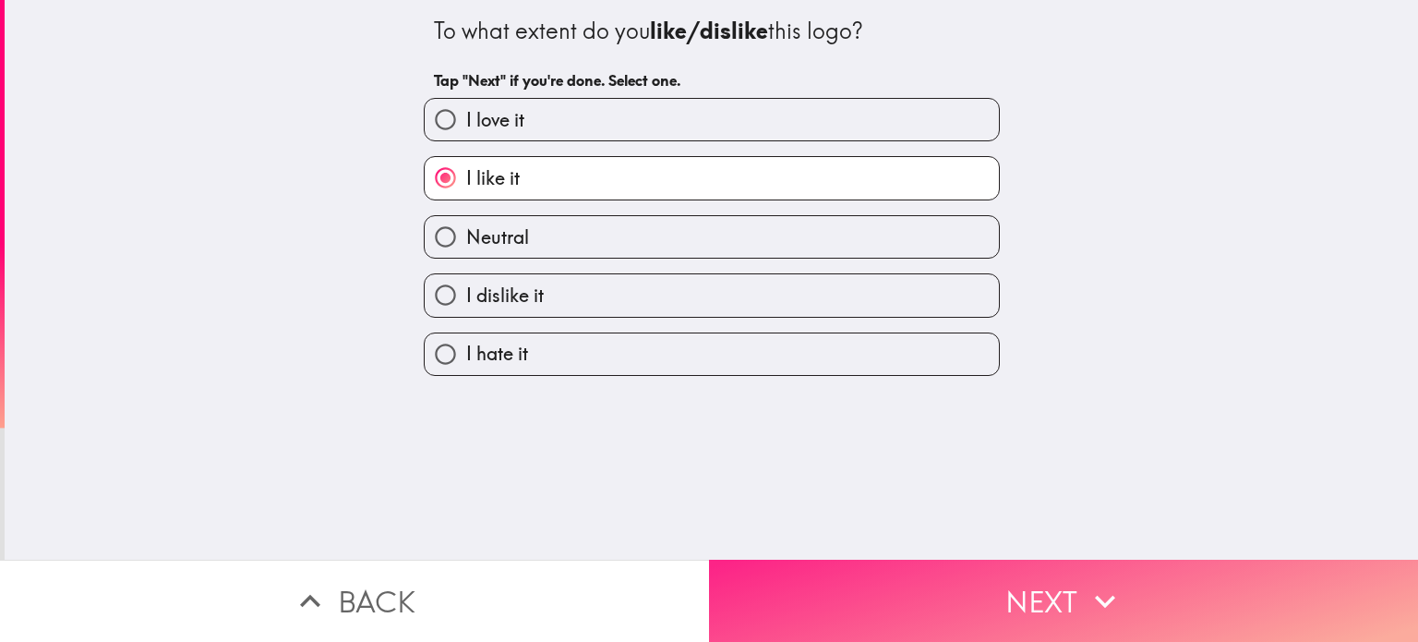
click at [1042, 595] on button "Next" at bounding box center [1063, 601] width 709 height 82
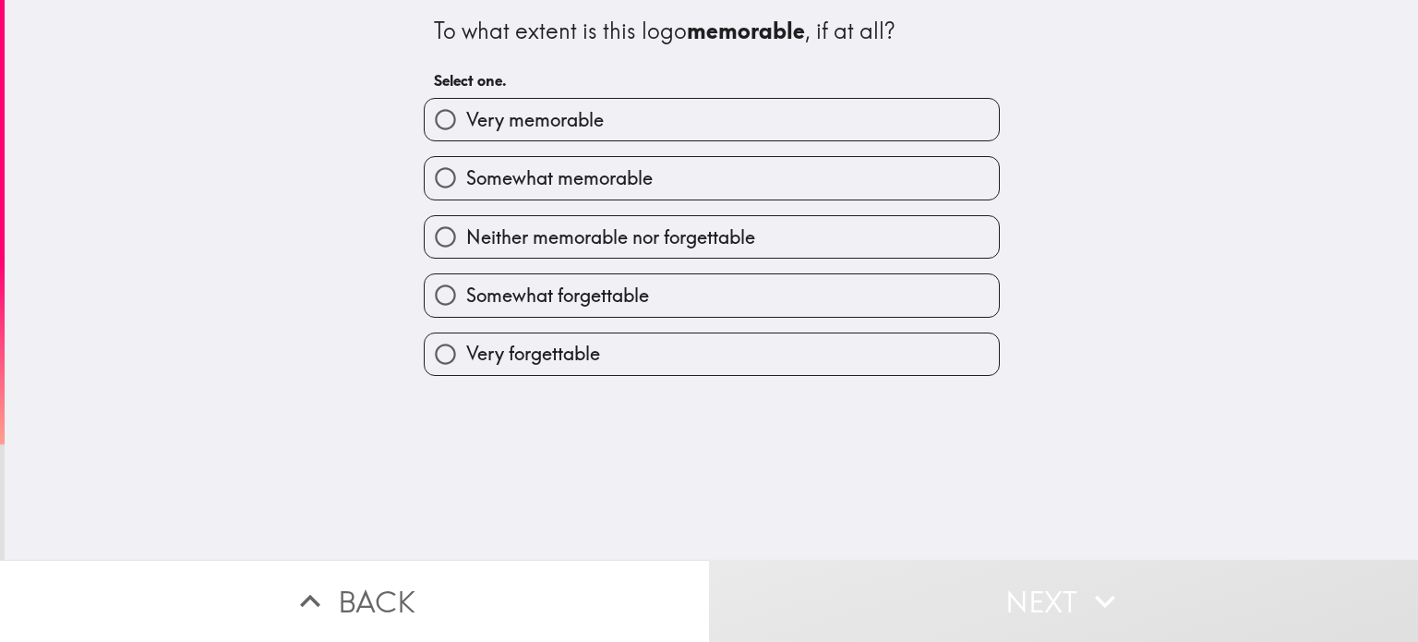
click at [702, 187] on label "Somewhat memorable" at bounding box center [712, 178] width 574 height 42
click at [466, 187] on input "Somewhat memorable" at bounding box center [446, 178] width 42 height 42
radio input "true"
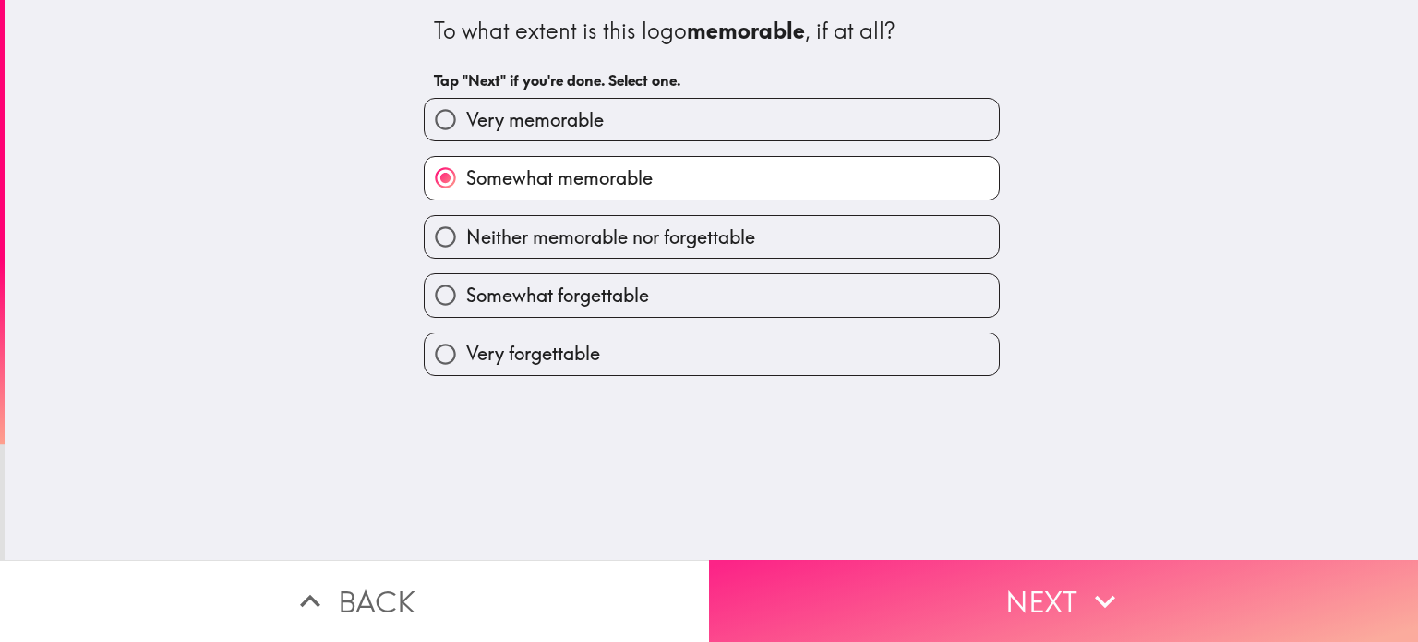
click at [1085, 595] on icon "button" at bounding box center [1105, 601] width 41 height 41
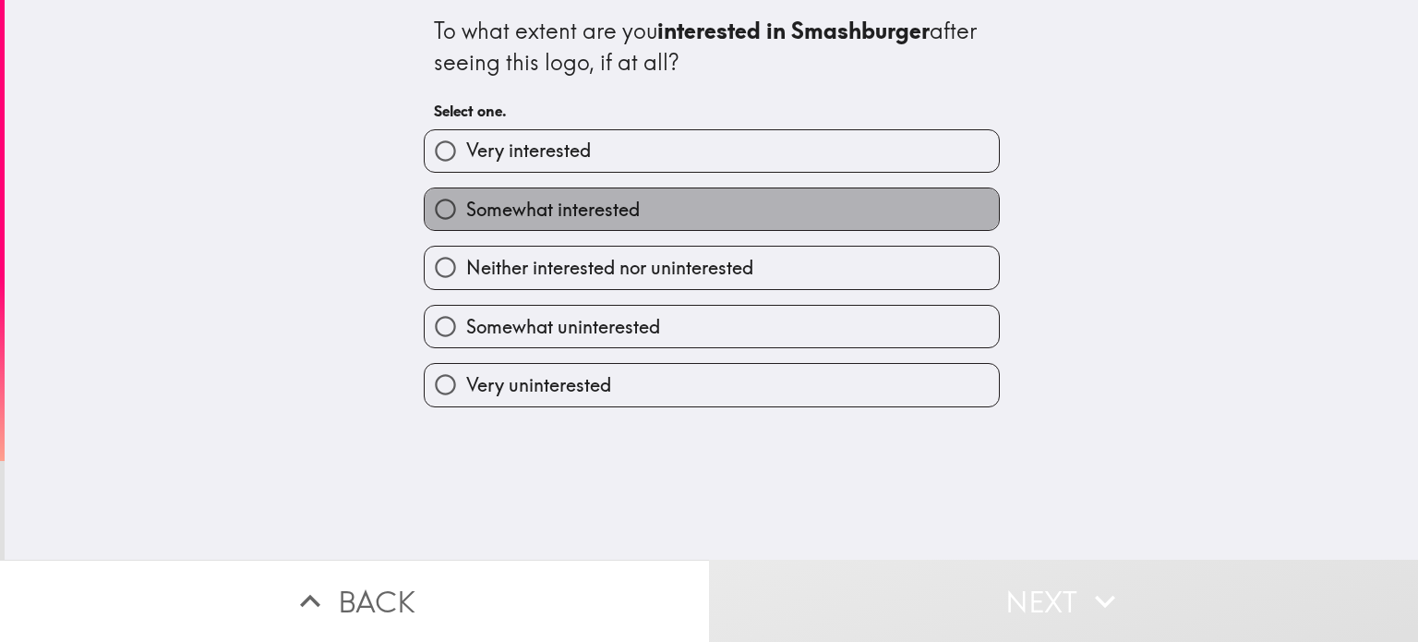
click at [744, 213] on label "Somewhat interested" at bounding box center [712, 209] width 574 height 42
click at [466, 213] on input "Somewhat interested" at bounding box center [446, 209] width 42 height 42
radio input "true"
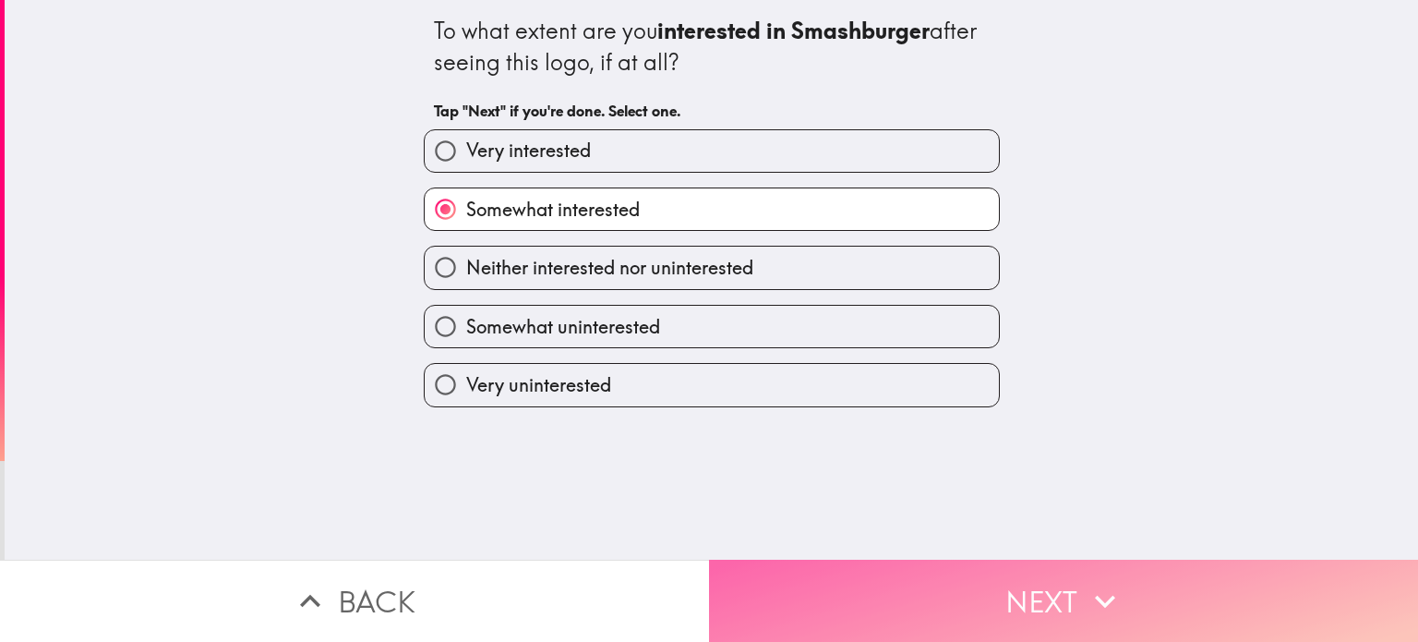
click at [912, 572] on button "Next" at bounding box center [1063, 601] width 709 height 82
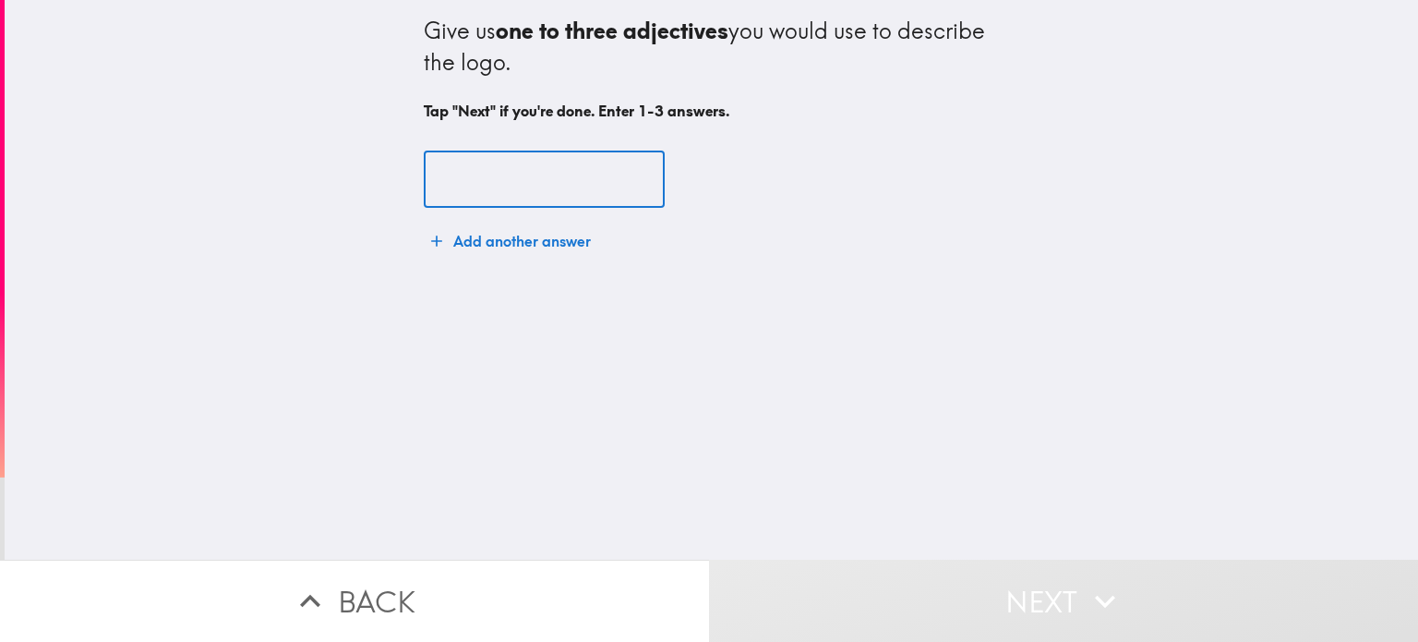
click at [466, 189] on input "text" at bounding box center [544, 179] width 241 height 57
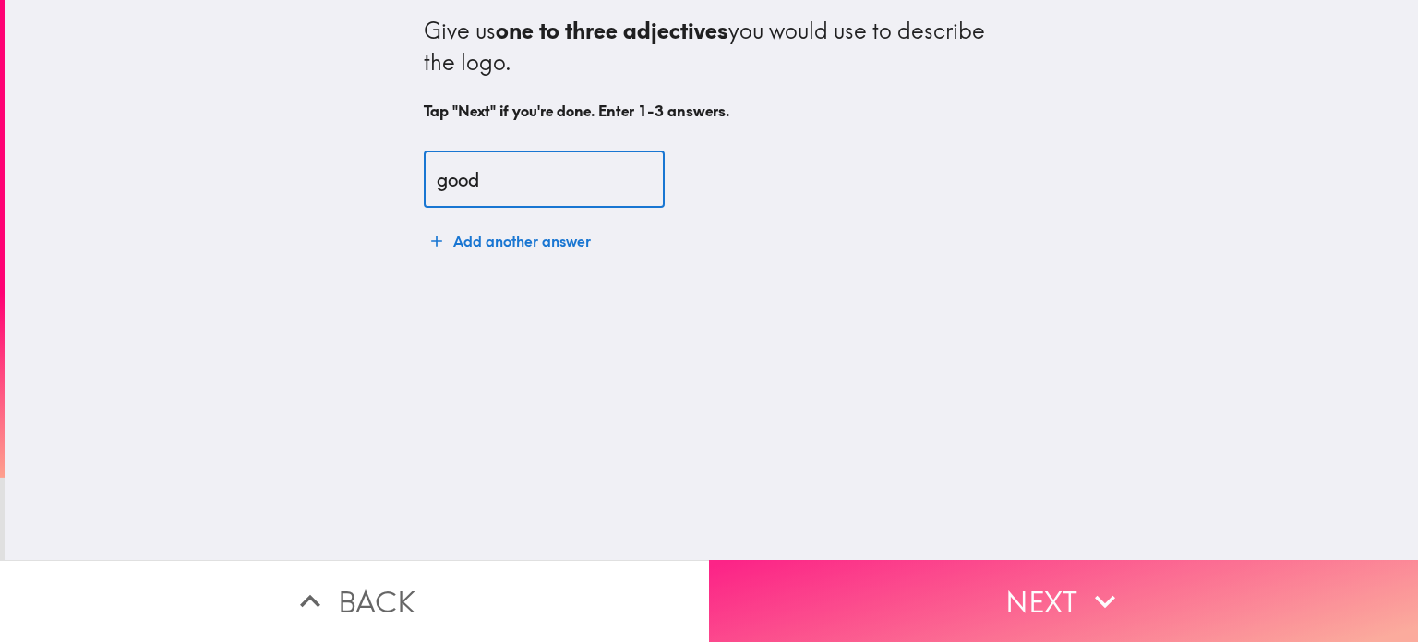
type input "good"
click at [924, 582] on button "Next" at bounding box center [1063, 601] width 709 height 82
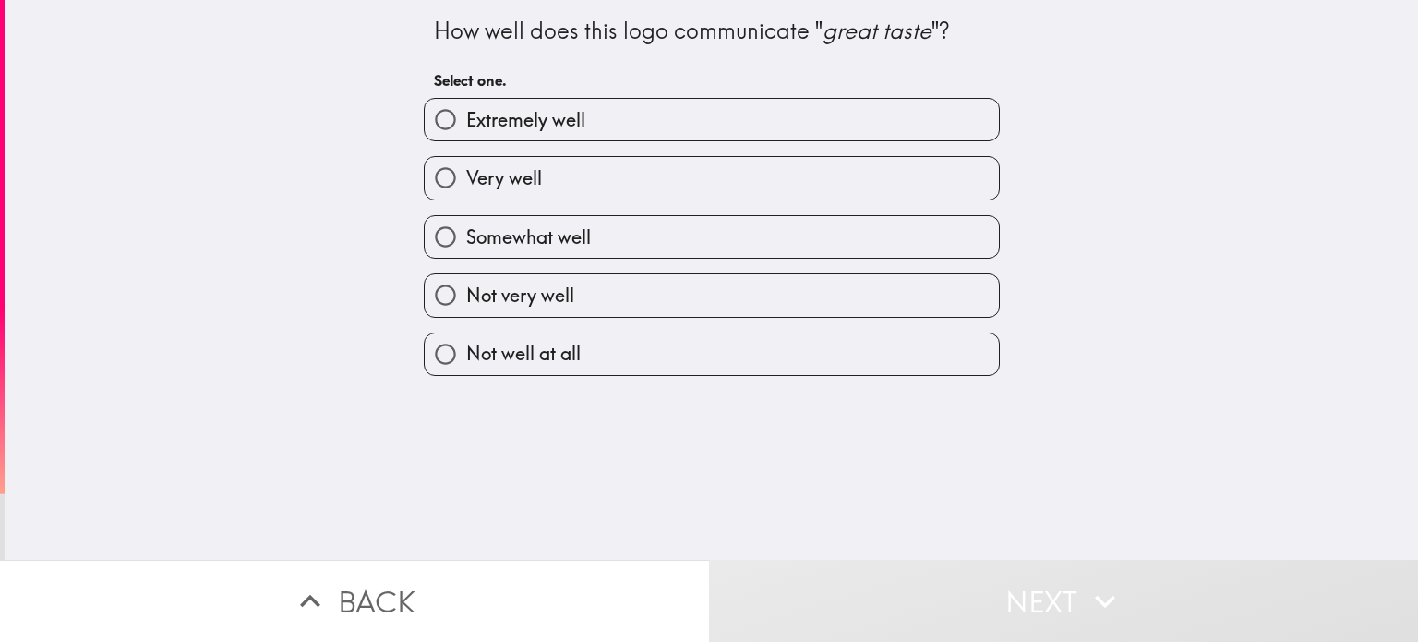
click at [759, 164] on label "Very well" at bounding box center [712, 178] width 574 height 42
click at [466, 164] on input "Very well" at bounding box center [446, 178] width 42 height 42
radio input "true"
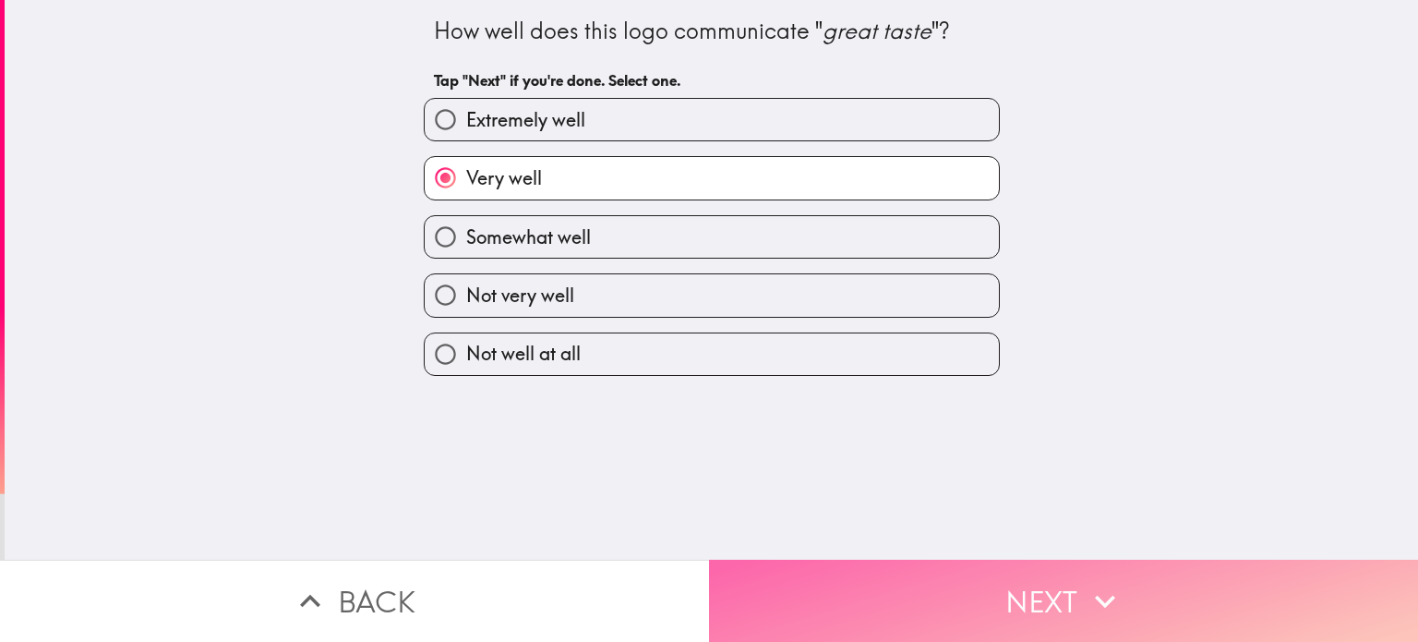
click at [883, 615] on button "Next" at bounding box center [1063, 601] width 709 height 82
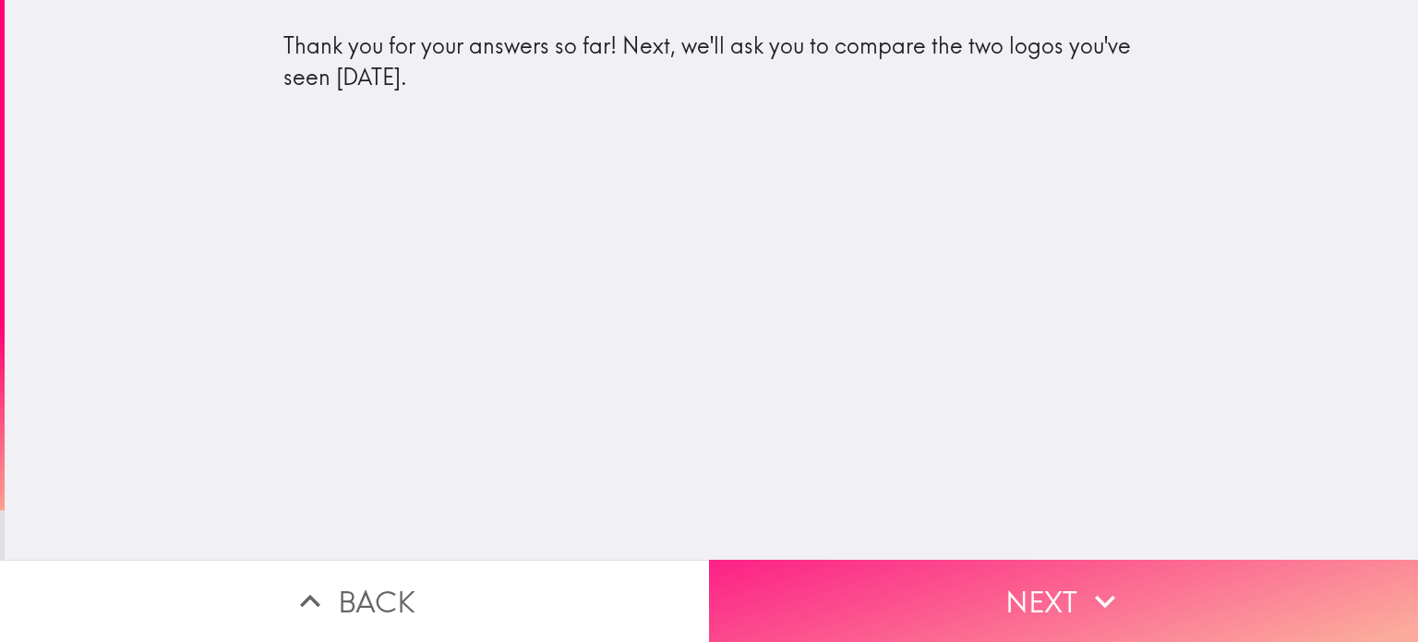
click at [916, 592] on button "Next" at bounding box center [1063, 601] width 709 height 82
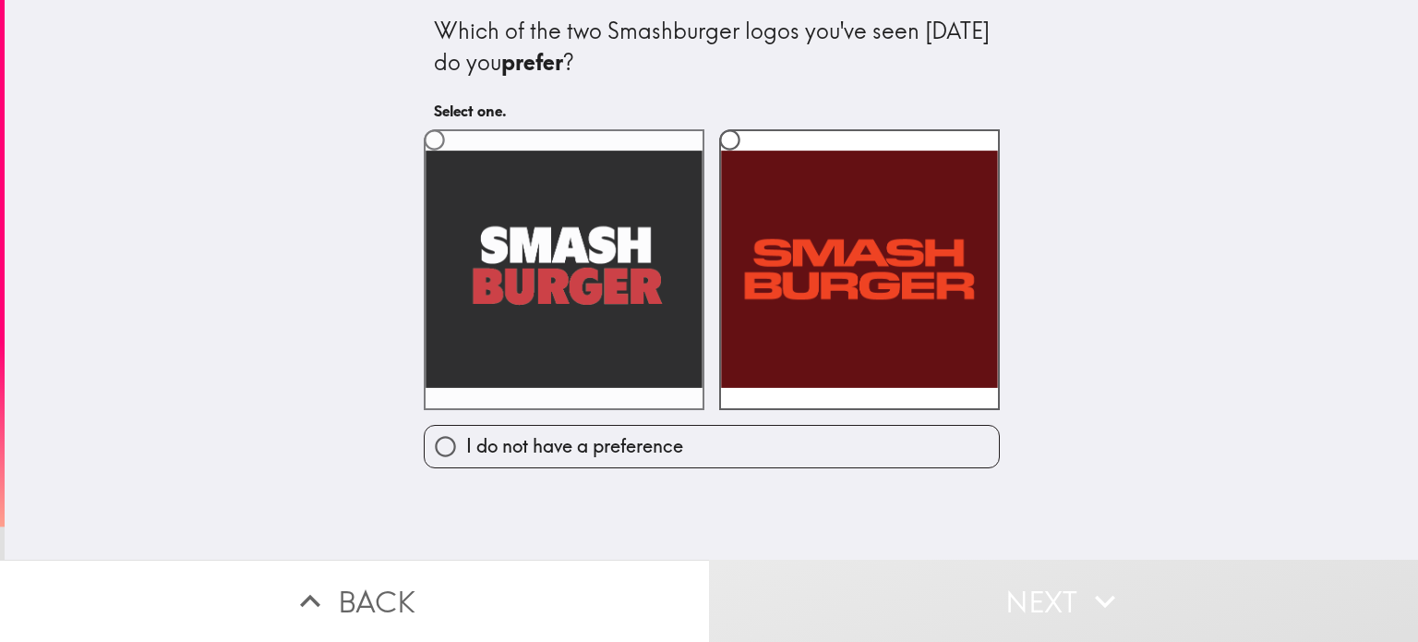
click at [646, 318] on label at bounding box center [564, 269] width 281 height 281
click at [455, 161] on input "radio" at bounding box center [435, 140] width 42 height 42
radio input "true"
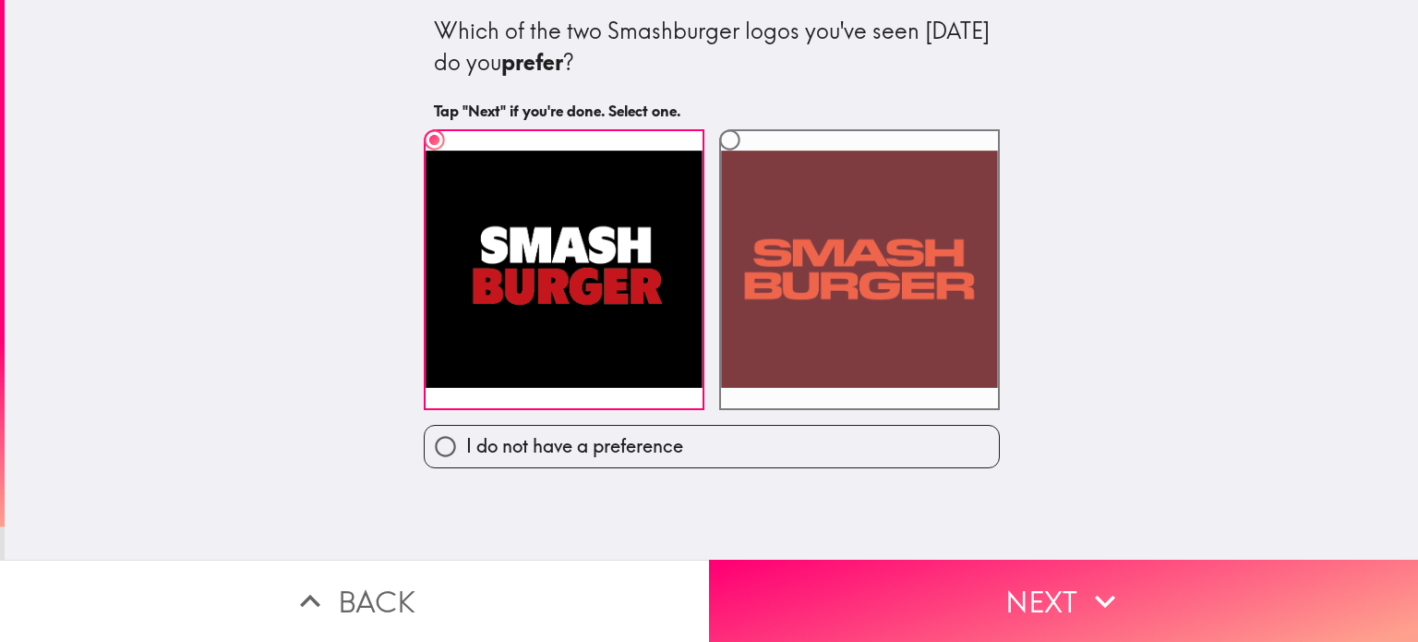
click at [786, 324] on label at bounding box center [859, 269] width 281 height 281
click at [751, 161] on input "radio" at bounding box center [730, 140] width 42 height 42
radio input "true"
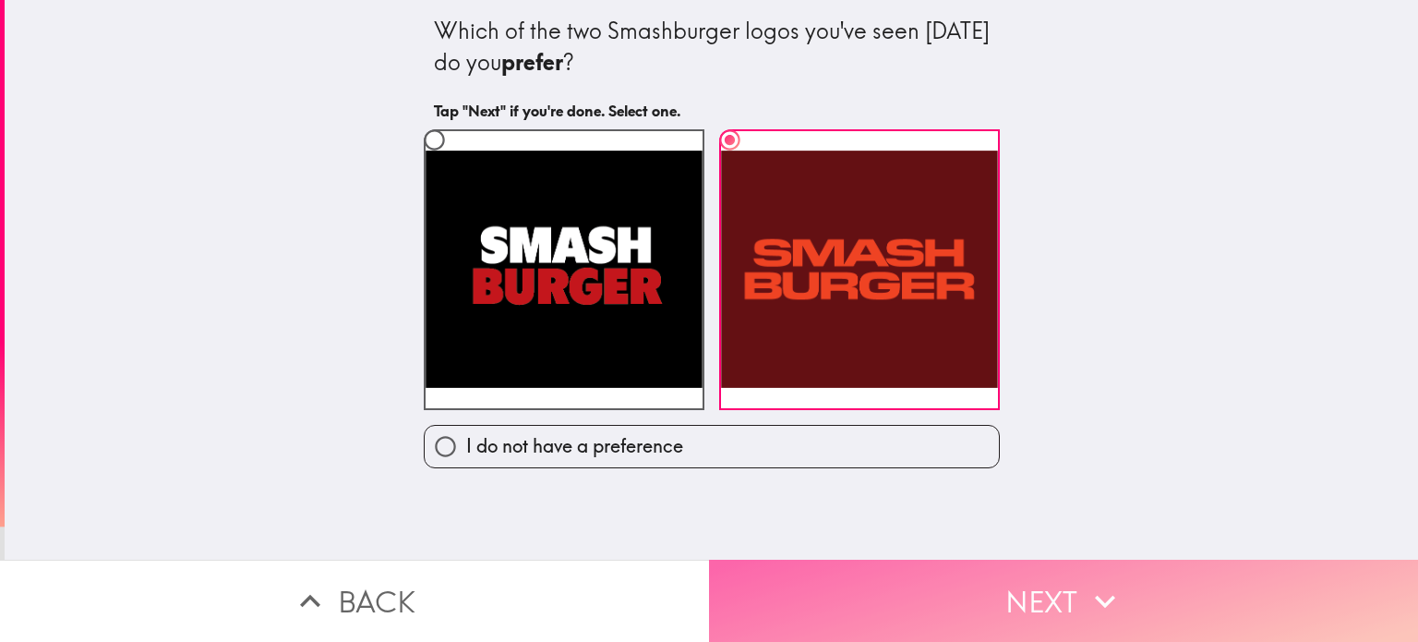
click at [911, 613] on button "Next" at bounding box center [1063, 601] width 709 height 82
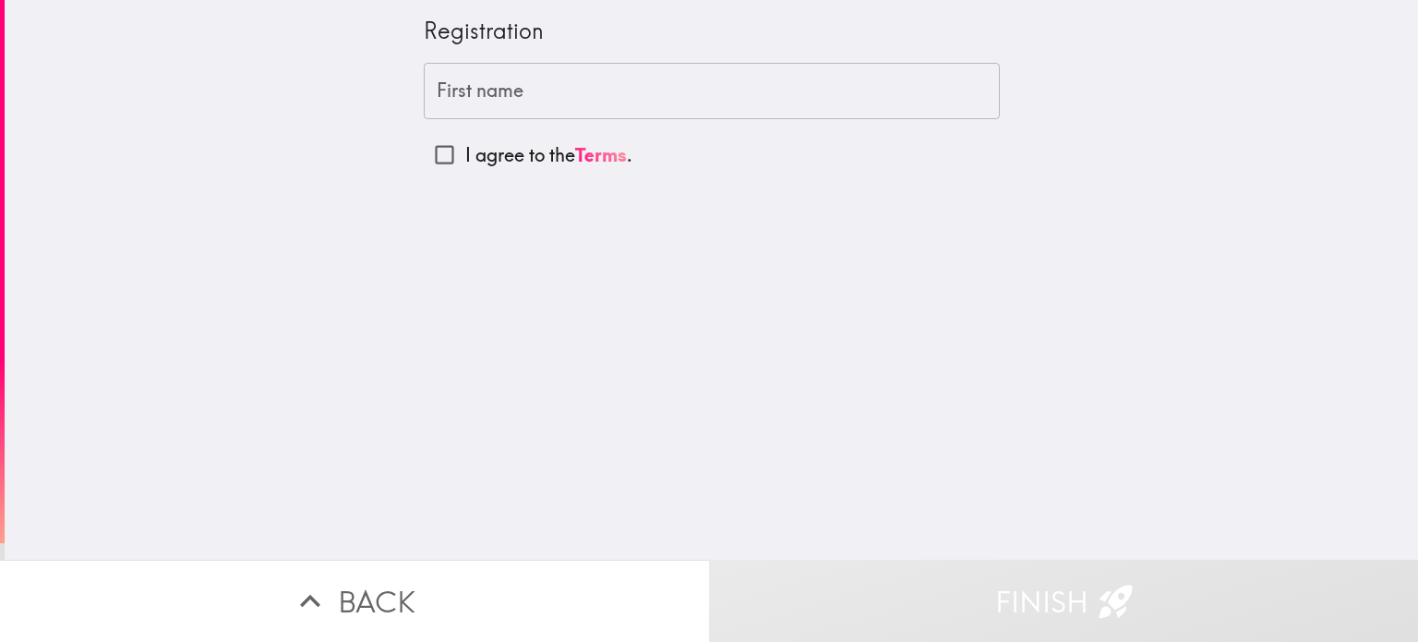
click at [683, 109] on input "First name" at bounding box center [712, 91] width 576 height 57
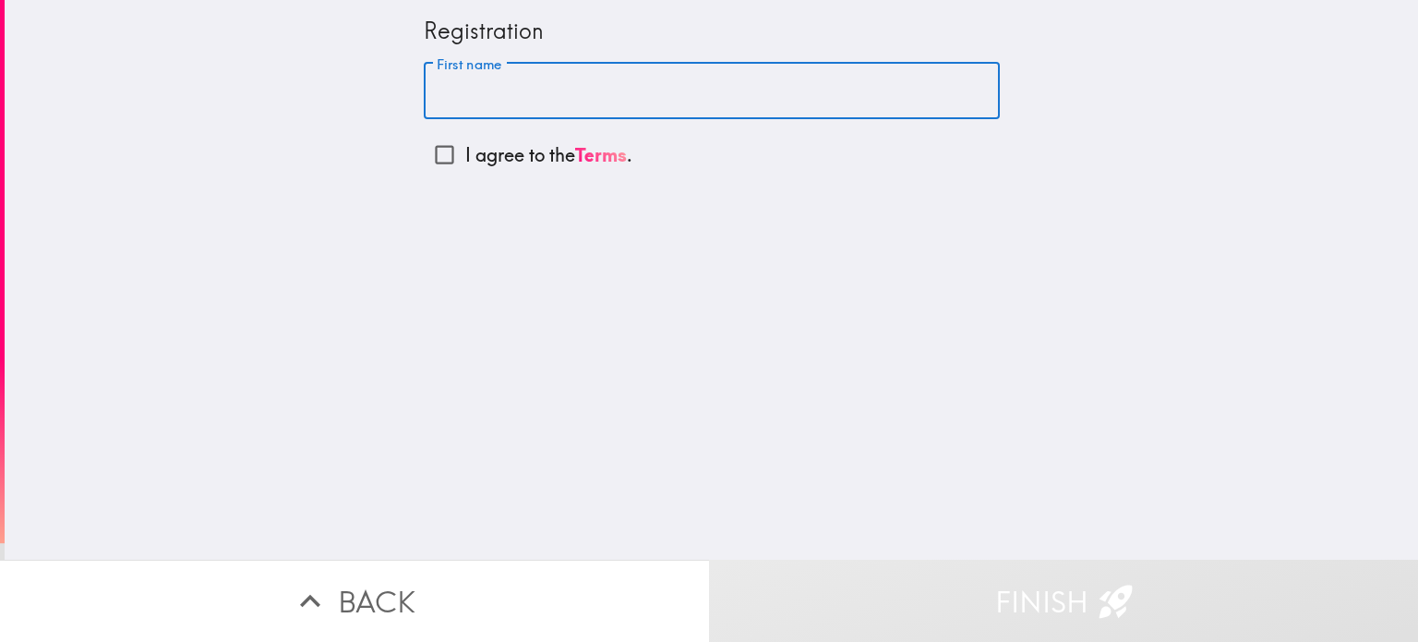
click at [484, 151] on p "I agree to the Terms ." at bounding box center [548, 155] width 167 height 26
click at [465, 151] on input "I agree to the Terms ." at bounding box center [445, 155] width 42 height 42
checkbox input "true"
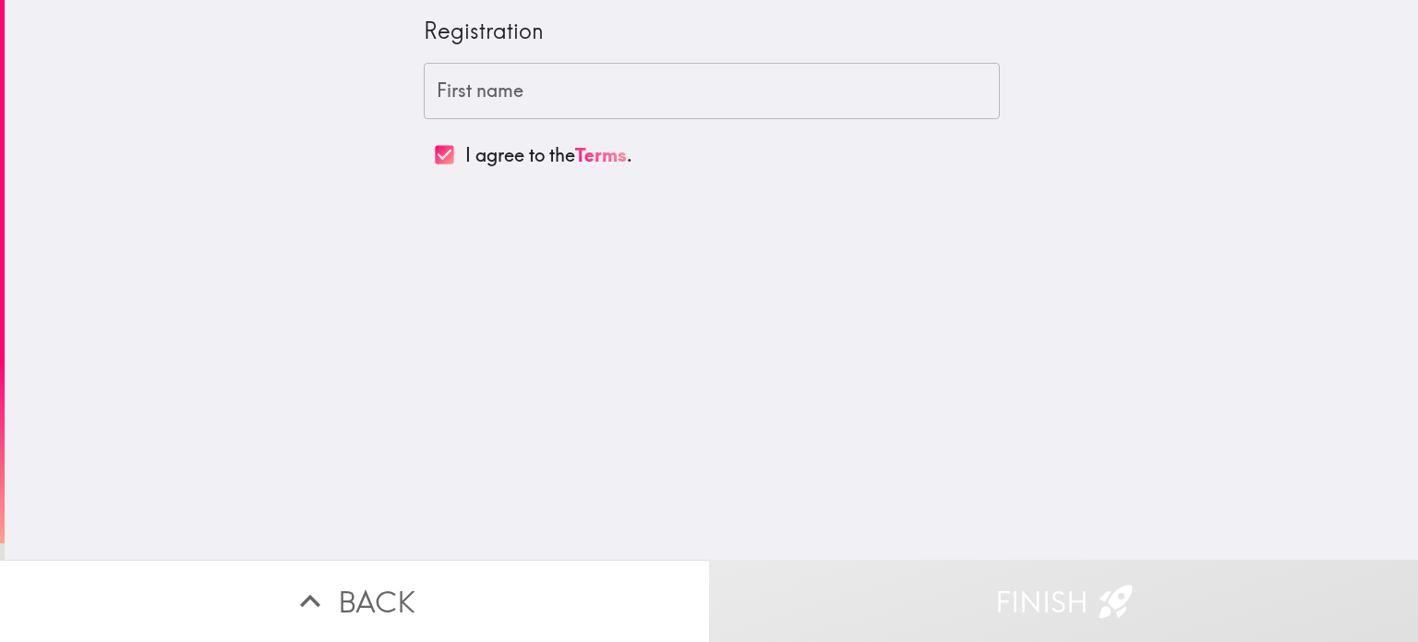
click at [561, 105] on input "First name" at bounding box center [712, 91] width 576 height 57
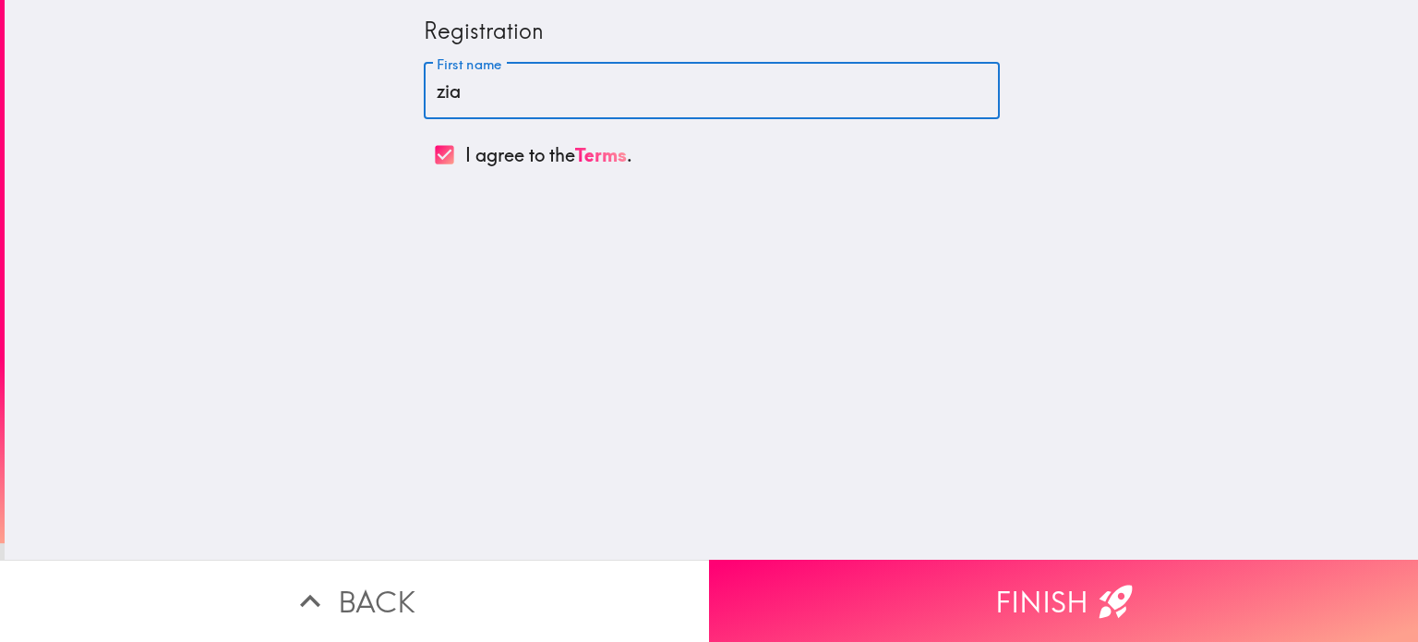
type input "zia"
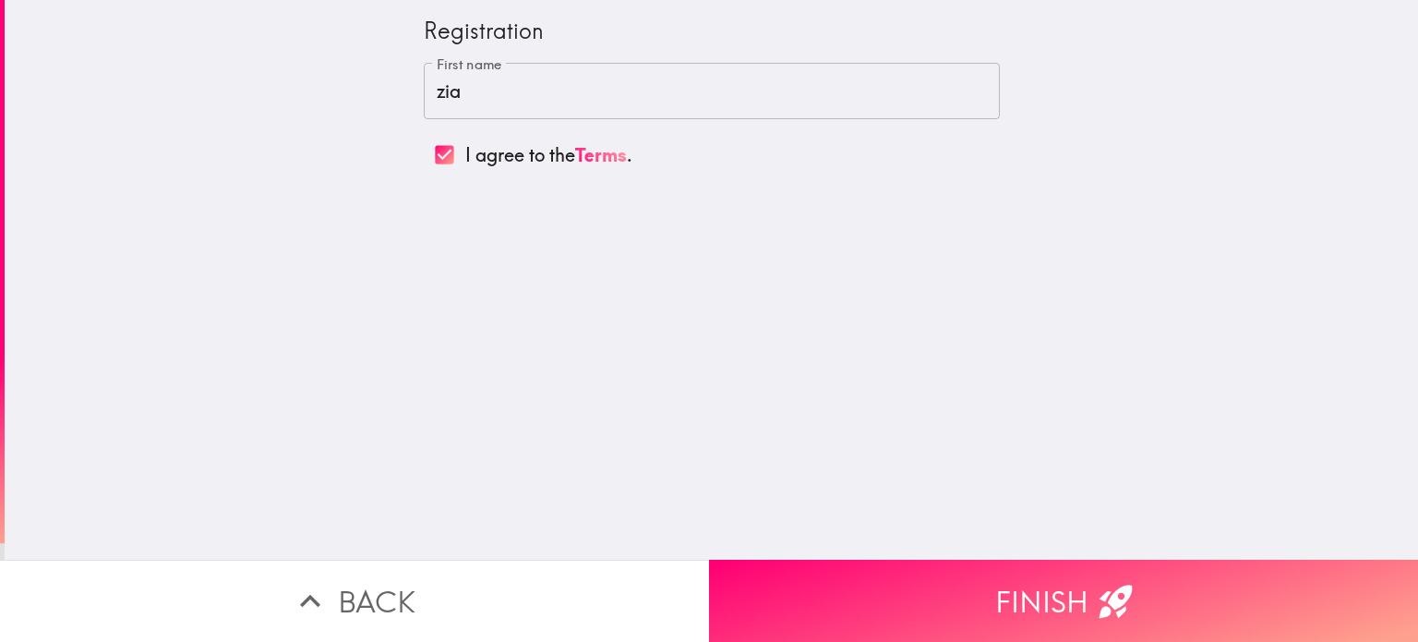
click at [797, 466] on div "Registration First name zia First name I agree to the Terms ." at bounding box center [712, 280] width 1414 height 560
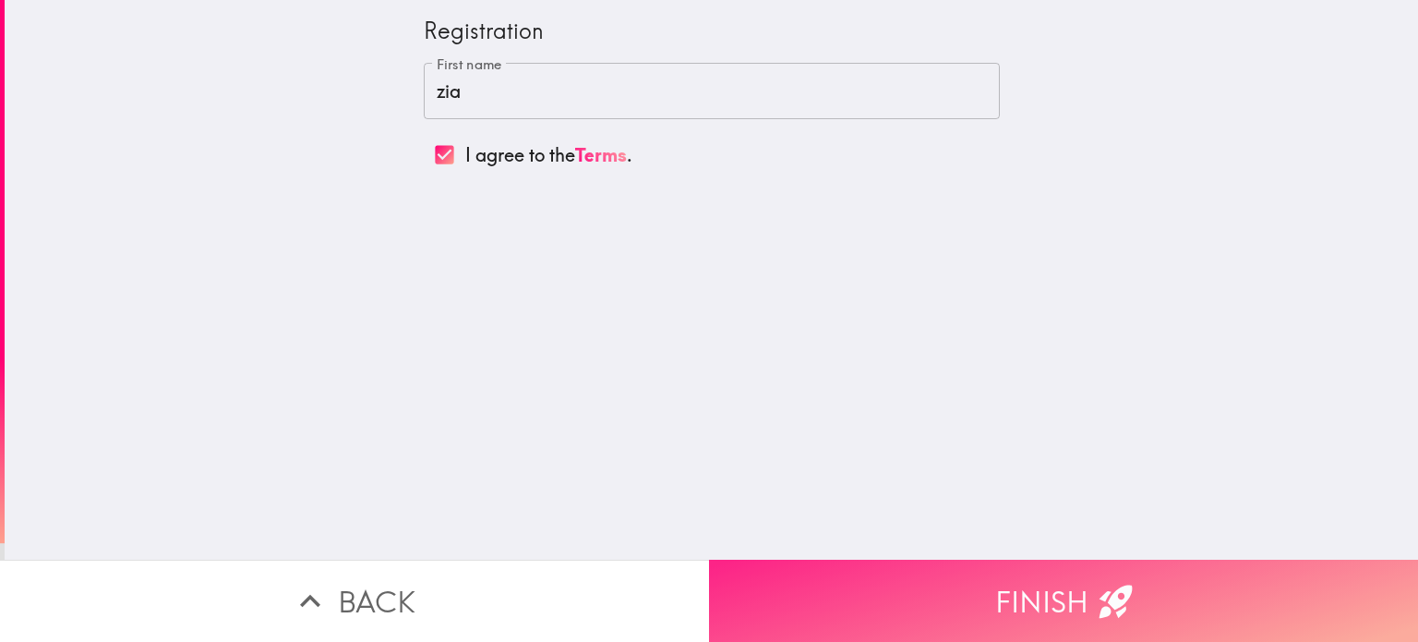
click at [931, 586] on button "Finish" at bounding box center [1063, 601] width 709 height 82
